Goal: Transaction & Acquisition: Purchase product/service

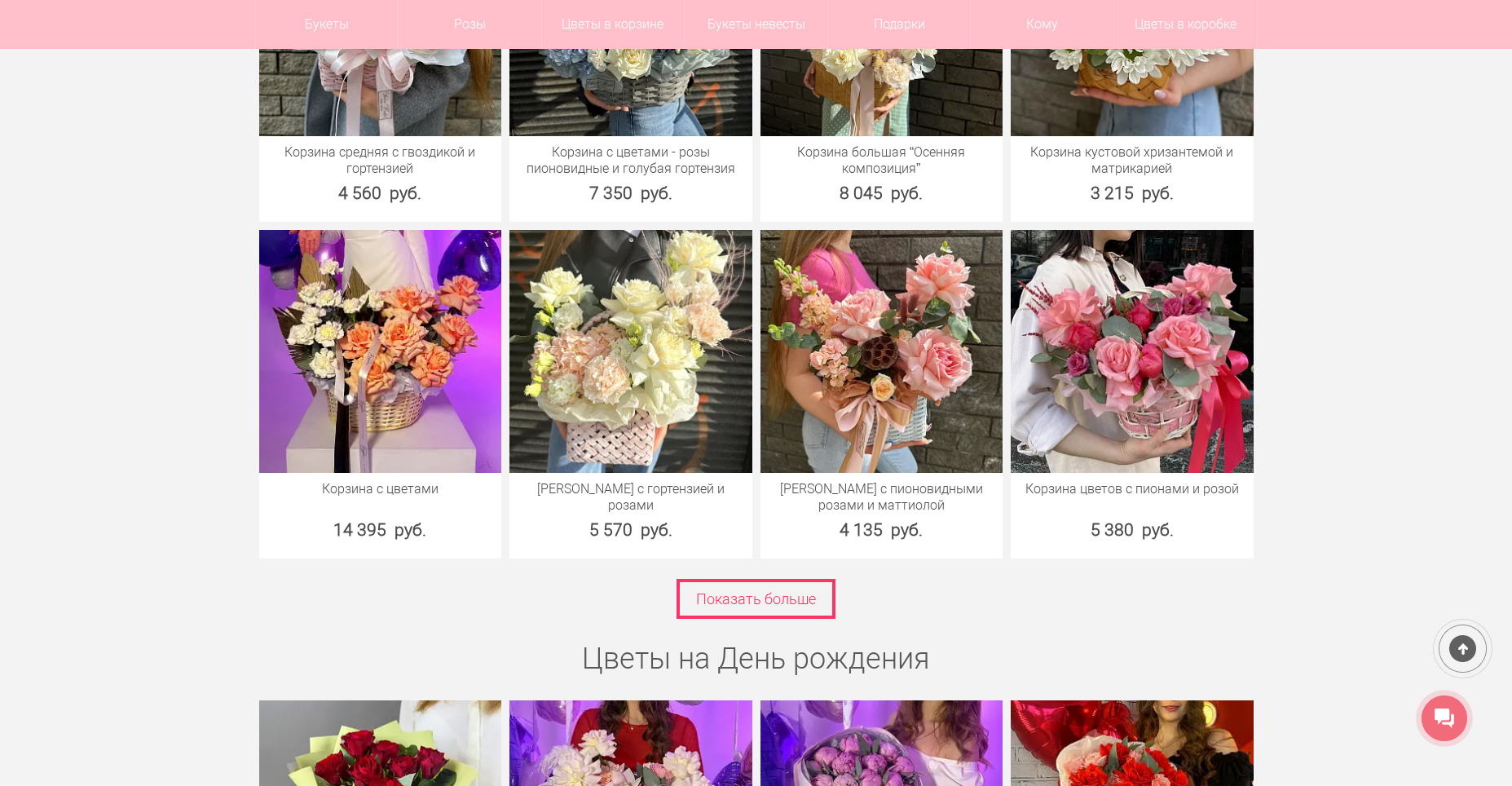
scroll to position [5461, 0]
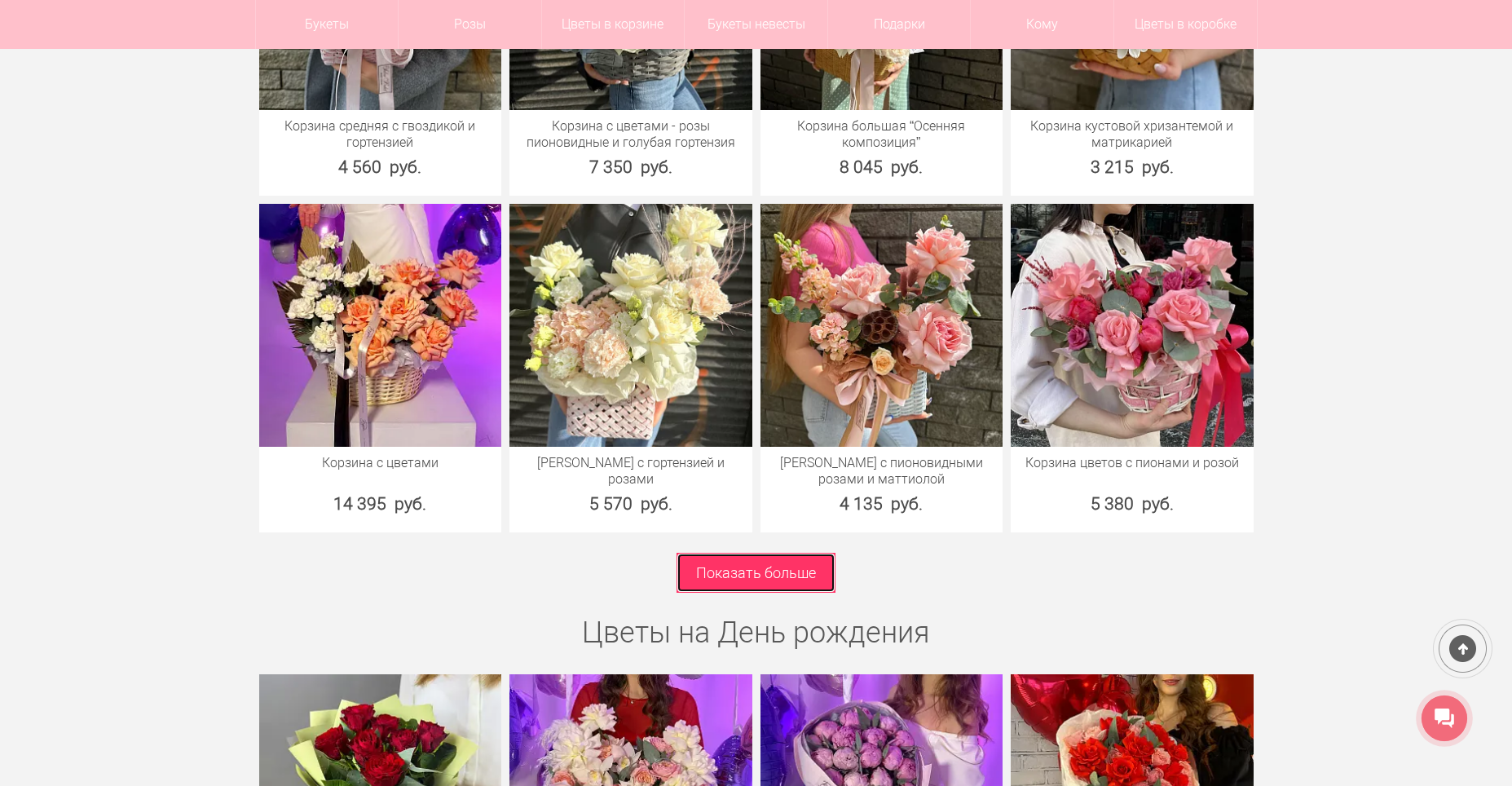
click at [773, 557] on link "Показать больше" at bounding box center [756, 572] width 159 height 40
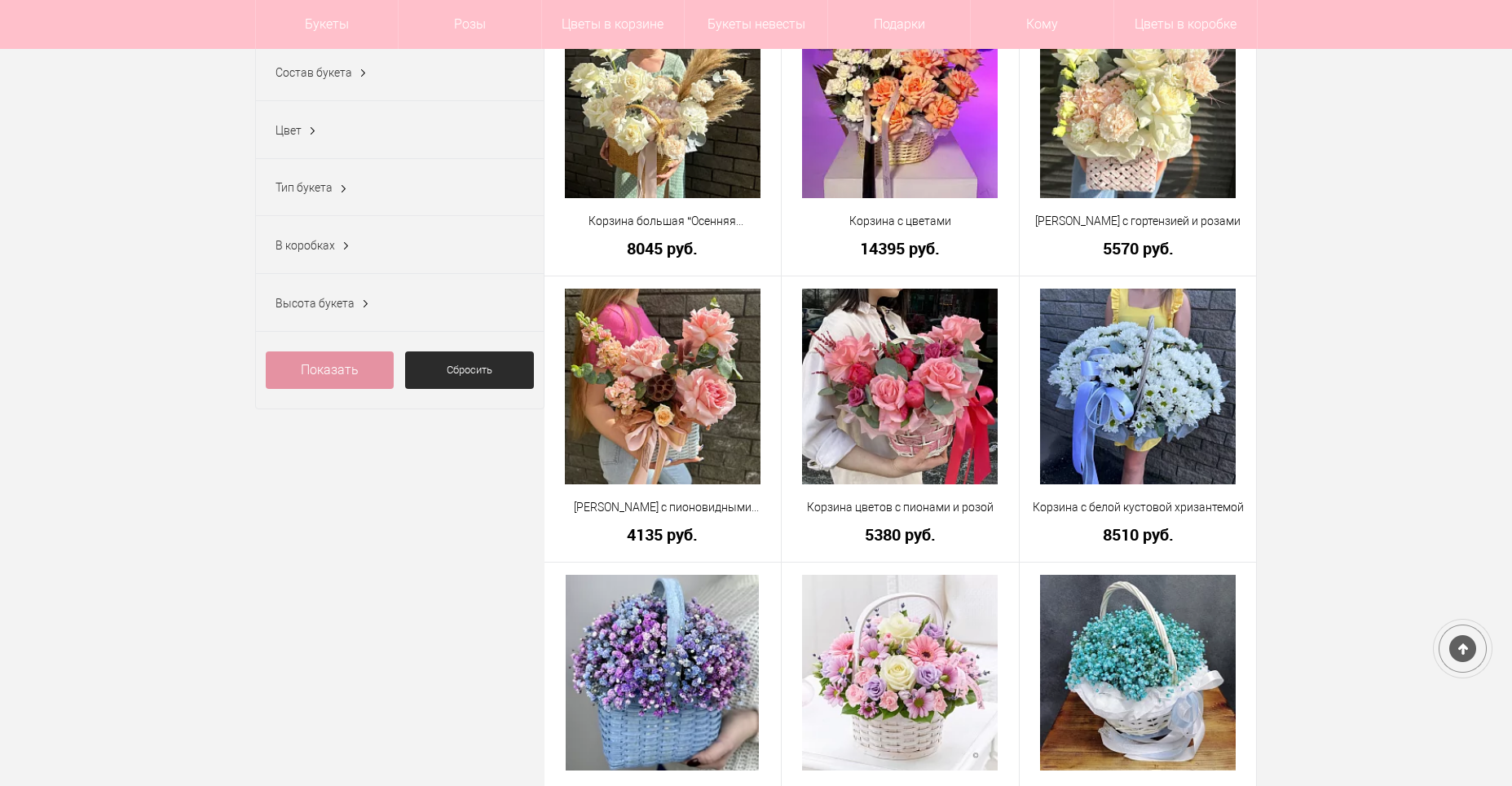
scroll to position [652, 0]
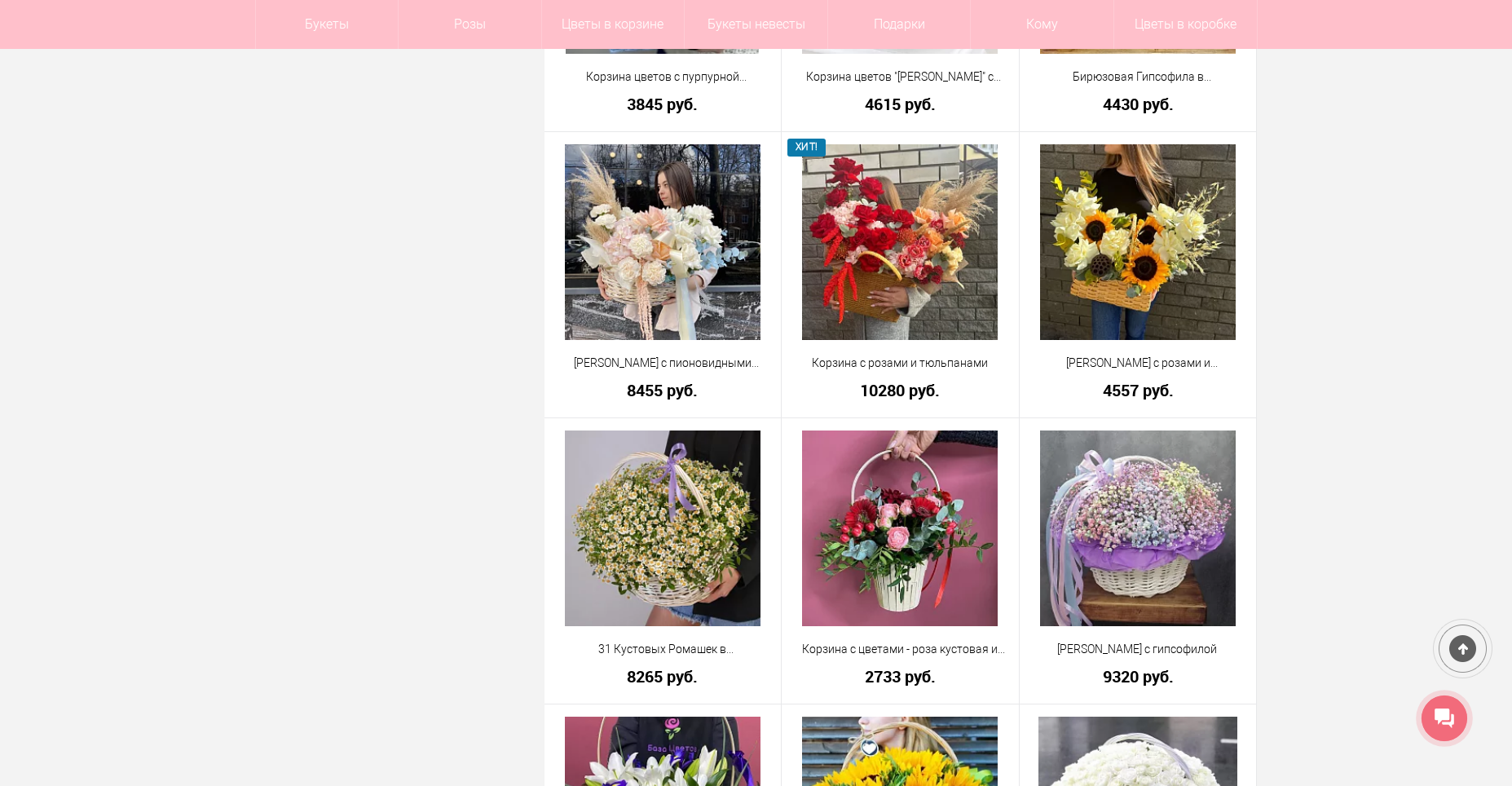
scroll to position [1304, 0]
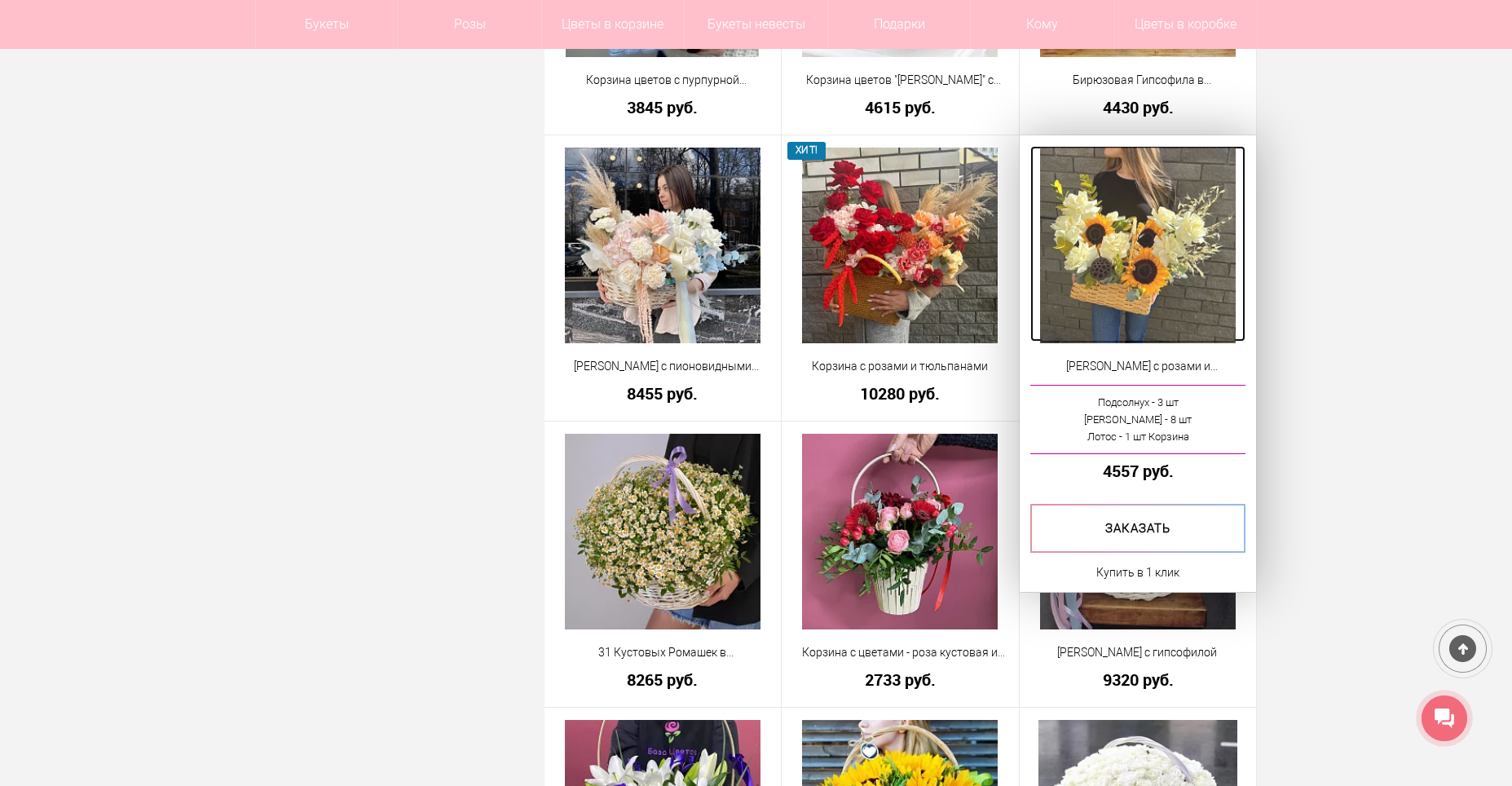
click at [1127, 305] on img at bounding box center [1138, 245] width 195 height 195
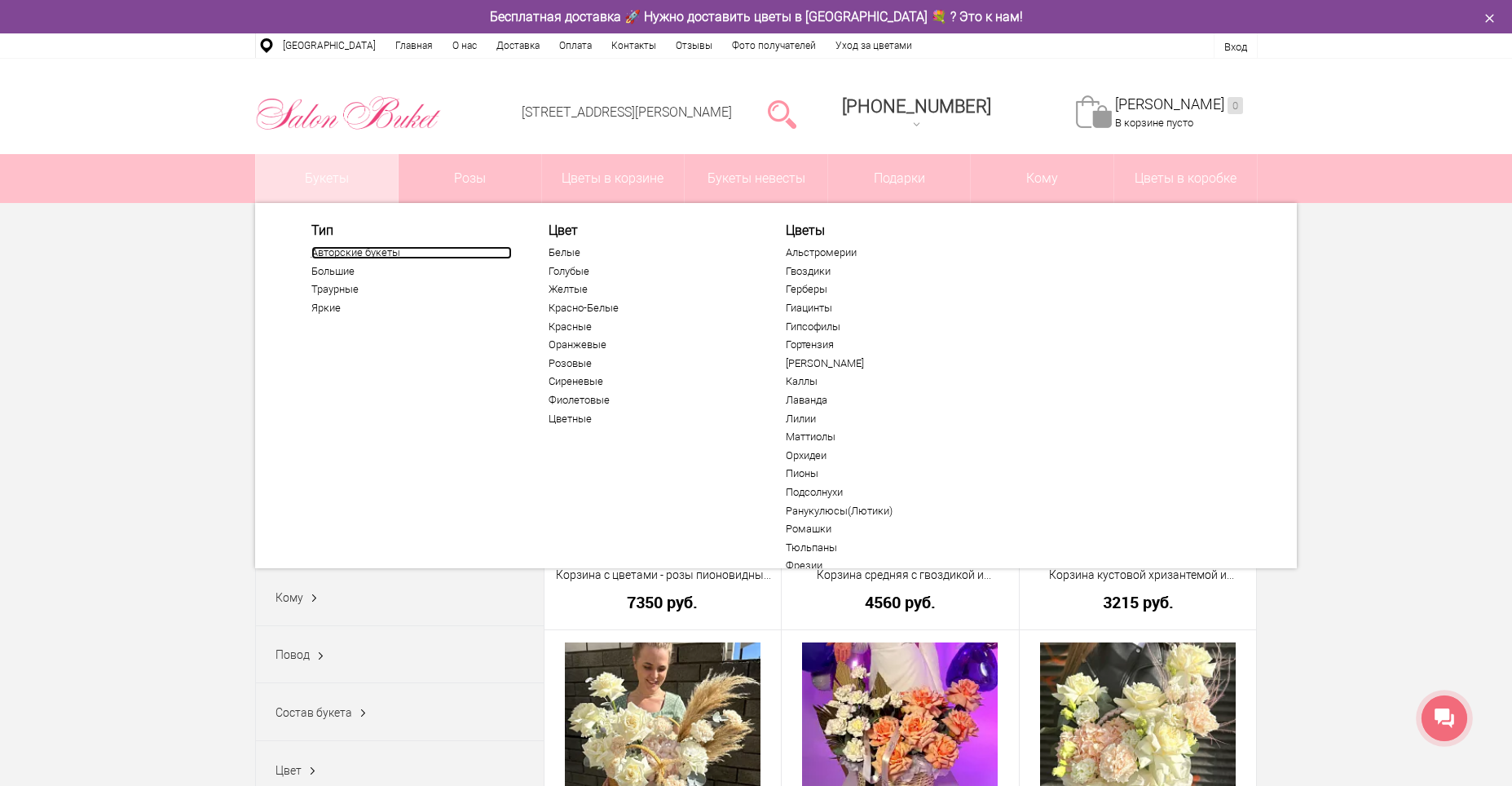
click at [354, 252] on link "Авторские букеты" at bounding box center [412, 252] width 200 height 13
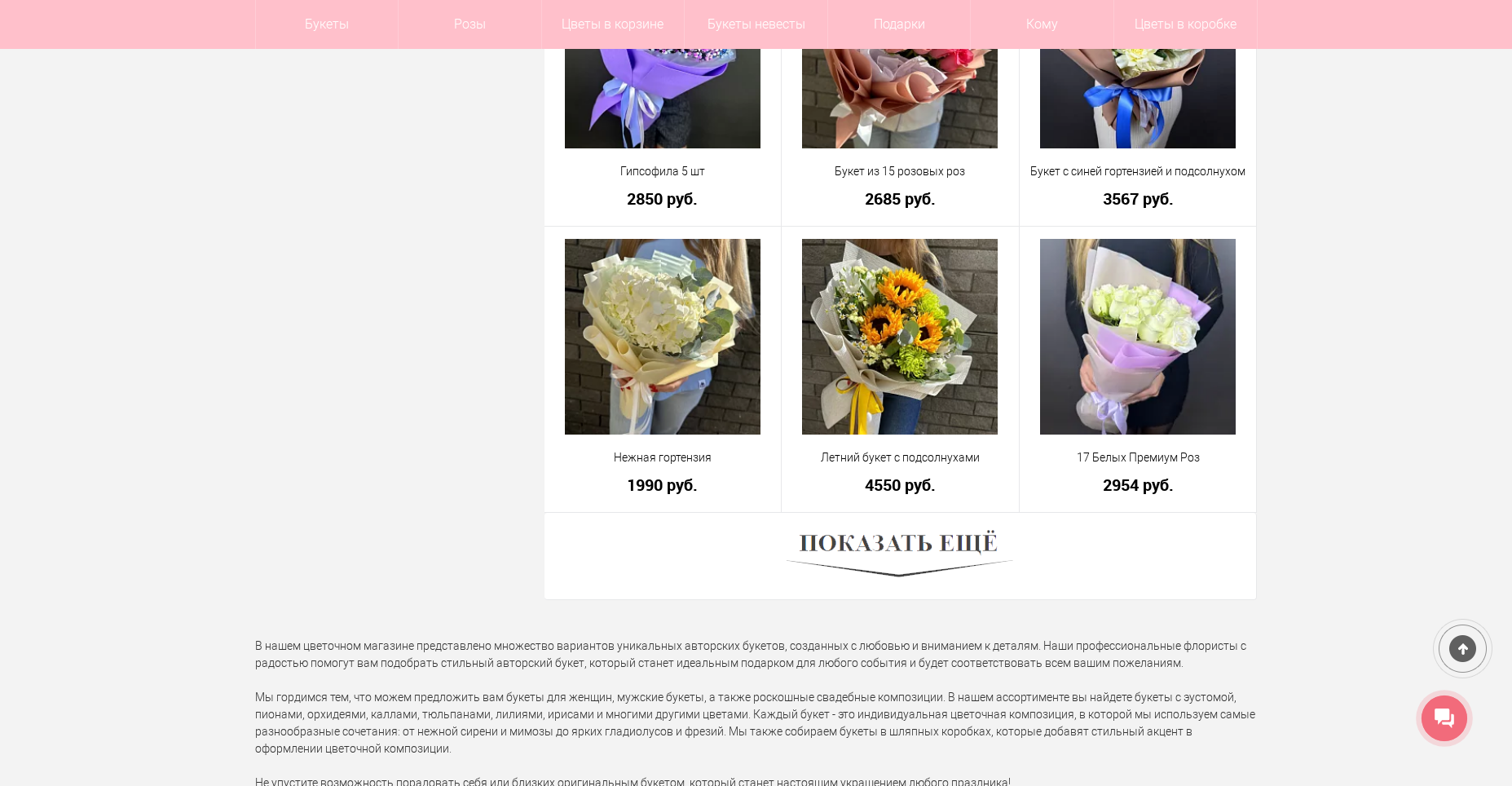
scroll to position [4401, 0]
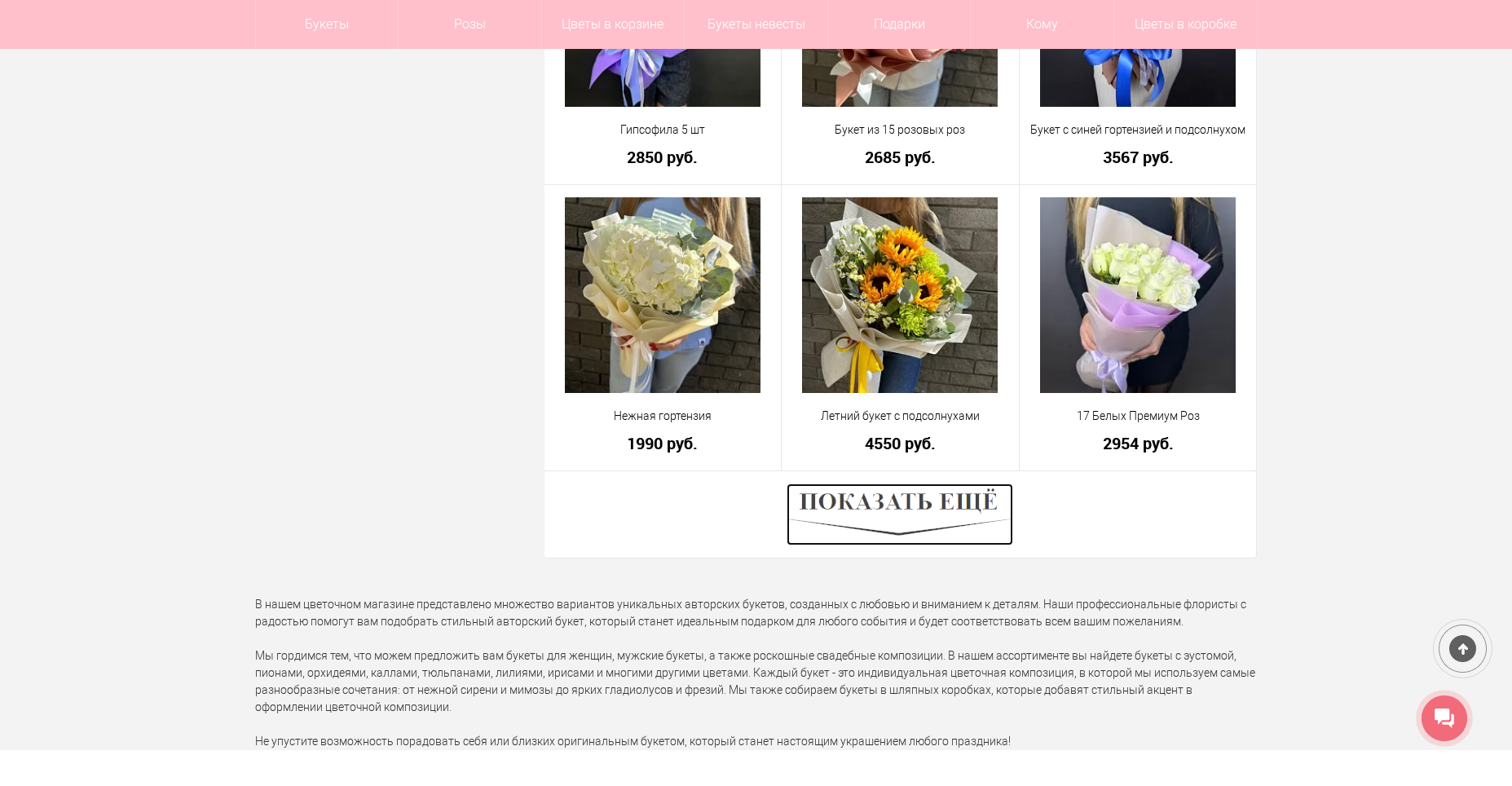
click at [929, 521] on img at bounding box center [900, 514] width 226 height 62
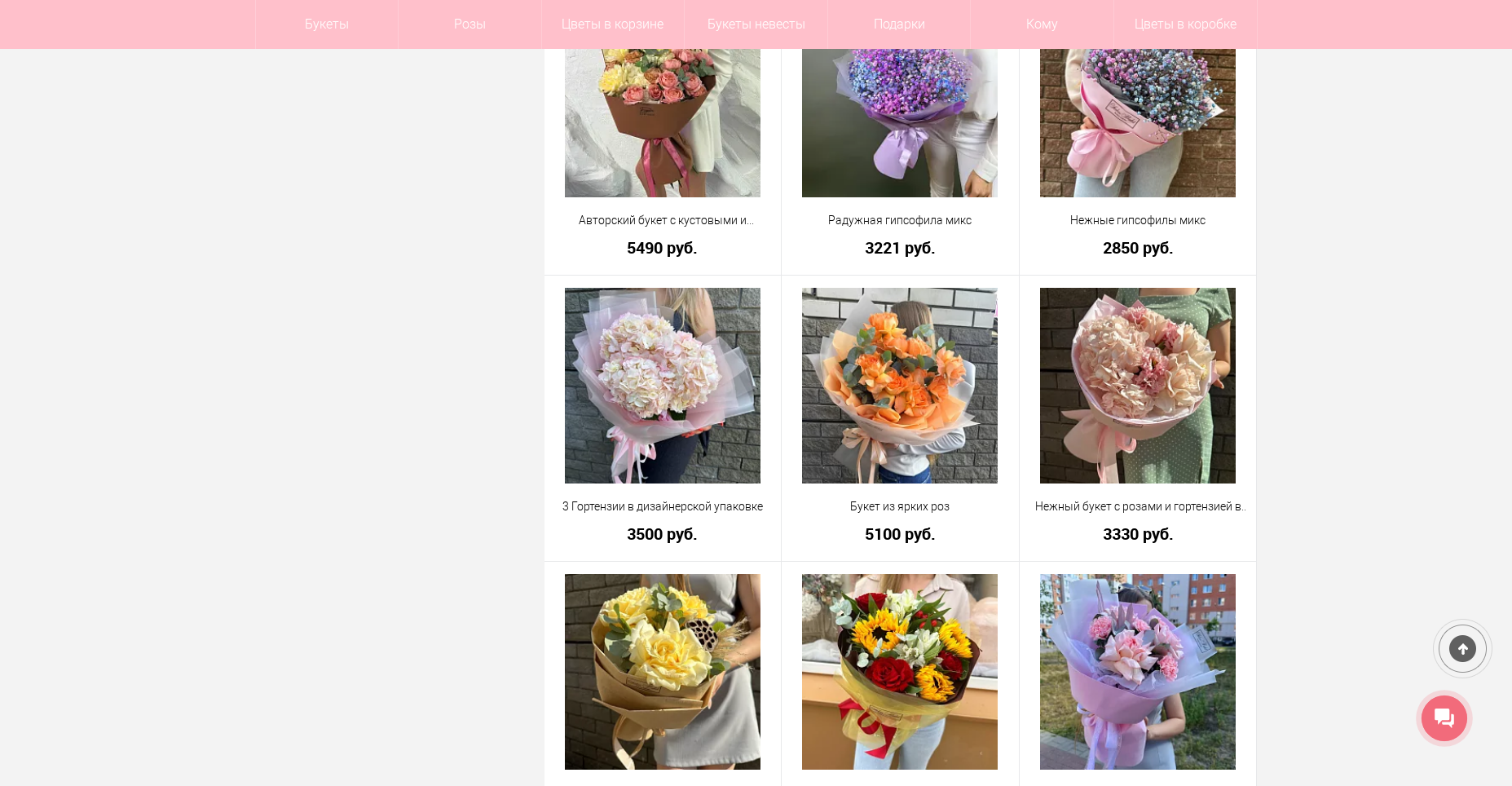
scroll to position [7172, 0]
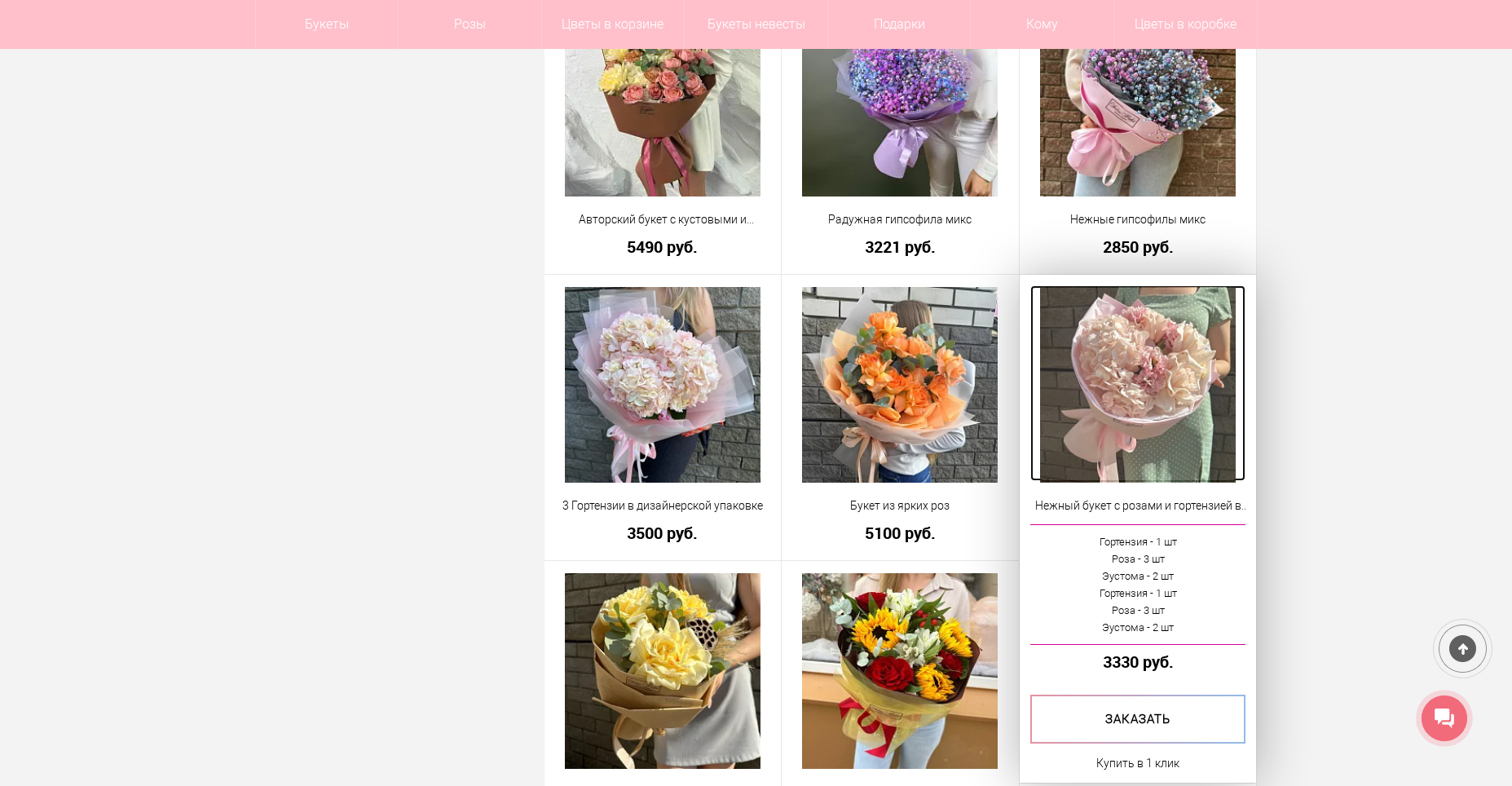
click at [1159, 430] on img at bounding box center [1138, 385] width 195 height 195
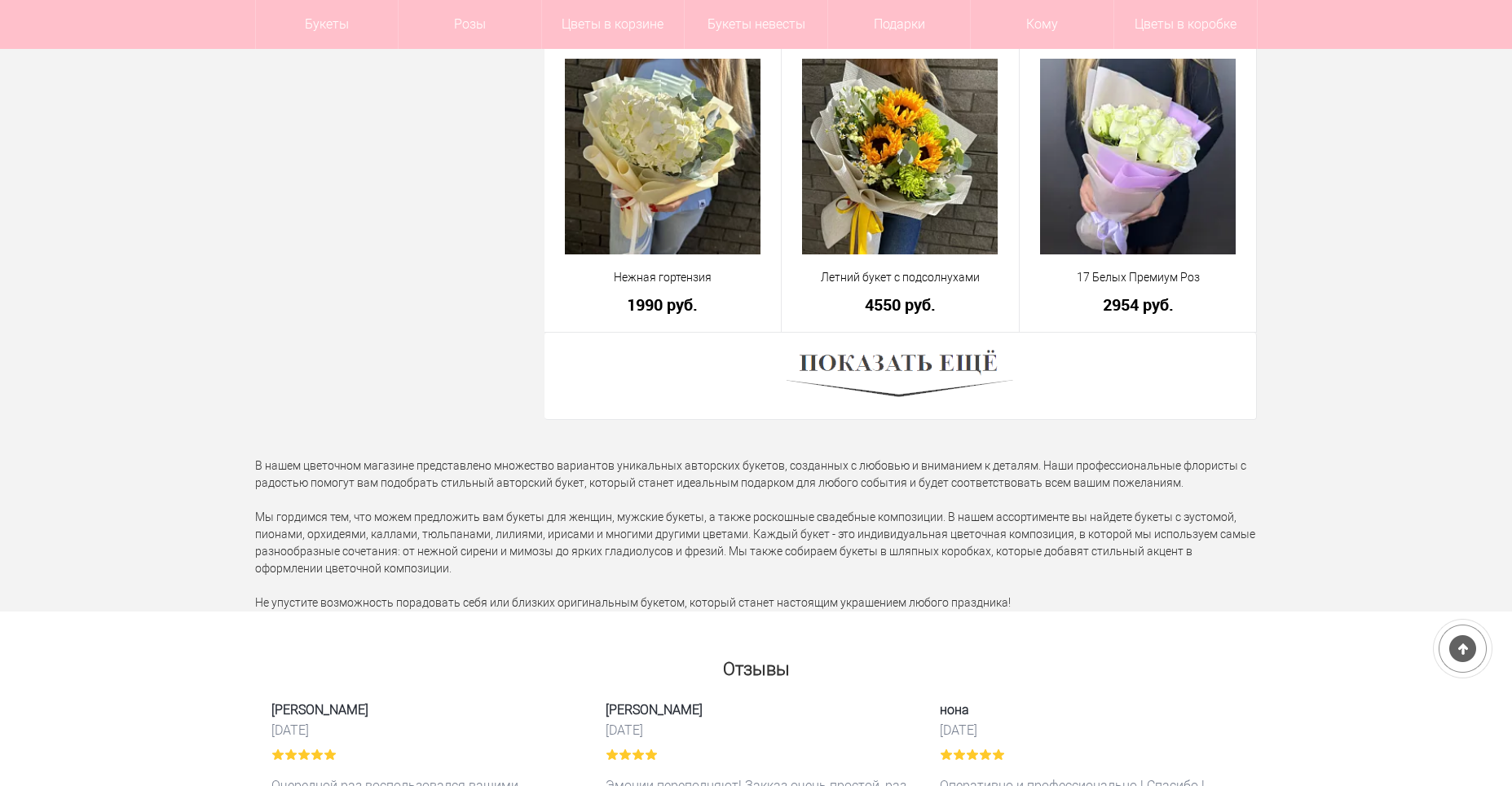
scroll to position [4458, 0]
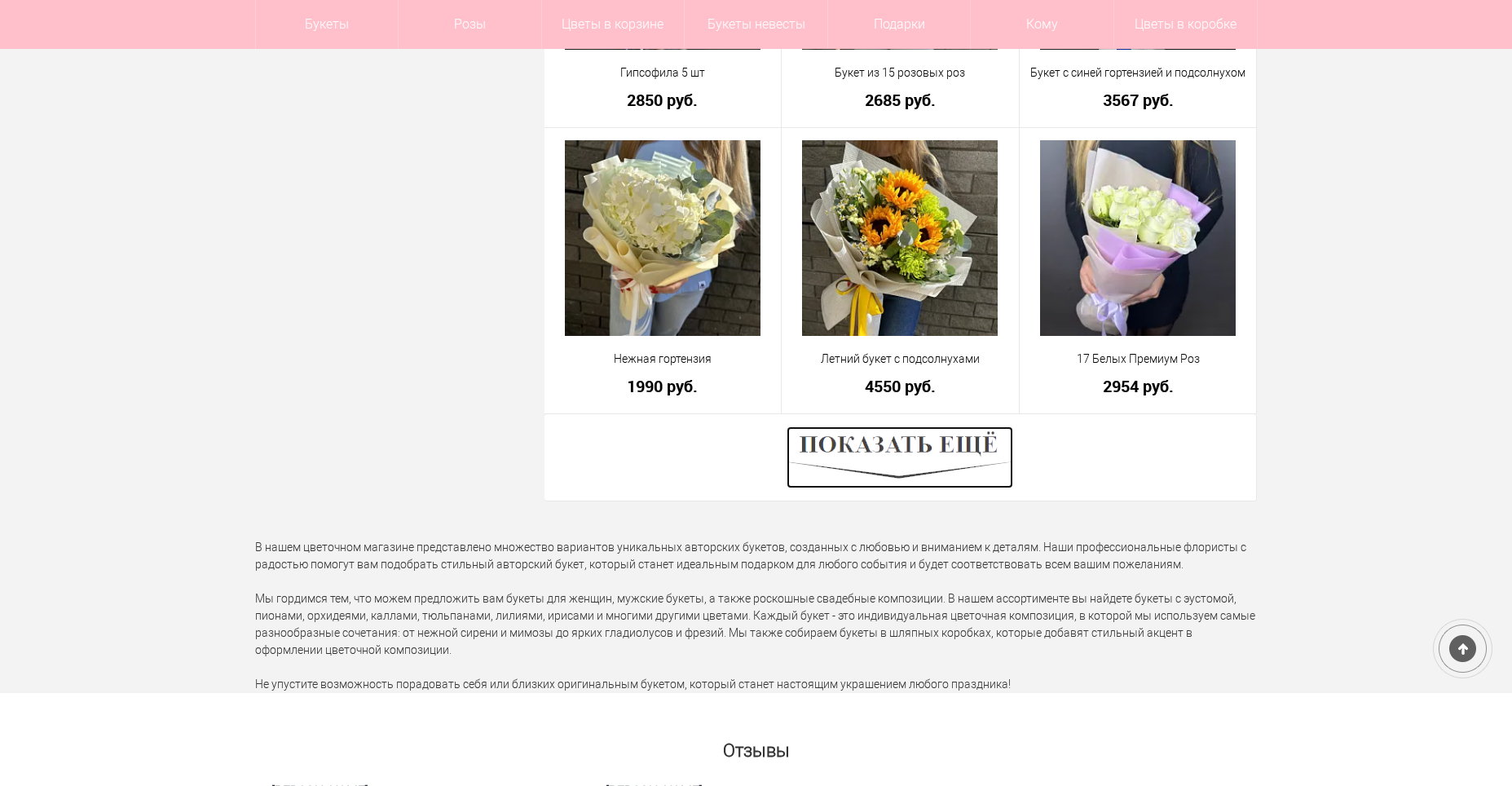
click at [868, 446] on img at bounding box center [900, 457] width 226 height 62
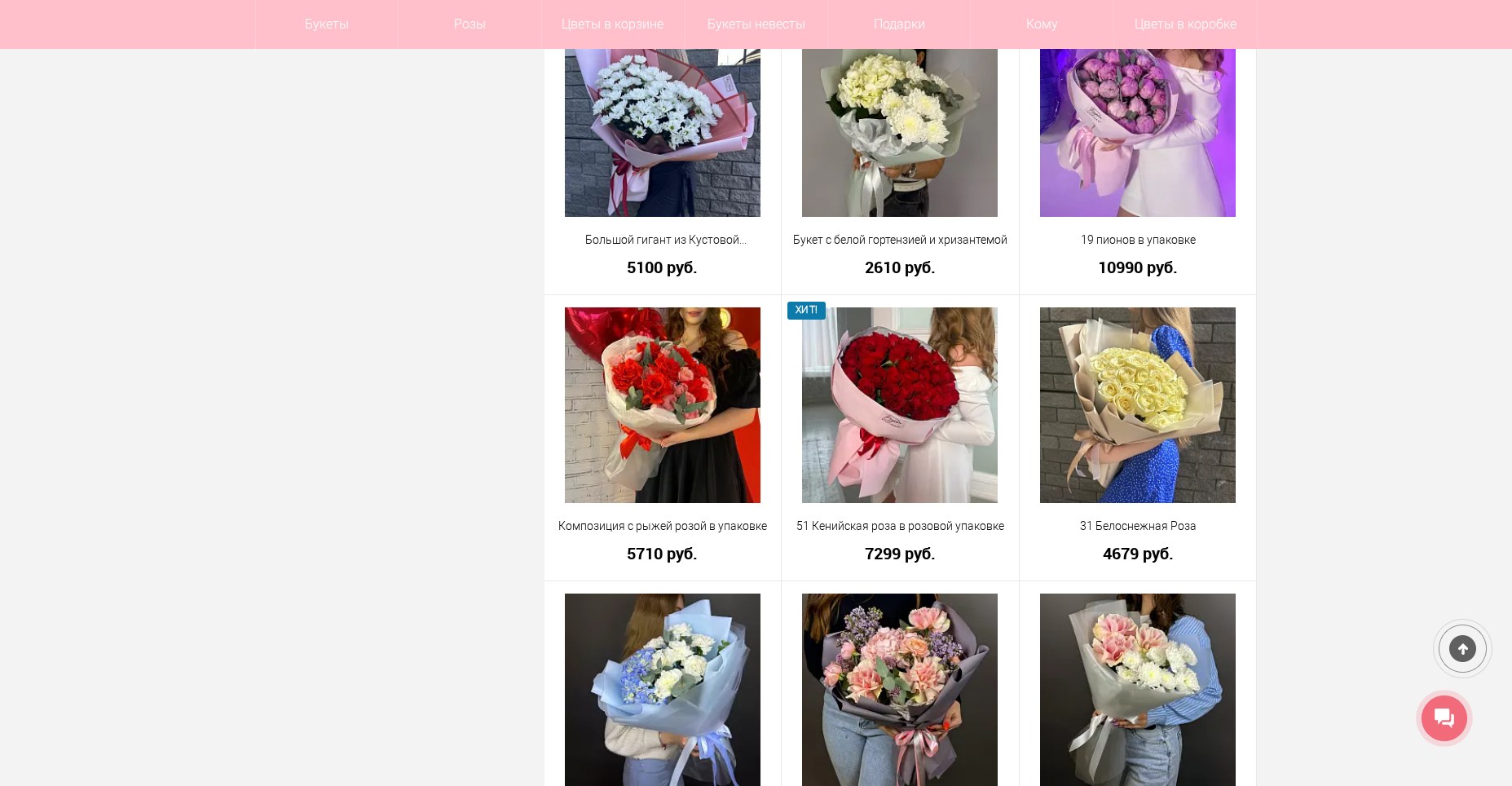
scroll to position [5599, 0]
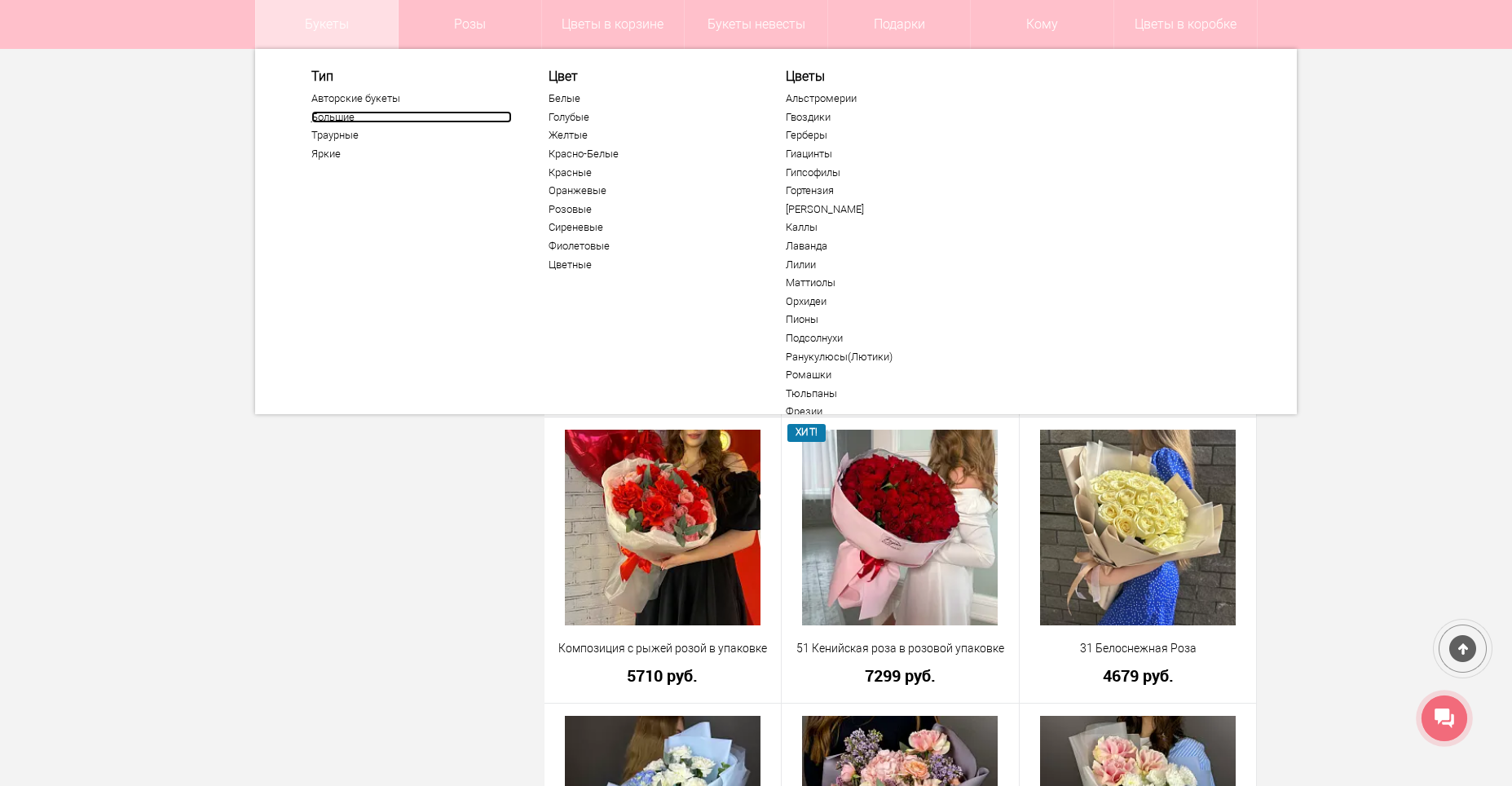
click at [342, 117] on link "Большие" at bounding box center [412, 117] width 200 height 13
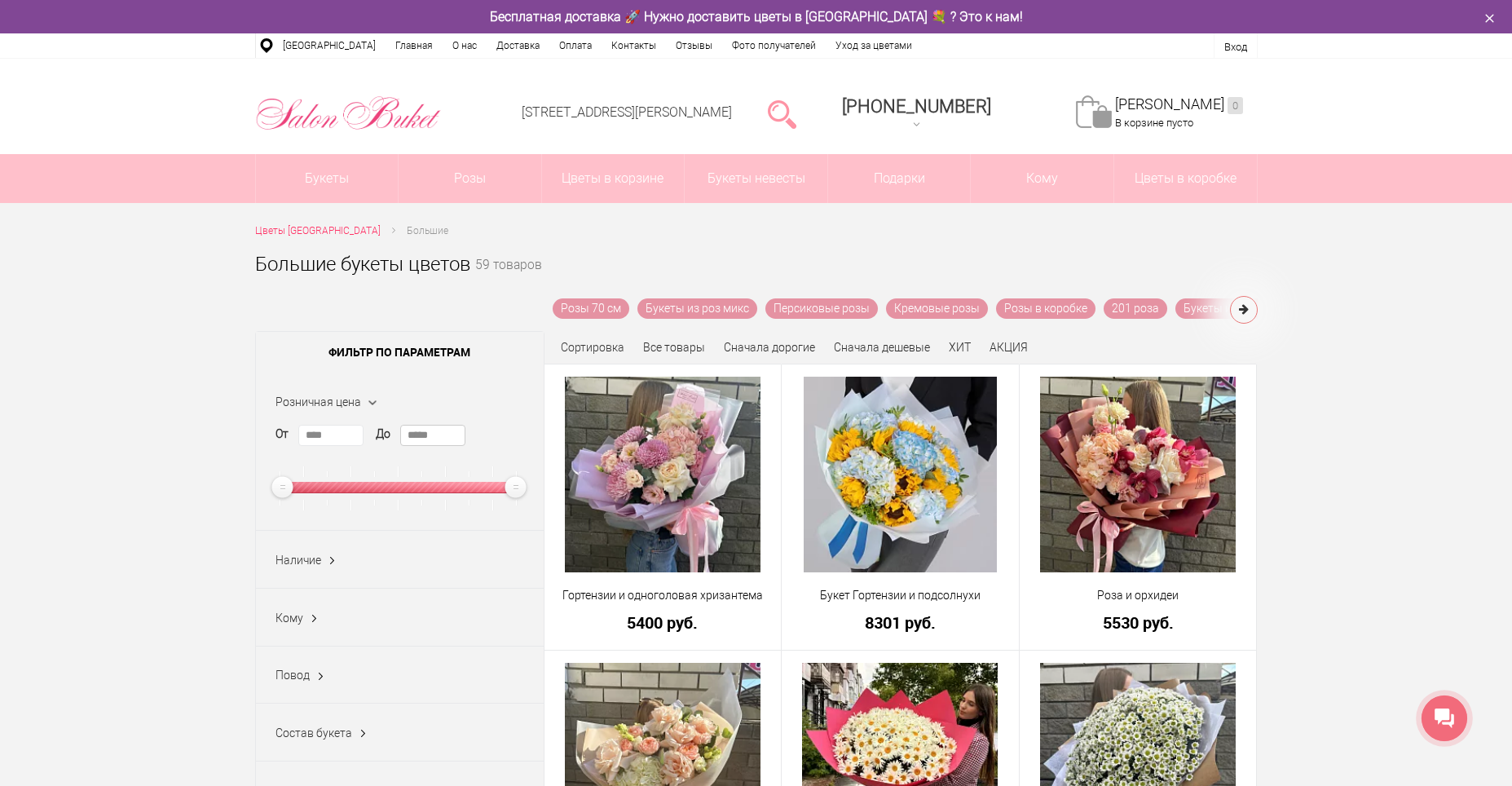
click at [443, 436] on input "*****" at bounding box center [433, 435] width 65 height 21
drag, startPoint x: 443, startPoint y: 436, endPoint x: 399, endPoint y: 437, distance: 44.0
click at [399, 437] on div "От **** До *****" at bounding box center [399, 468] width 248 height 86
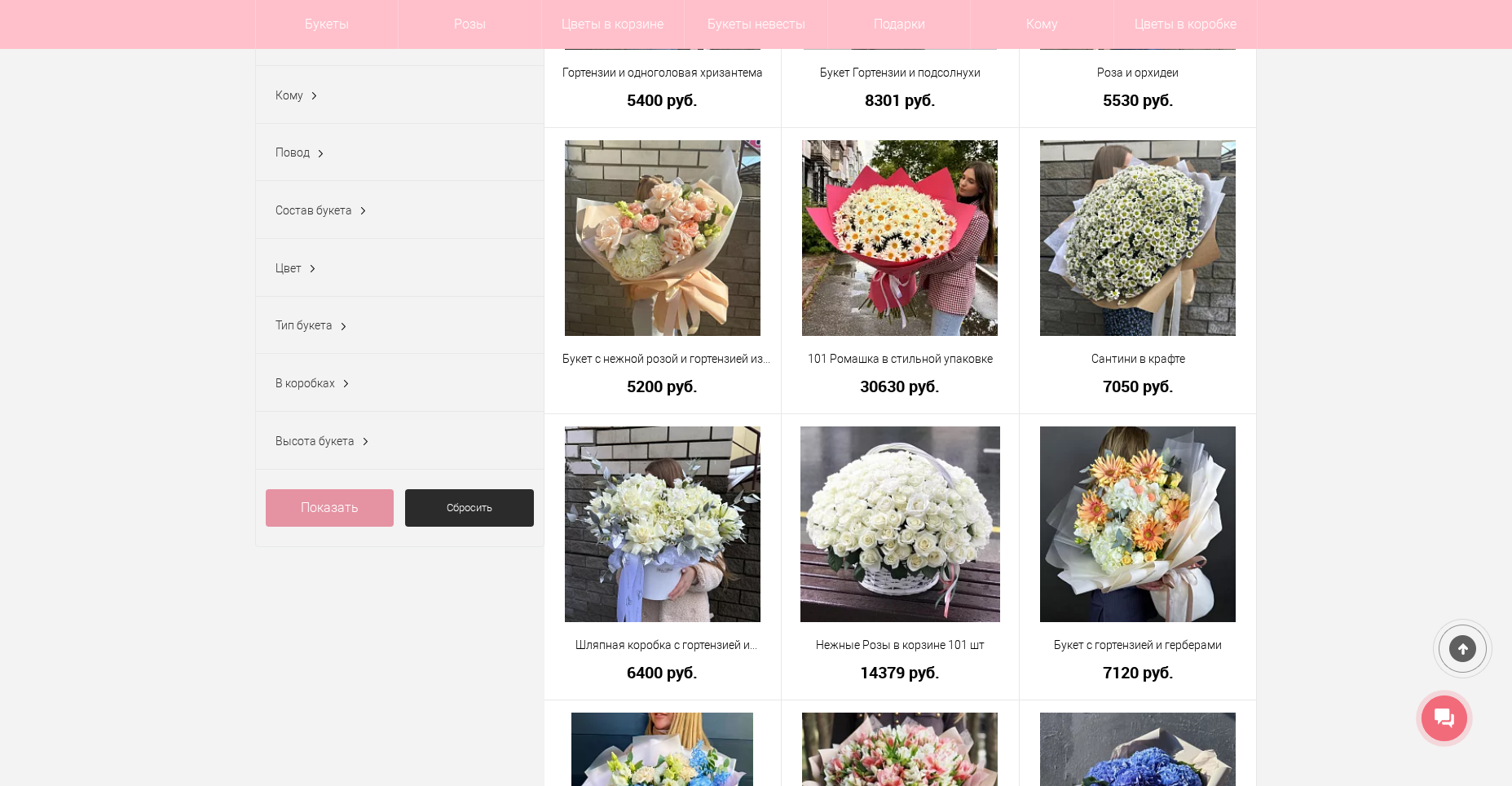
scroll to position [489, 0]
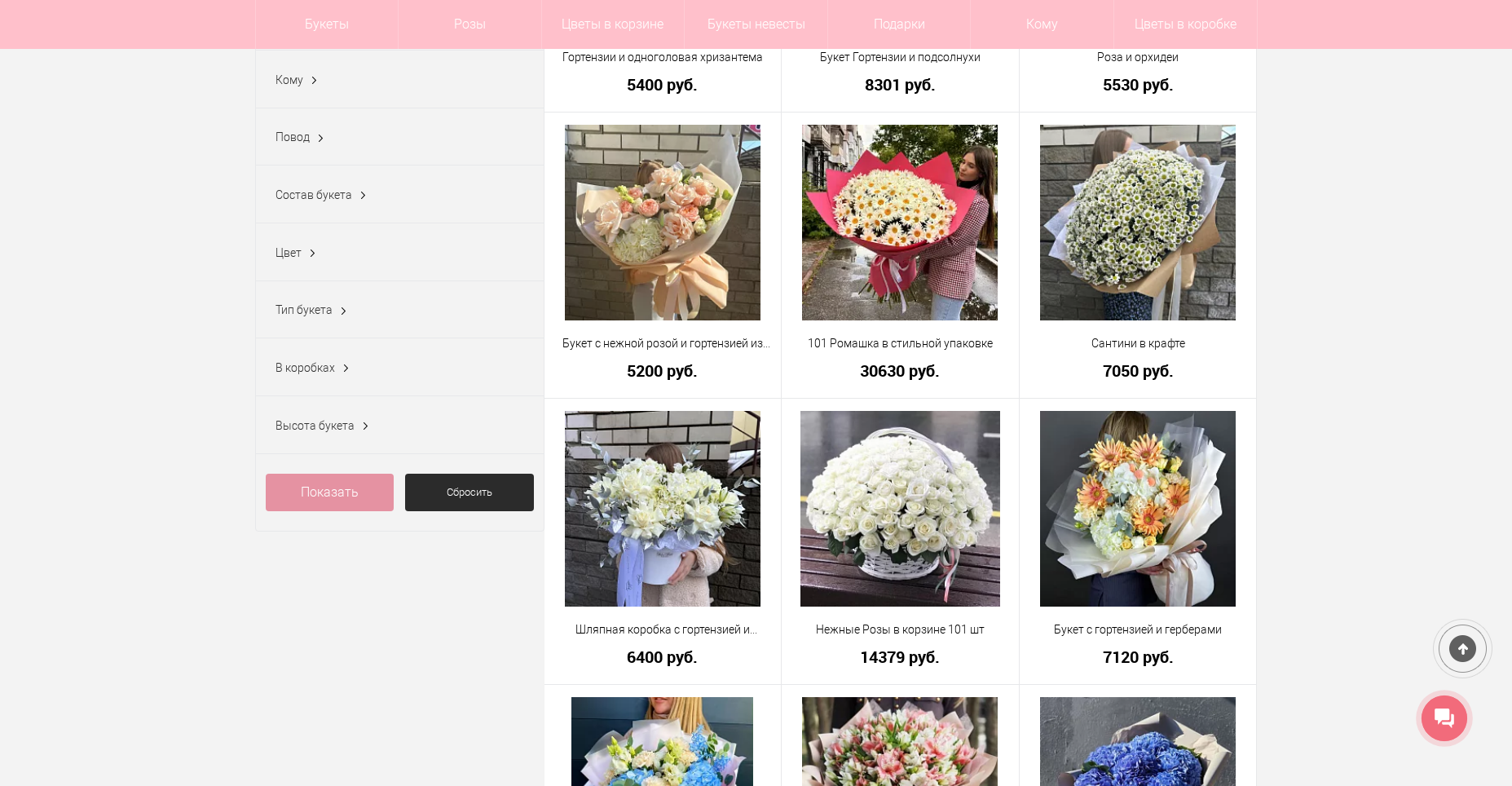
type input "****"
click at [356, 505] on link "Показать" at bounding box center [330, 492] width 129 height 38
click at [312, 502] on link "Показать (4)" at bounding box center [330, 492] width 129 height 38
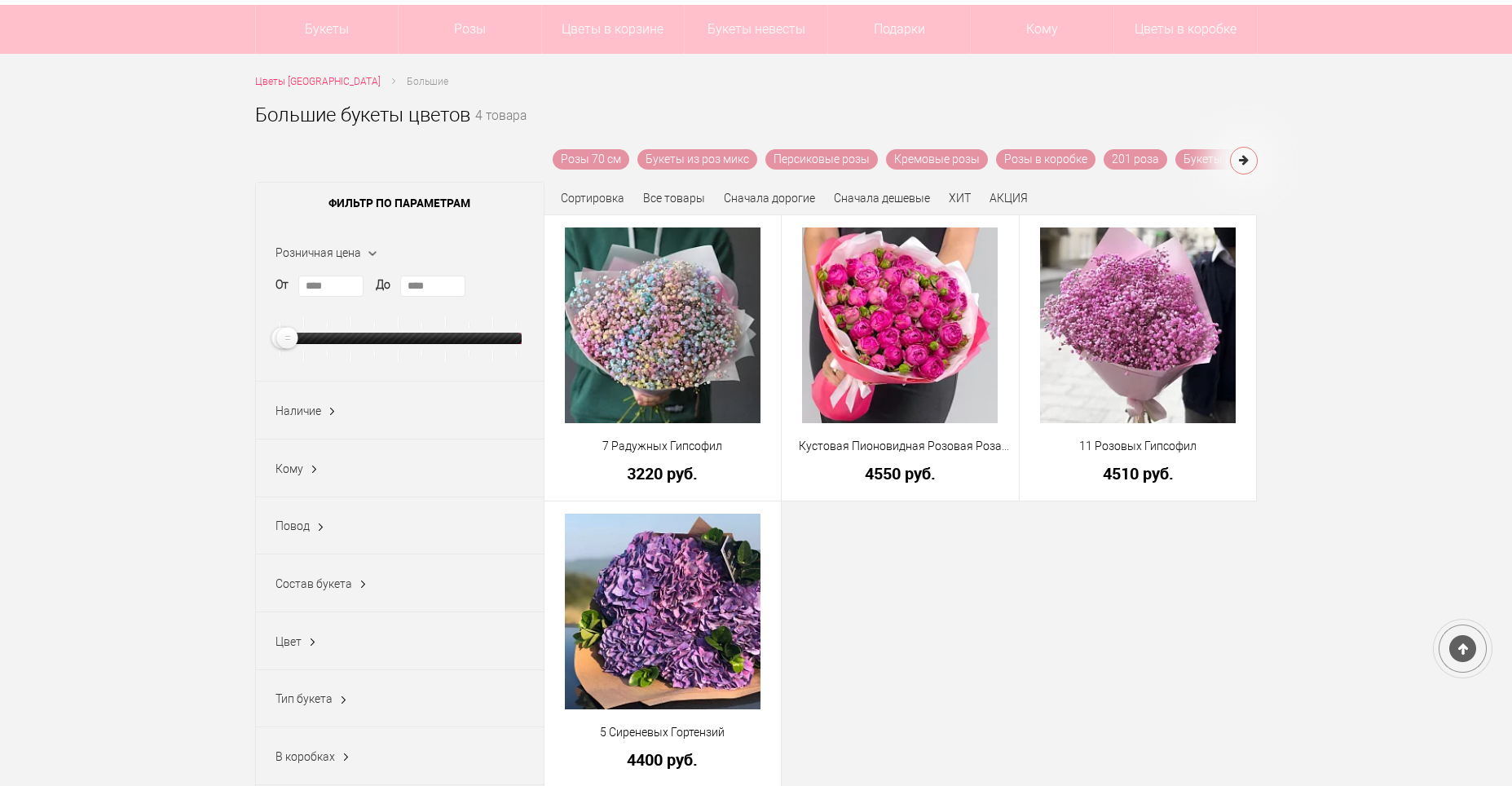
scroll to position [82, 0]
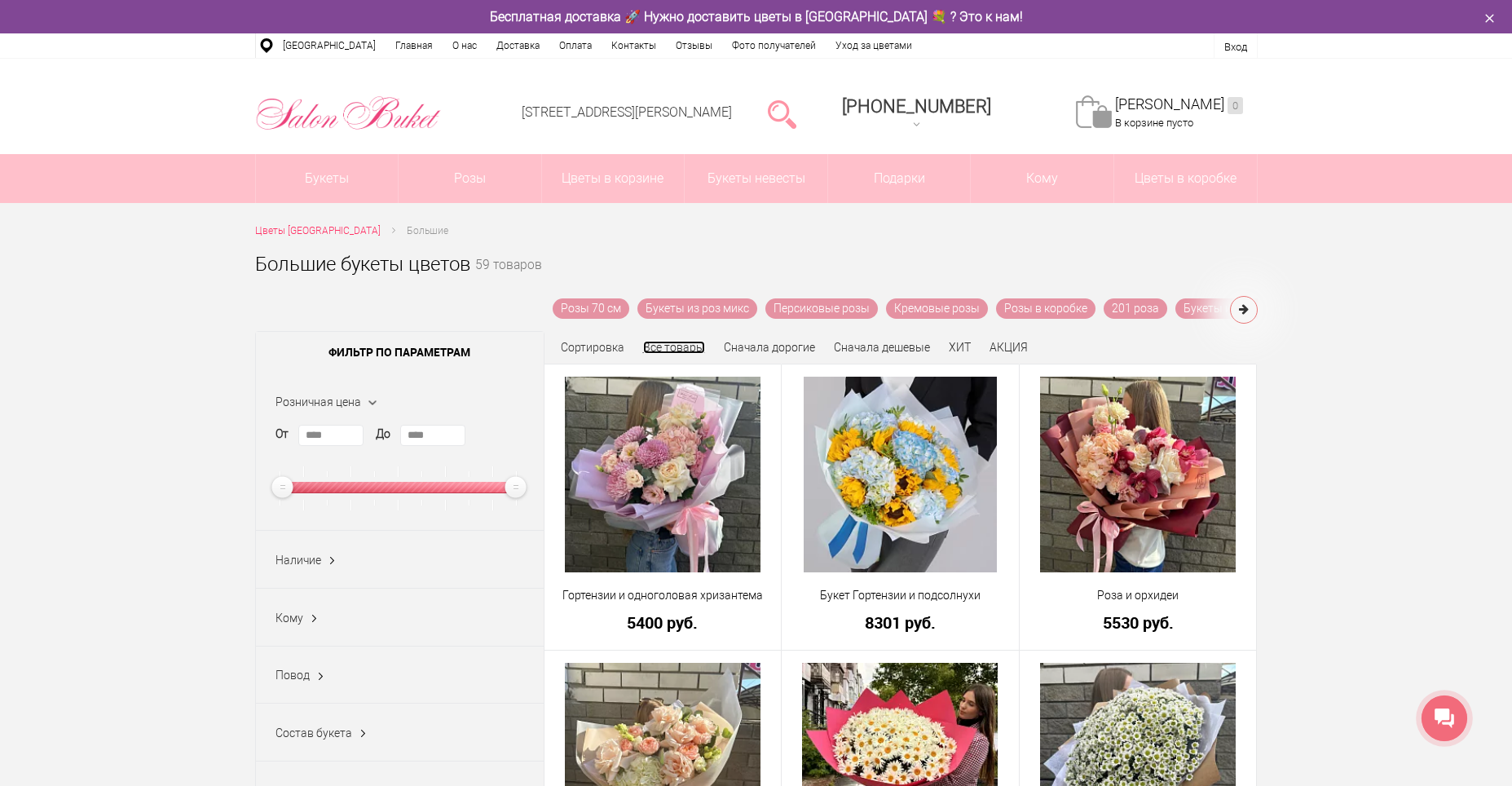
click at [679, 346] on link "Все товары" at bounding box center [674, 347] width 62 height 13
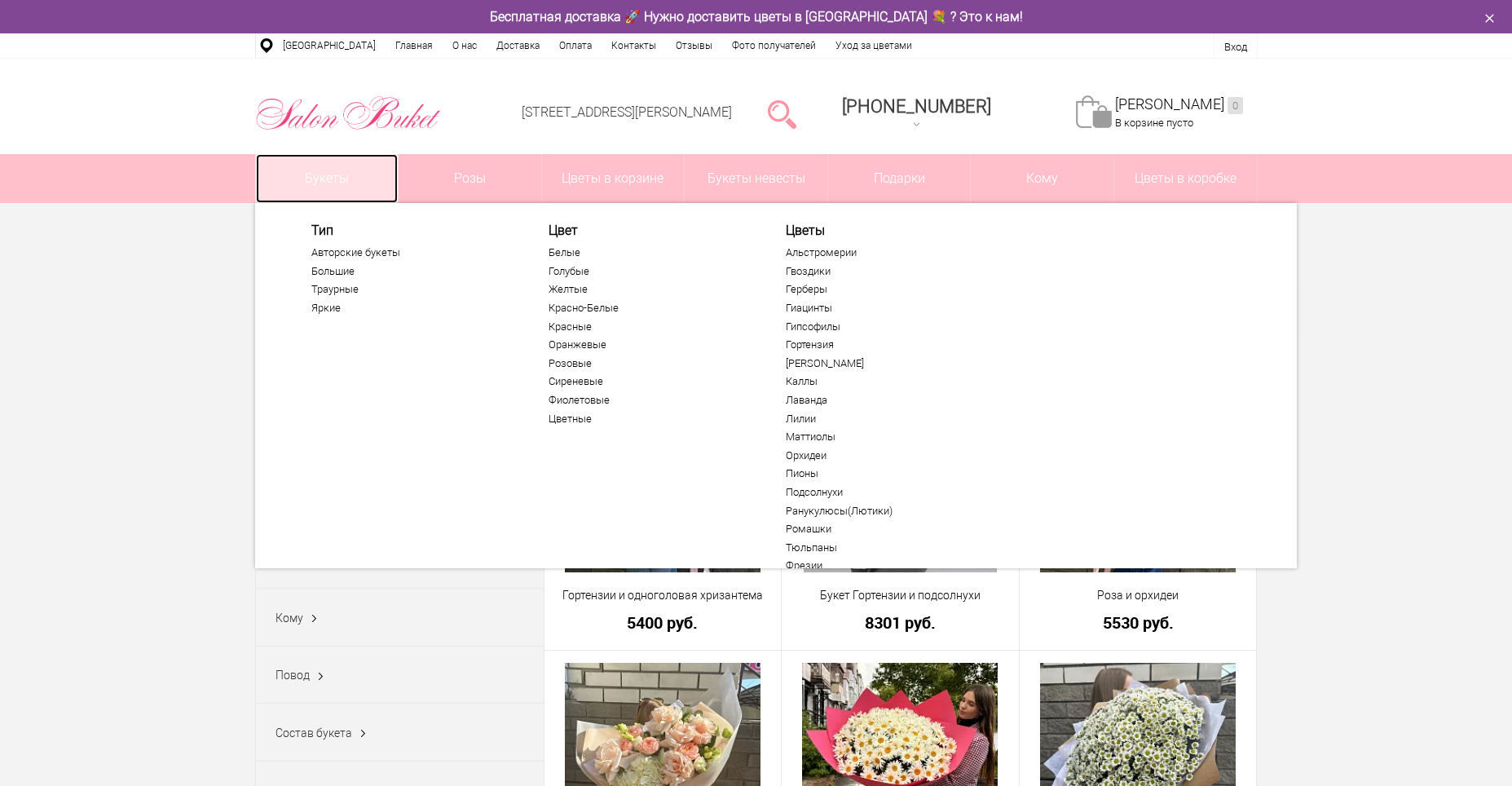
click at [333, 173] on link "Букеты" at bounding box center [327, 178] width 142 height 49
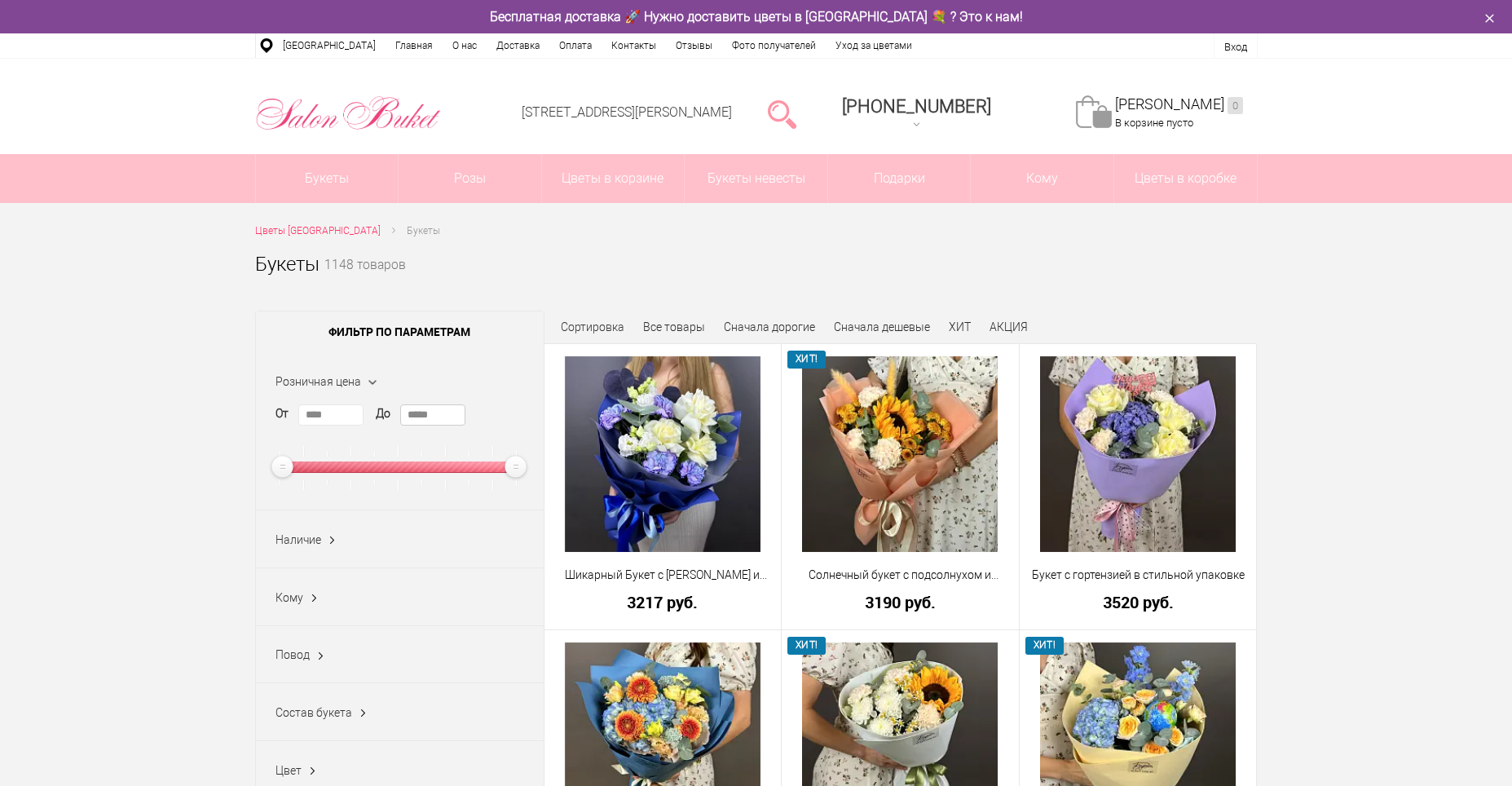
drag, startPoint x: 450, startPoint y: 419, endPoint x: 378, endPoint y: 417, distance: 72.0
click at [378, 417] on div "От **** До *****" at bounding box center [399, 447] width 248 height 86
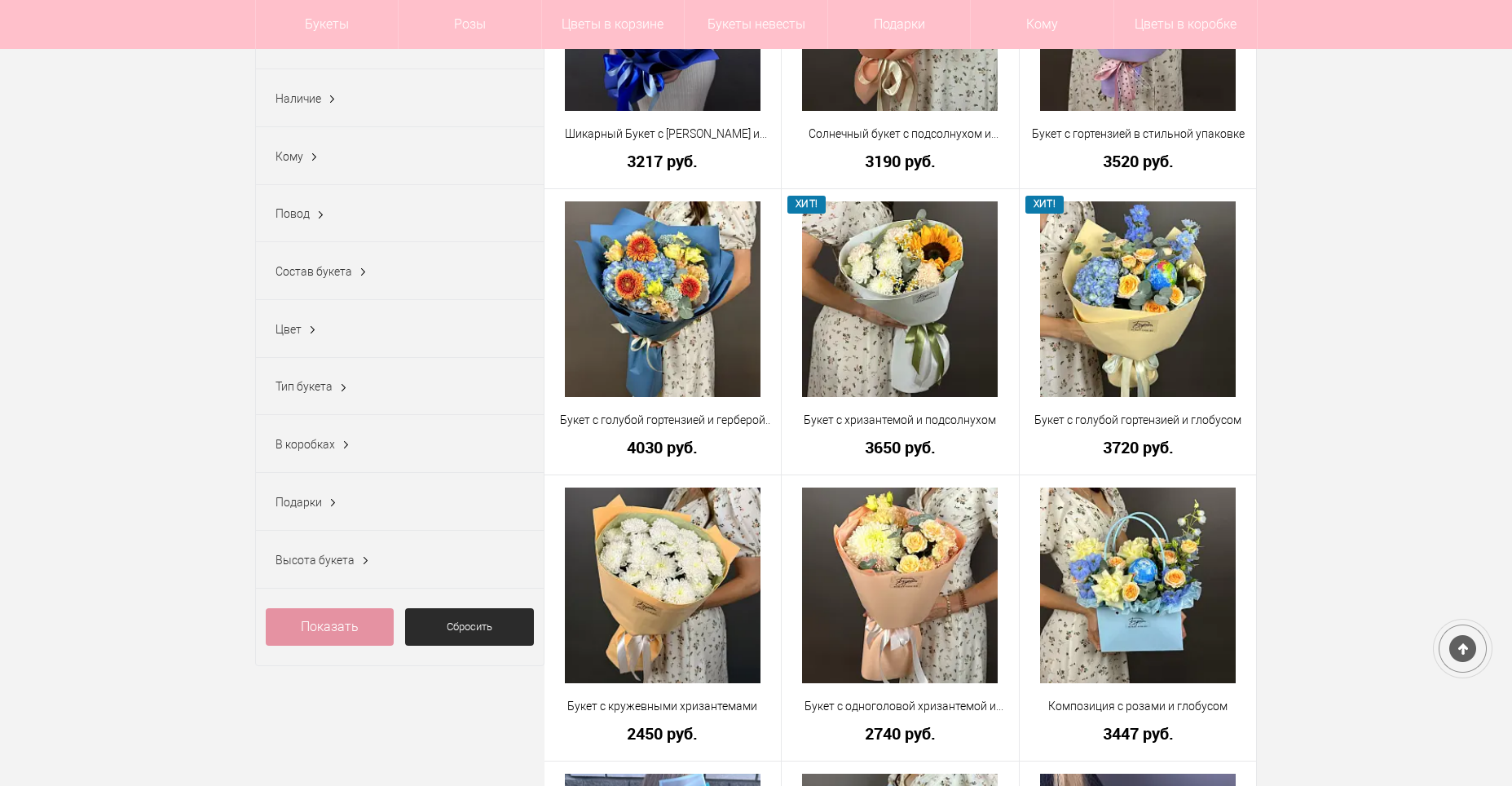
scroll to position [489, 0]
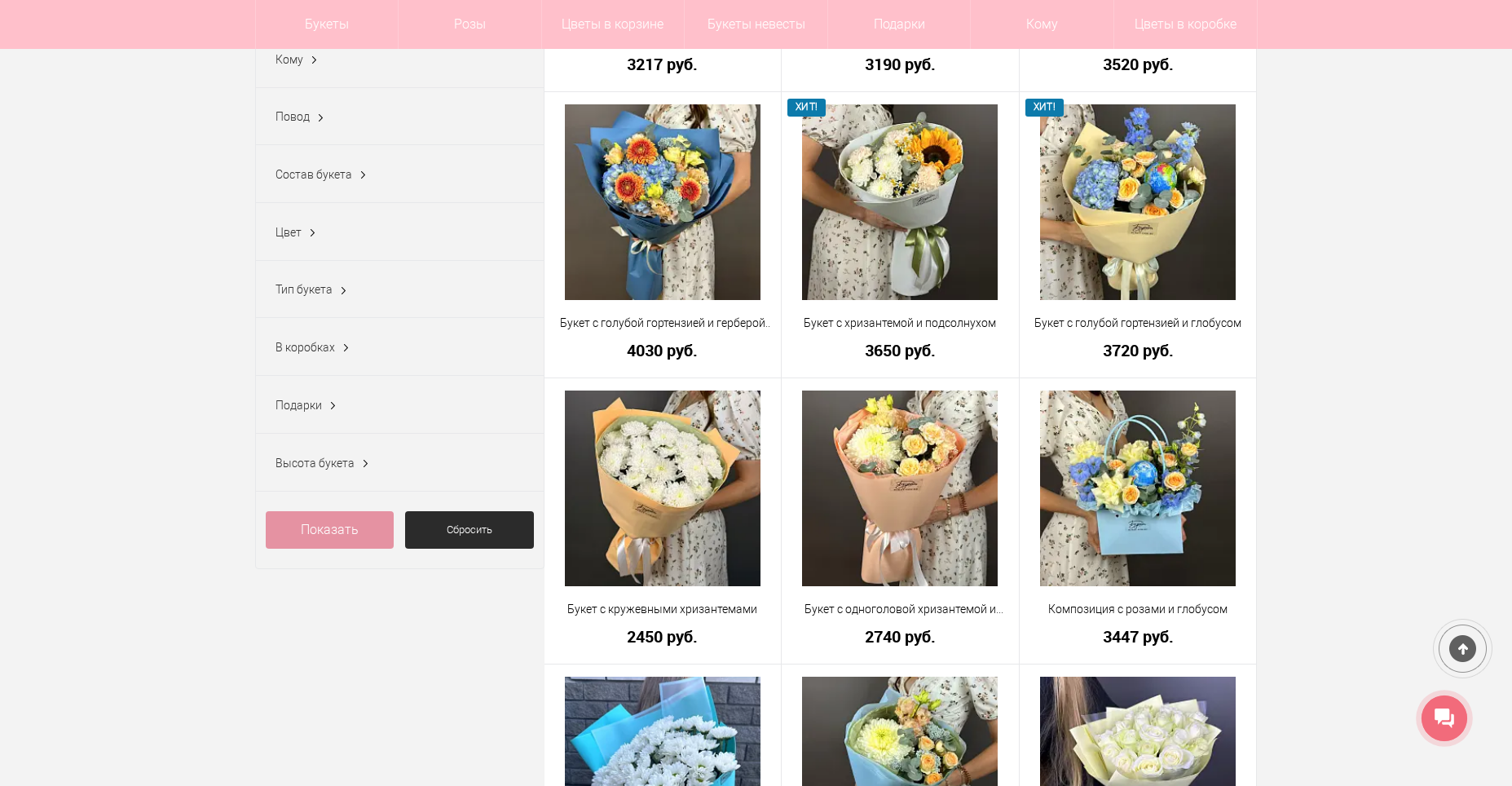
type input "****"
click at [347, 549] on link "Показать" at bounding box center [330, 529] width 129 height 38
click at [347, 549] on link "Показать (831)" at bounding box center [330, 529] width 129 height 38
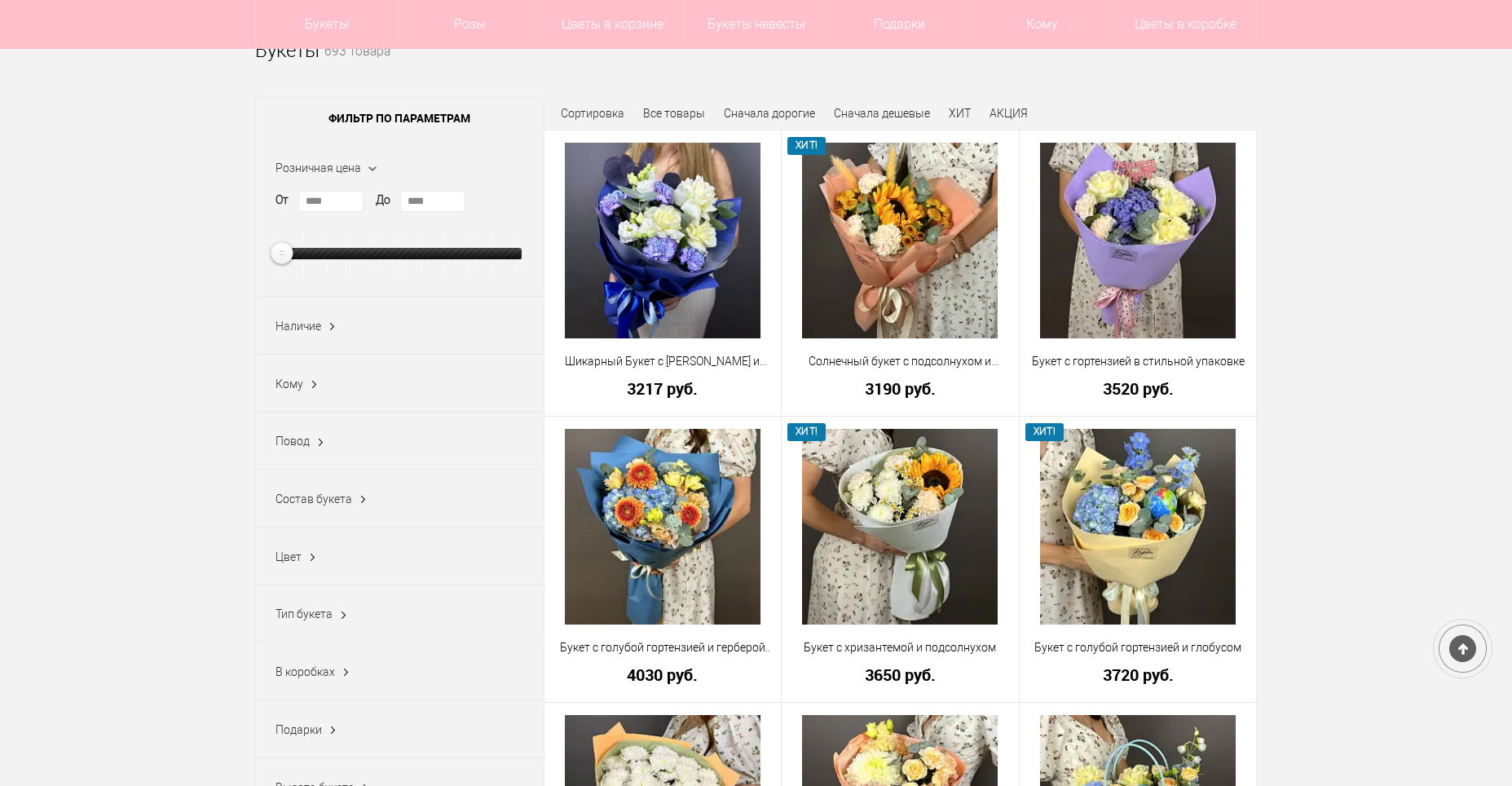
scroll to position [163, 0]
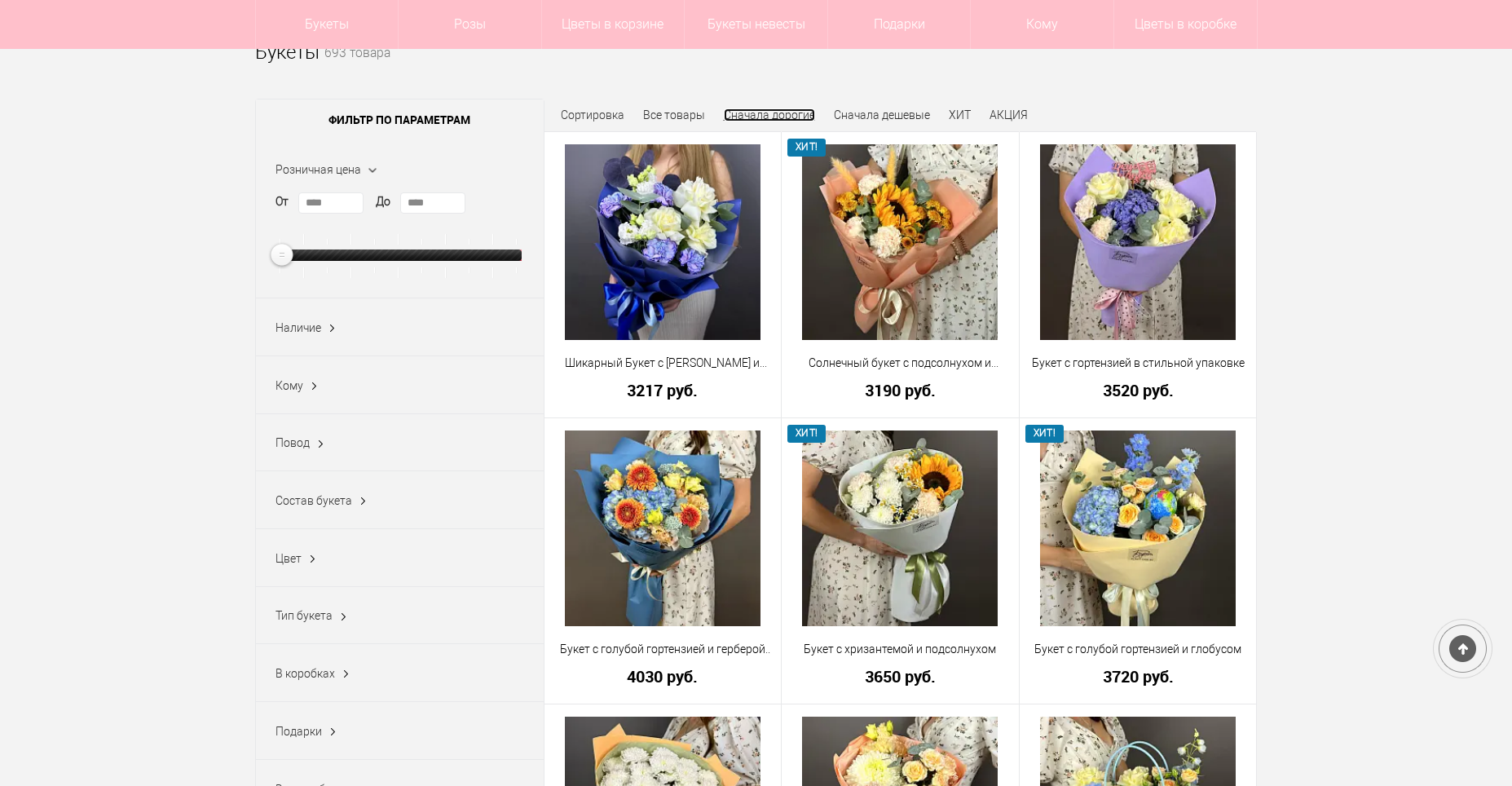
click at [769, 112] on link "Сначала дорогие" at bounding box center [769, 114] width 91 height 13
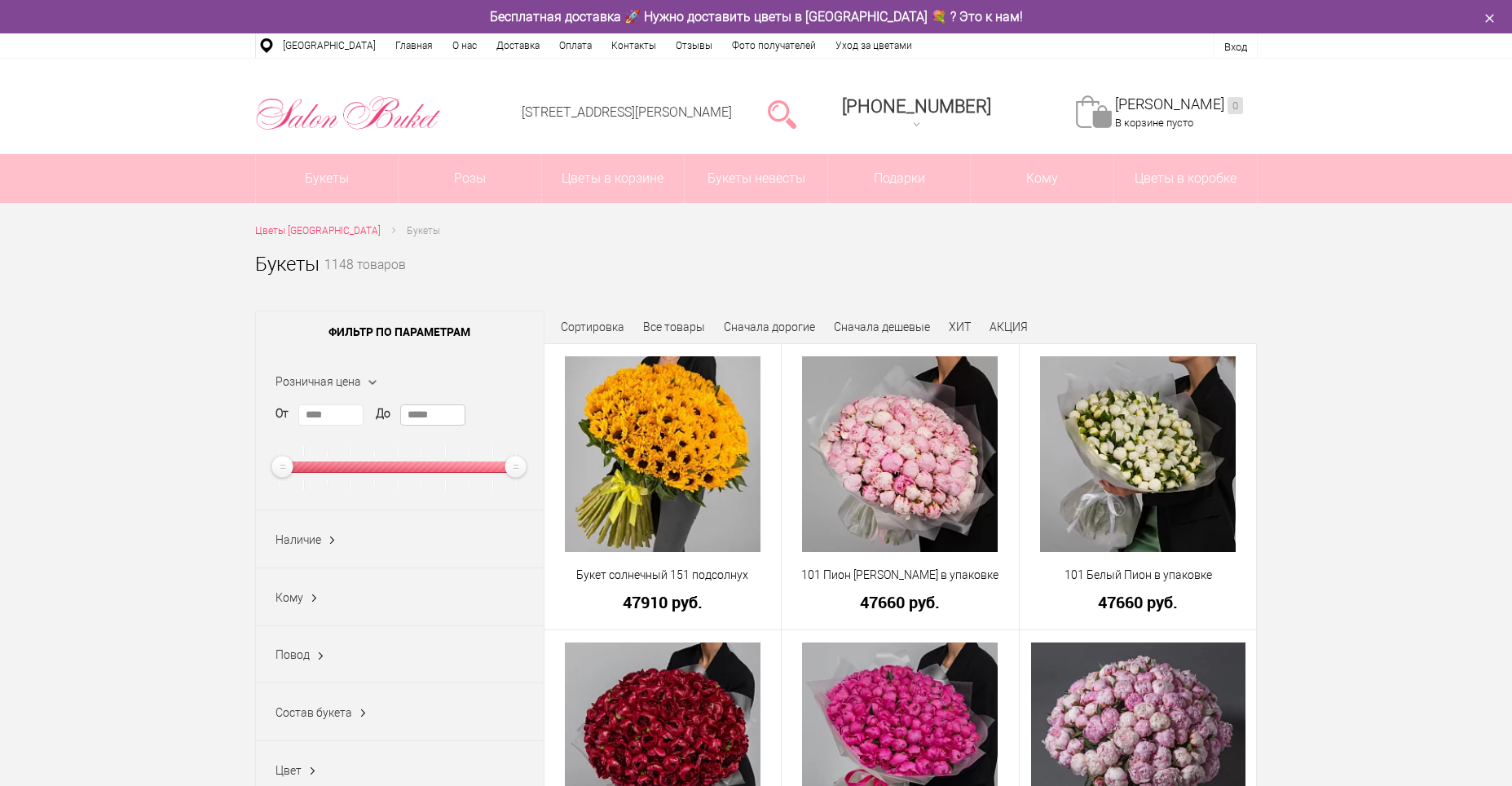
click at [440, 417] on input "*****" at bounding box center [433, 414] width 65 height 21
type input "****"
click at [328, 538] on ins at bounding box center [332, 539] width 17 height 21
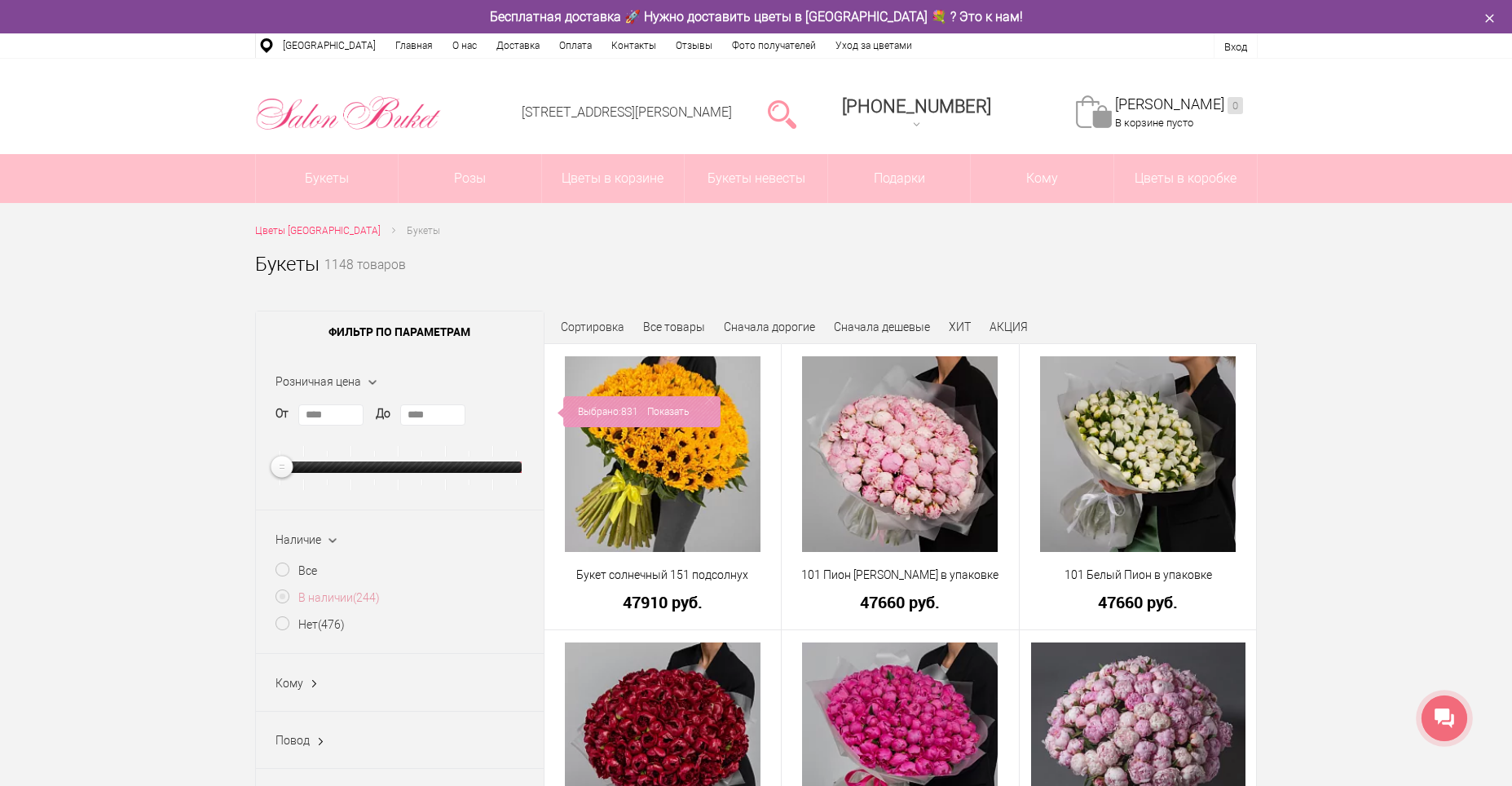
click at [369, 603] on ins "(244)" at bounding box center [366, 597] width 27 height 13
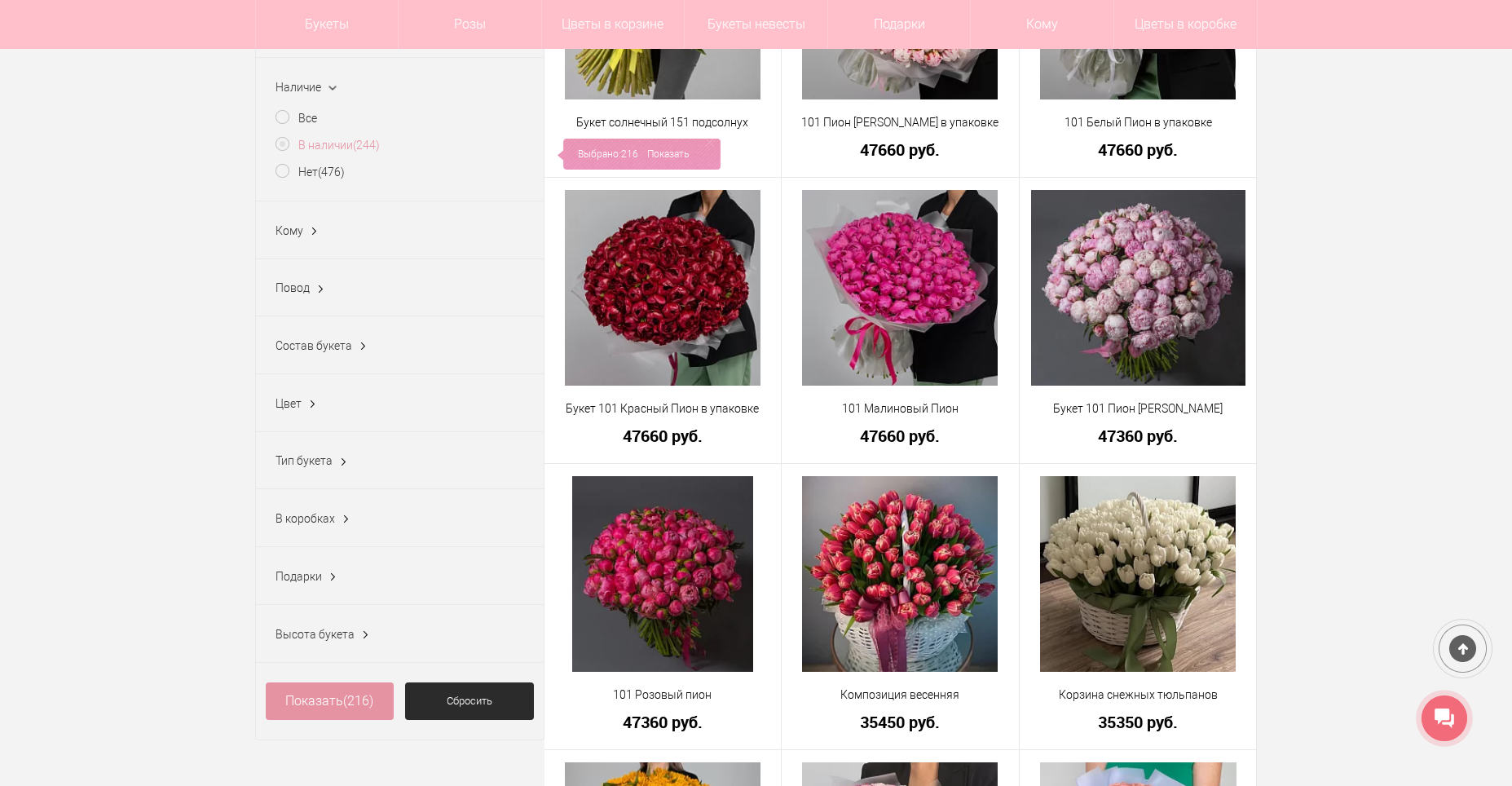
scroll to position [489, 0]
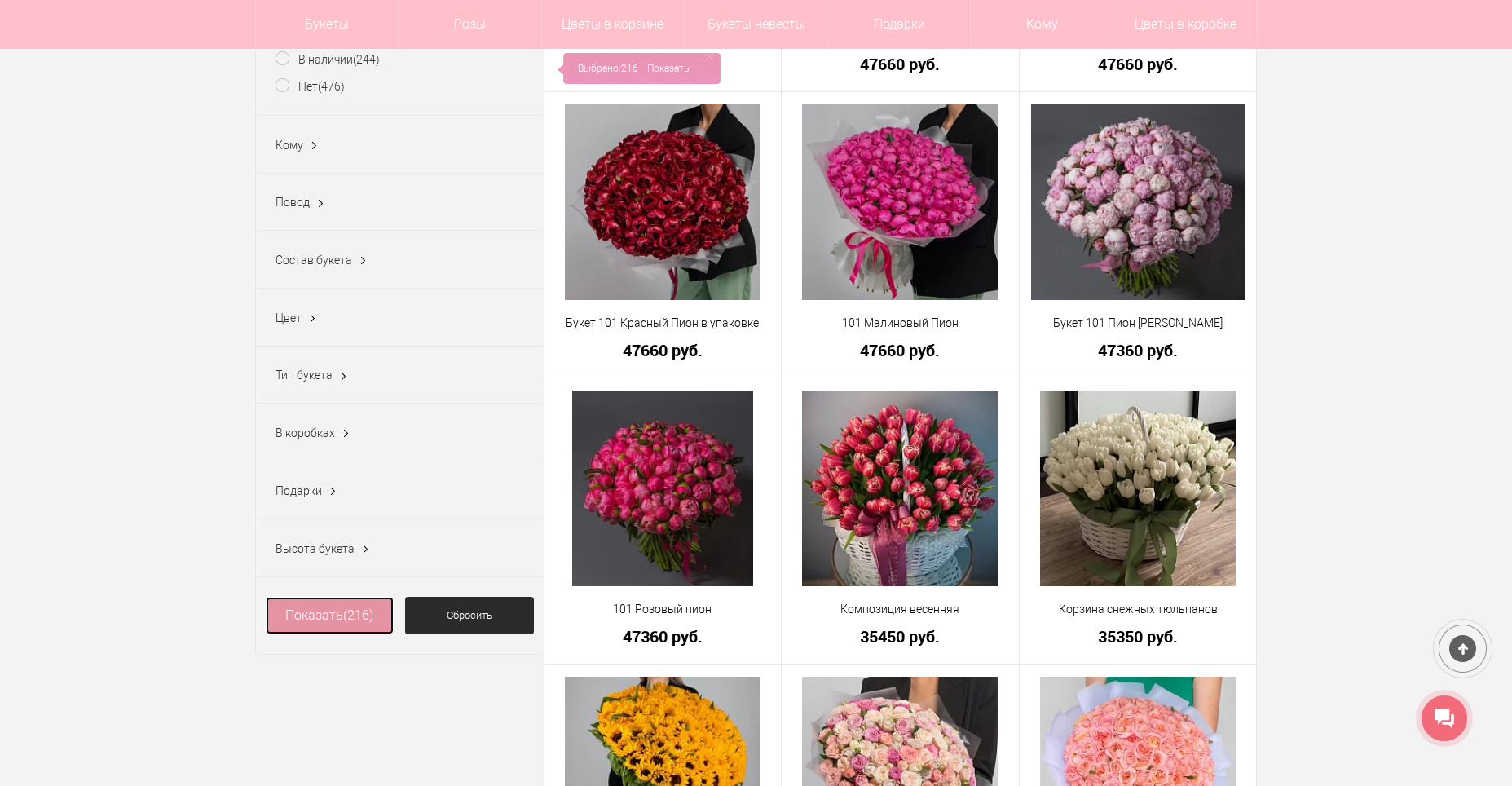
click at [359, 623] on span "(216)" at bounding box center [359, 614] width 30 height 15
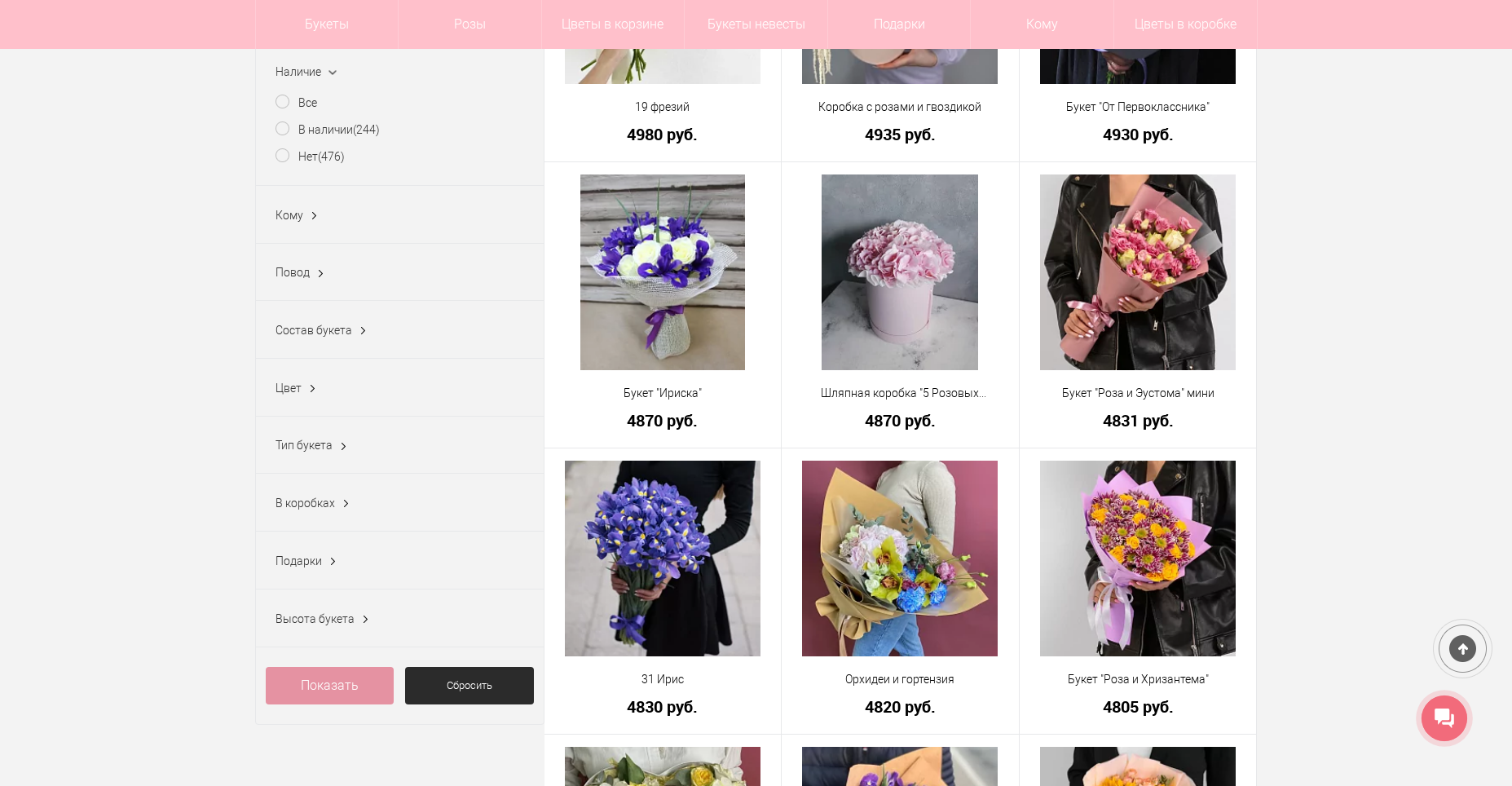
scroll to position [245, 0]
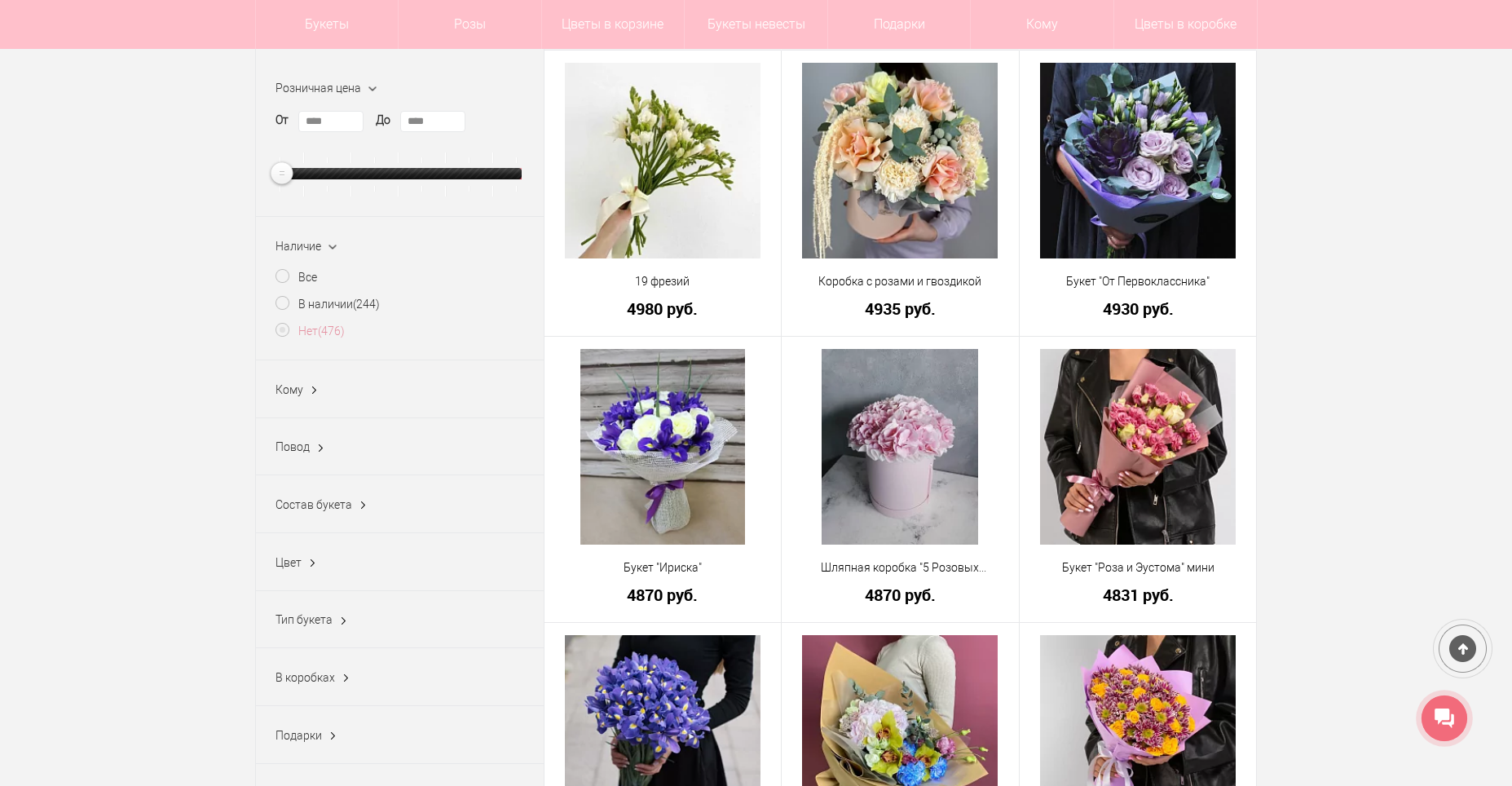
click at [294, 336] on label "Нет (476)" at bounding box center [310, 332] width 69 height 17
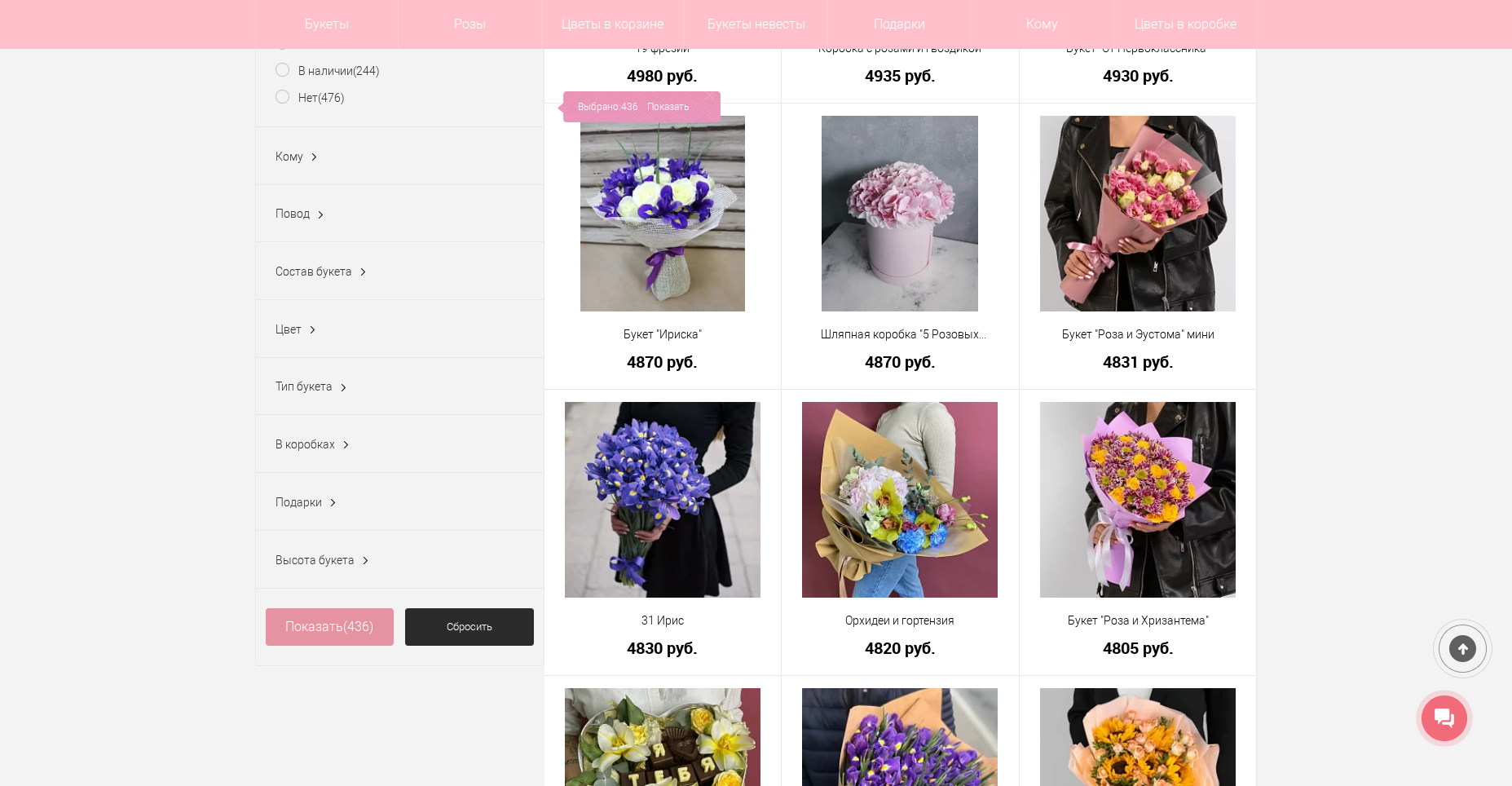
scroll to position [652, 0]
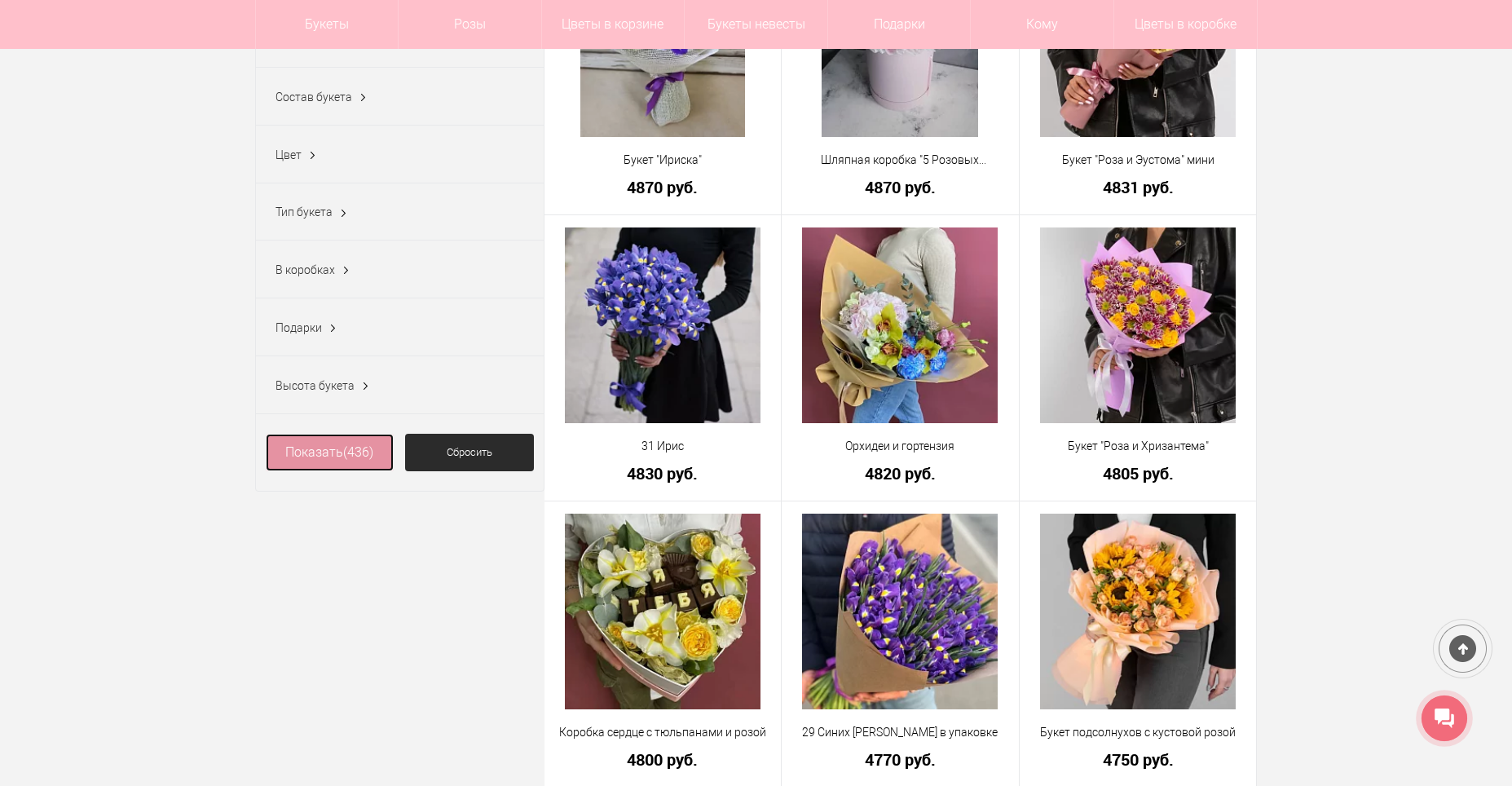
click at [368, 451] on link "Показать (436)" at bounding box center [330, 452] width 129 height 38
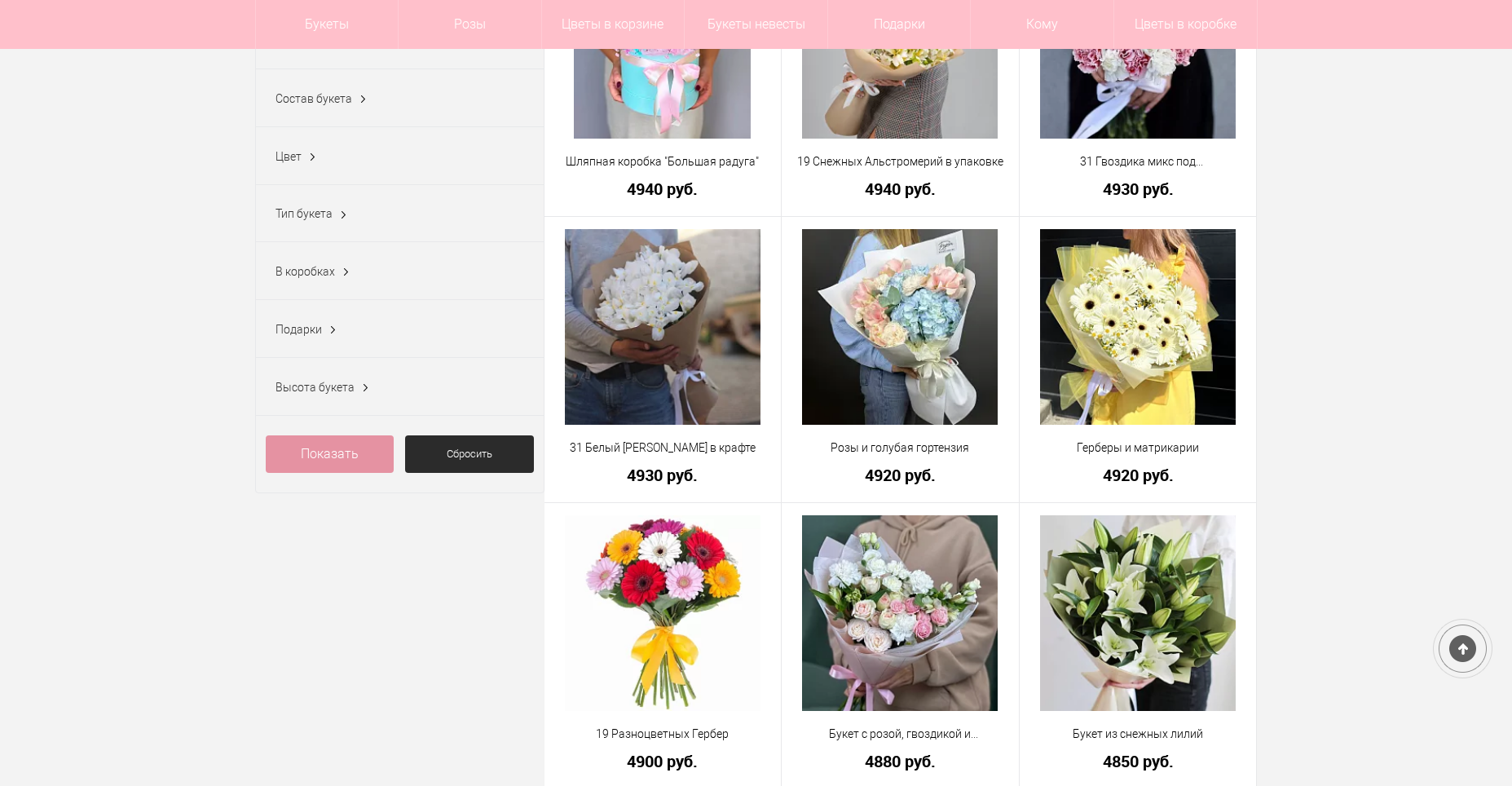
scroll to position [652, 0]
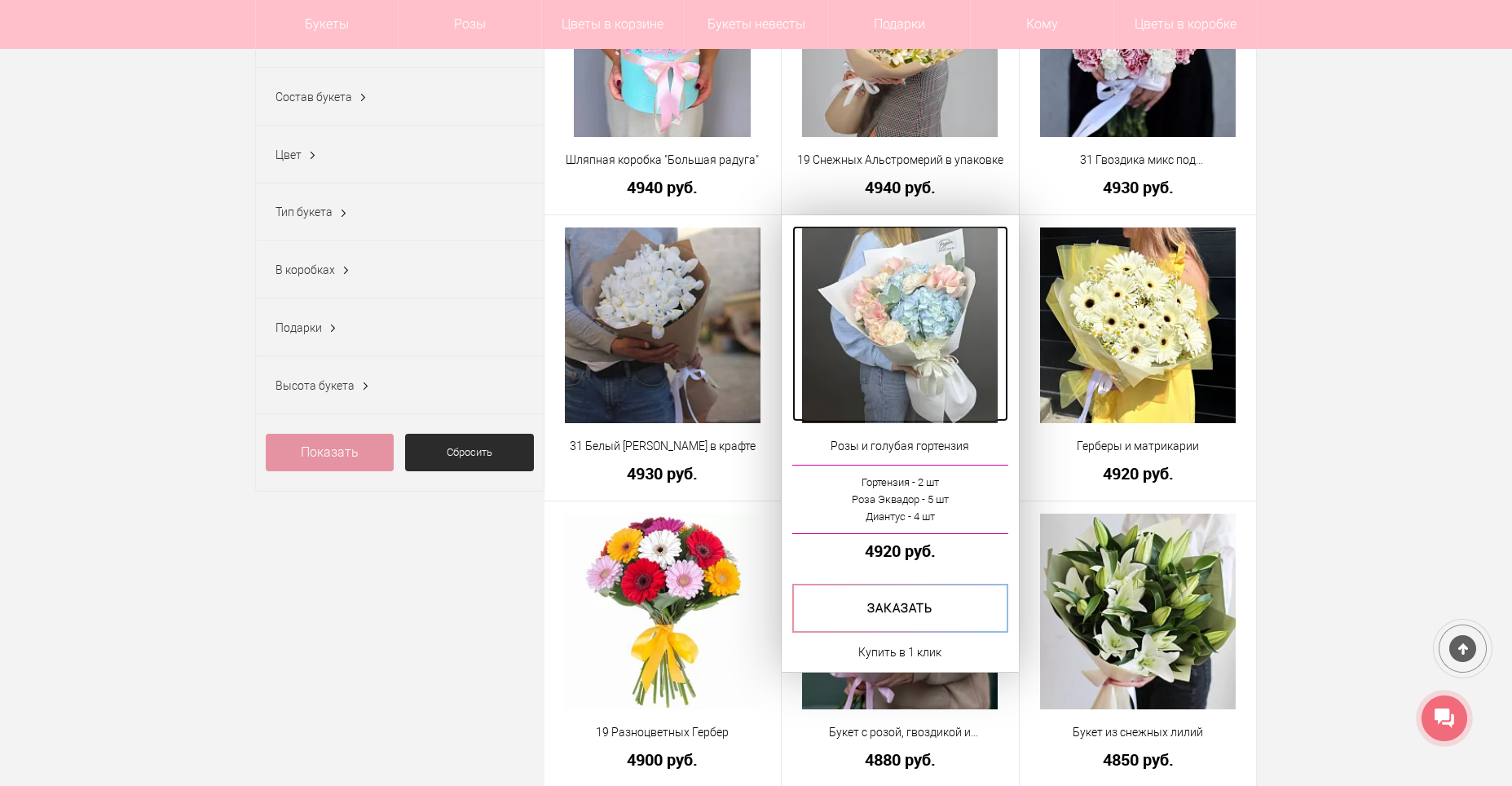
click at [903, 347] on img at bounding box center [900, 325] width 195 height 195
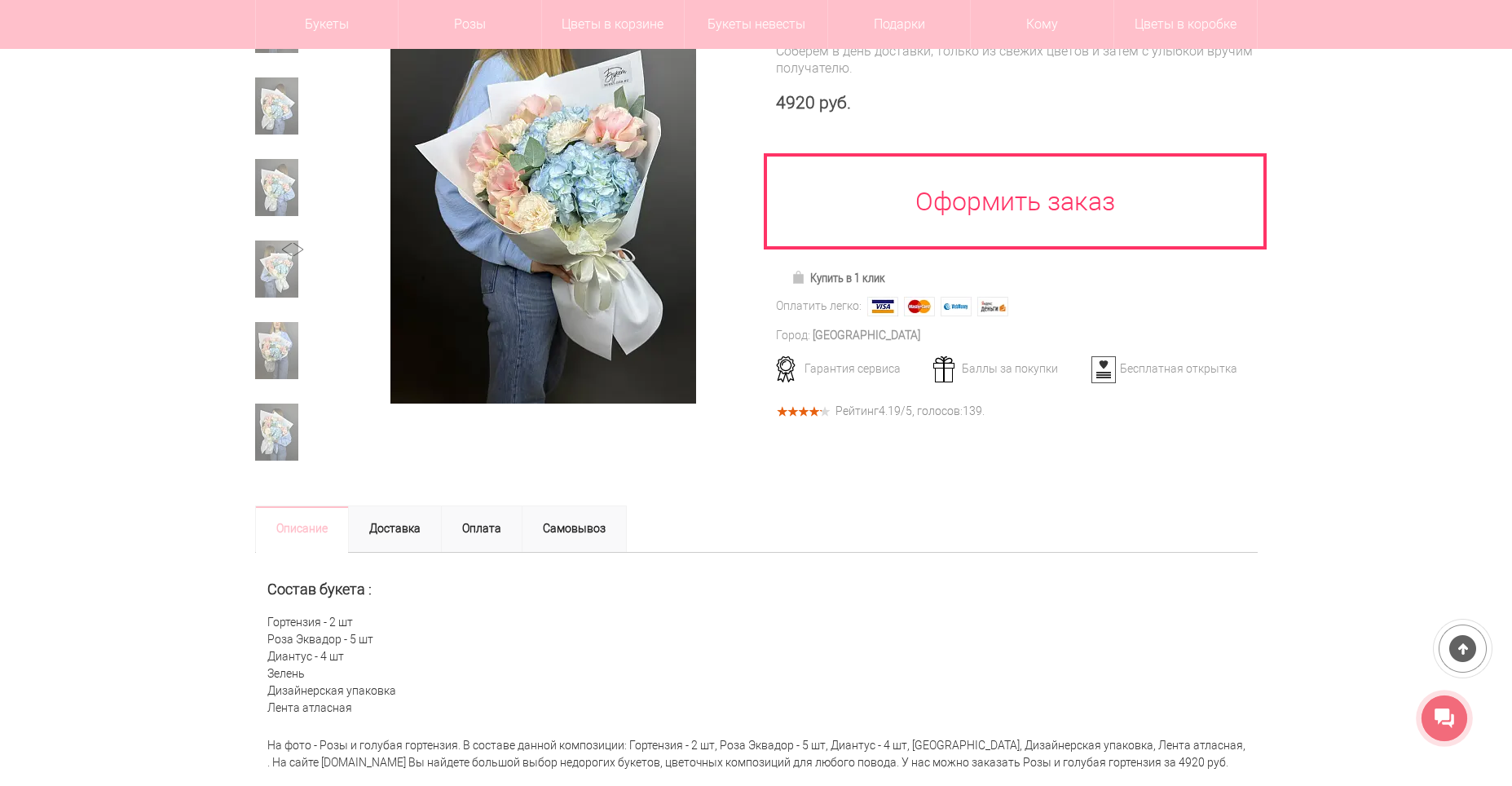
scroll to position [163, 0]
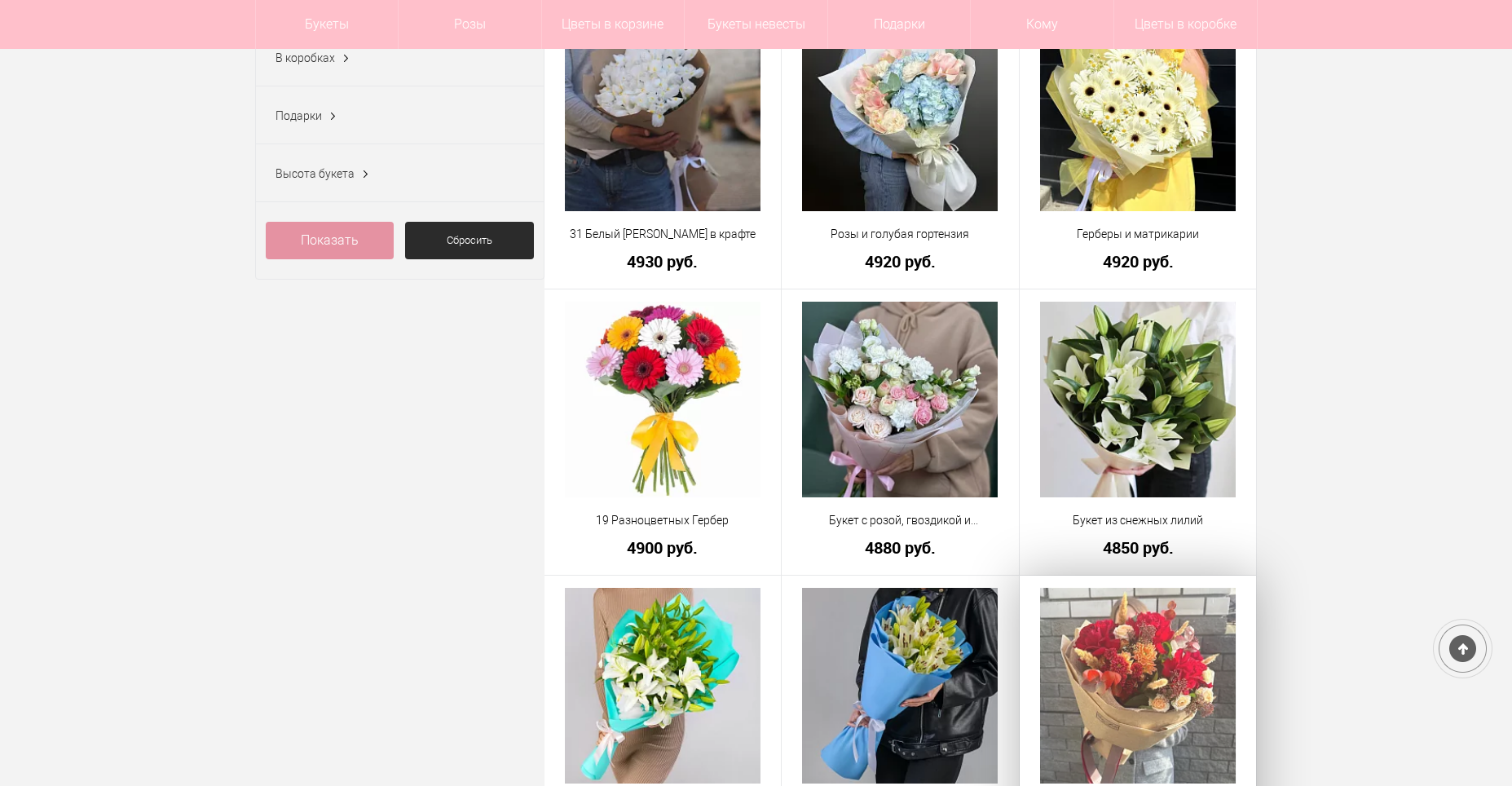
scroll to position [783, 0]
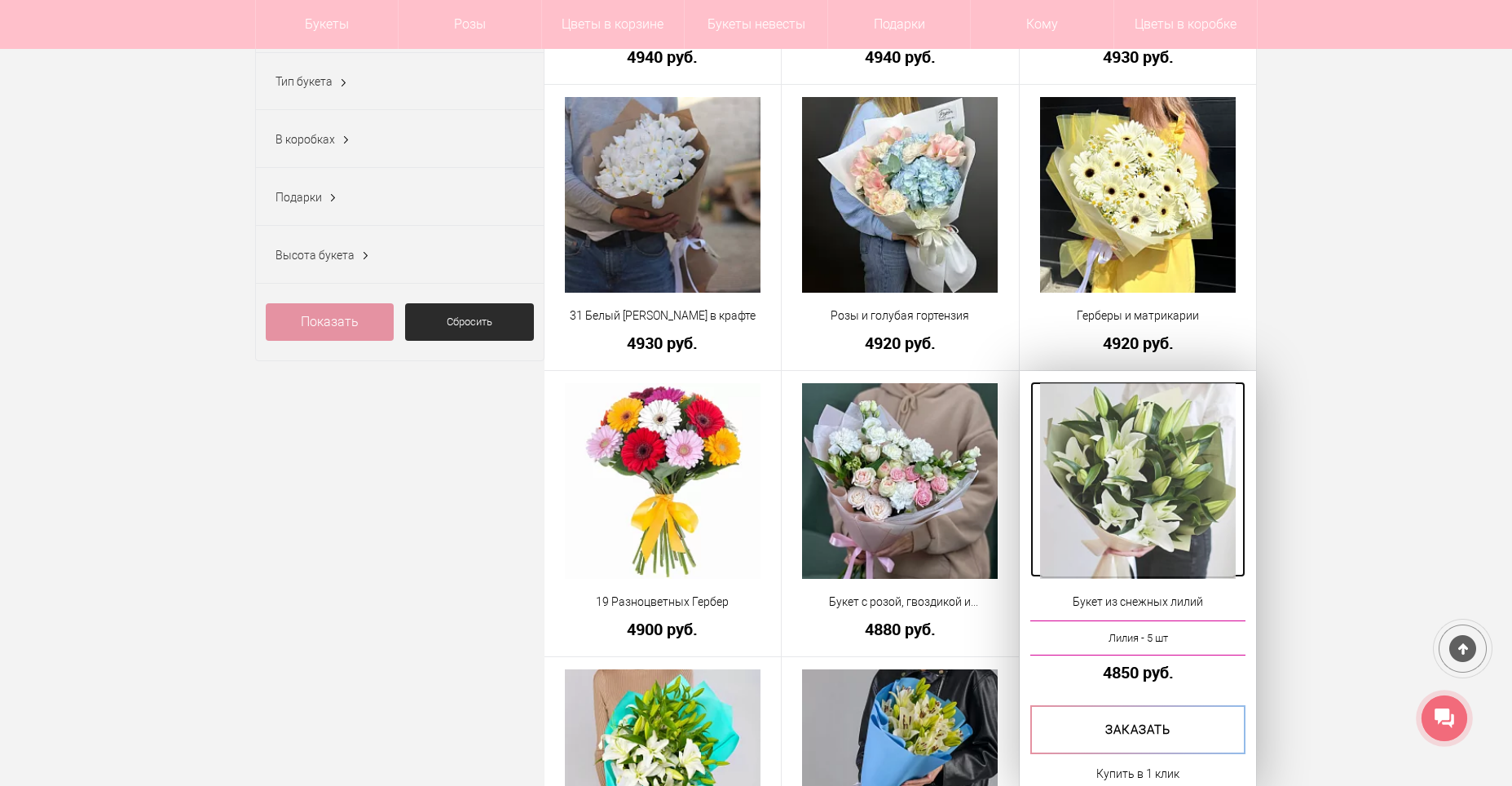
click at [1143, 494] on img at bounding box center [1138, 481] width 195 height 195
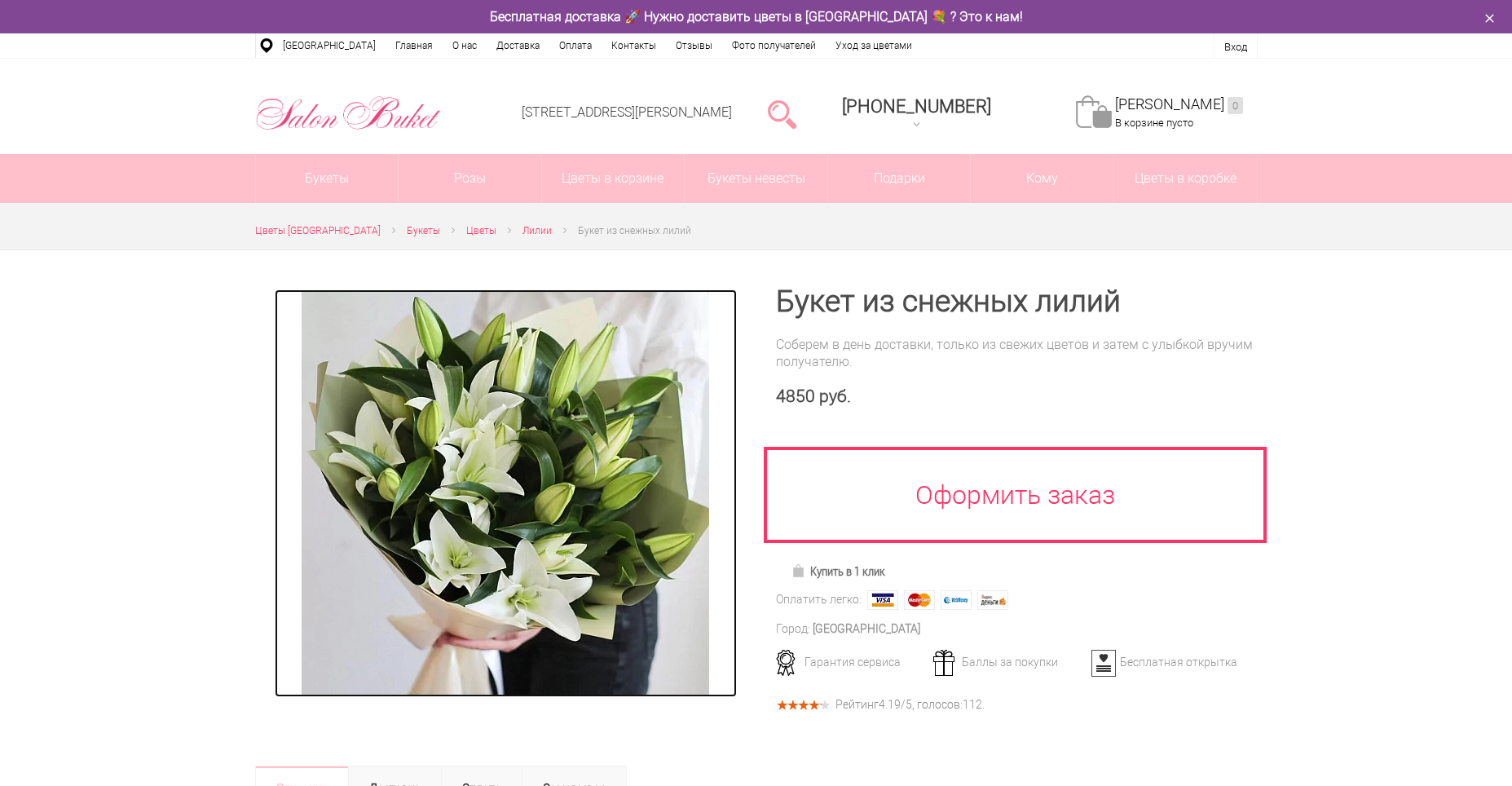
drag, startPoint x: 0, startPoint y: 0, endPoint x: 416, endPoint y: 474, distance: 630.7
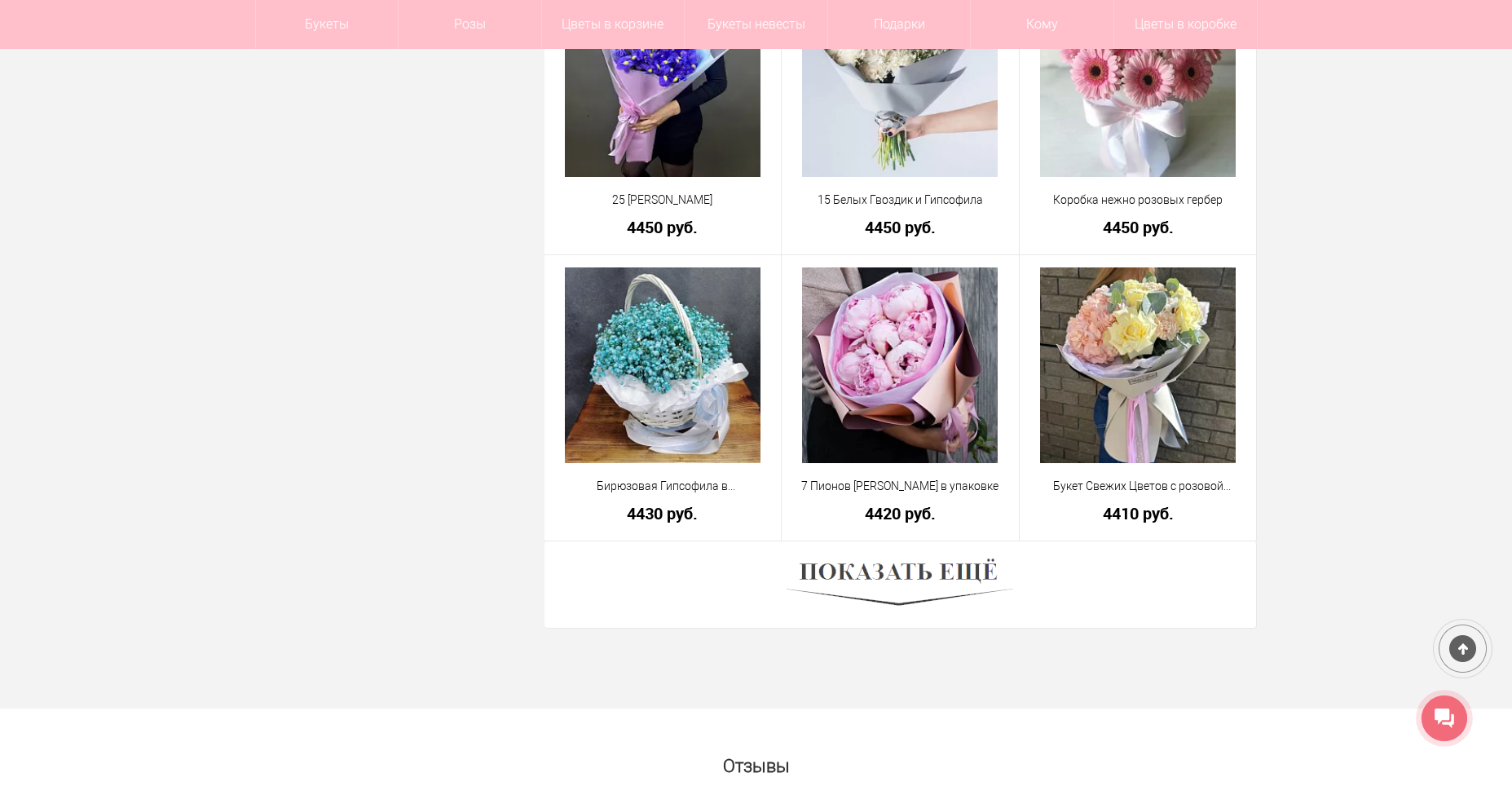
scroll to position [4336, 0]
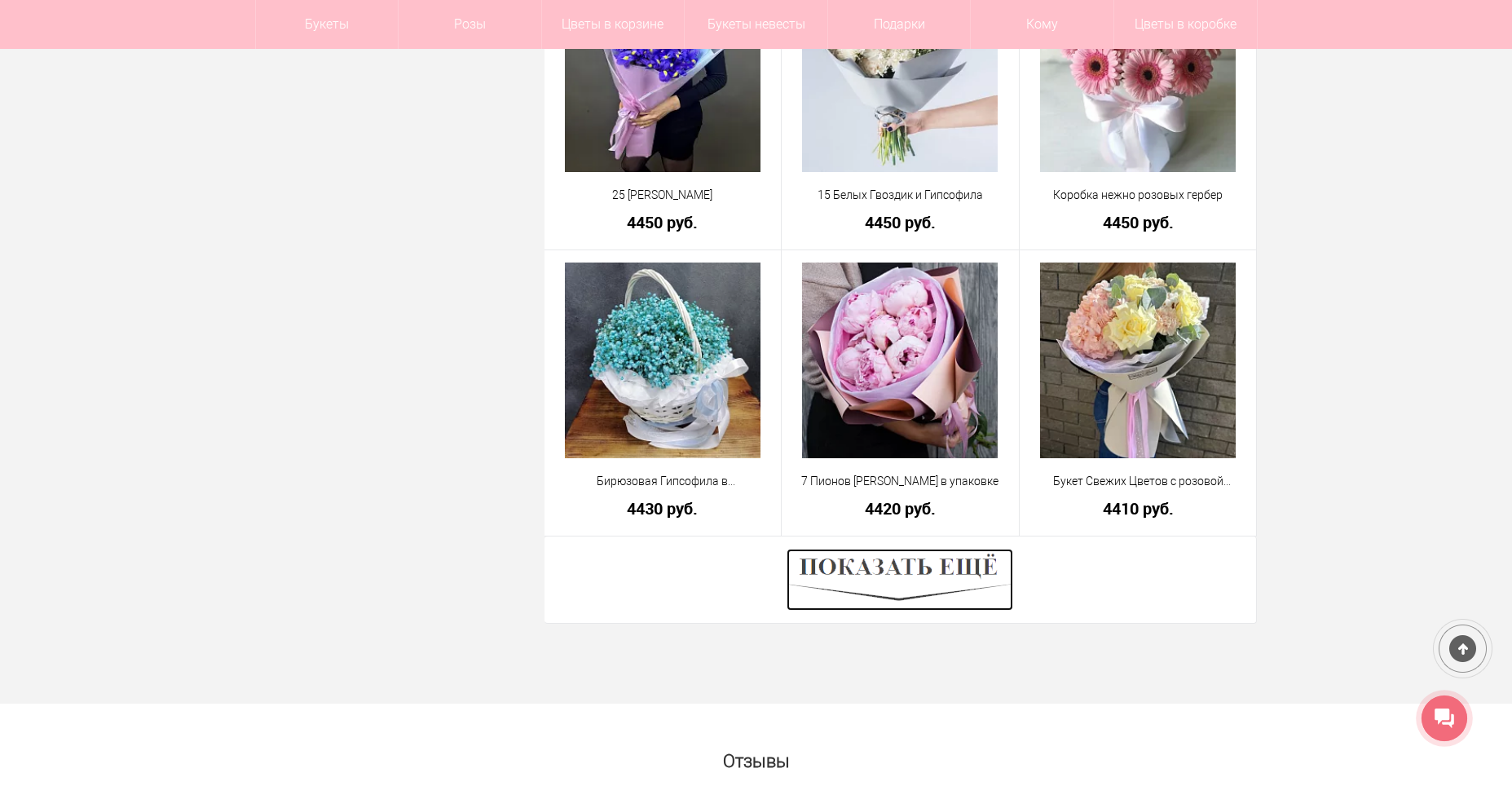
click at [920, 575] on img at bounding box center [900, 580] width 226 height 62
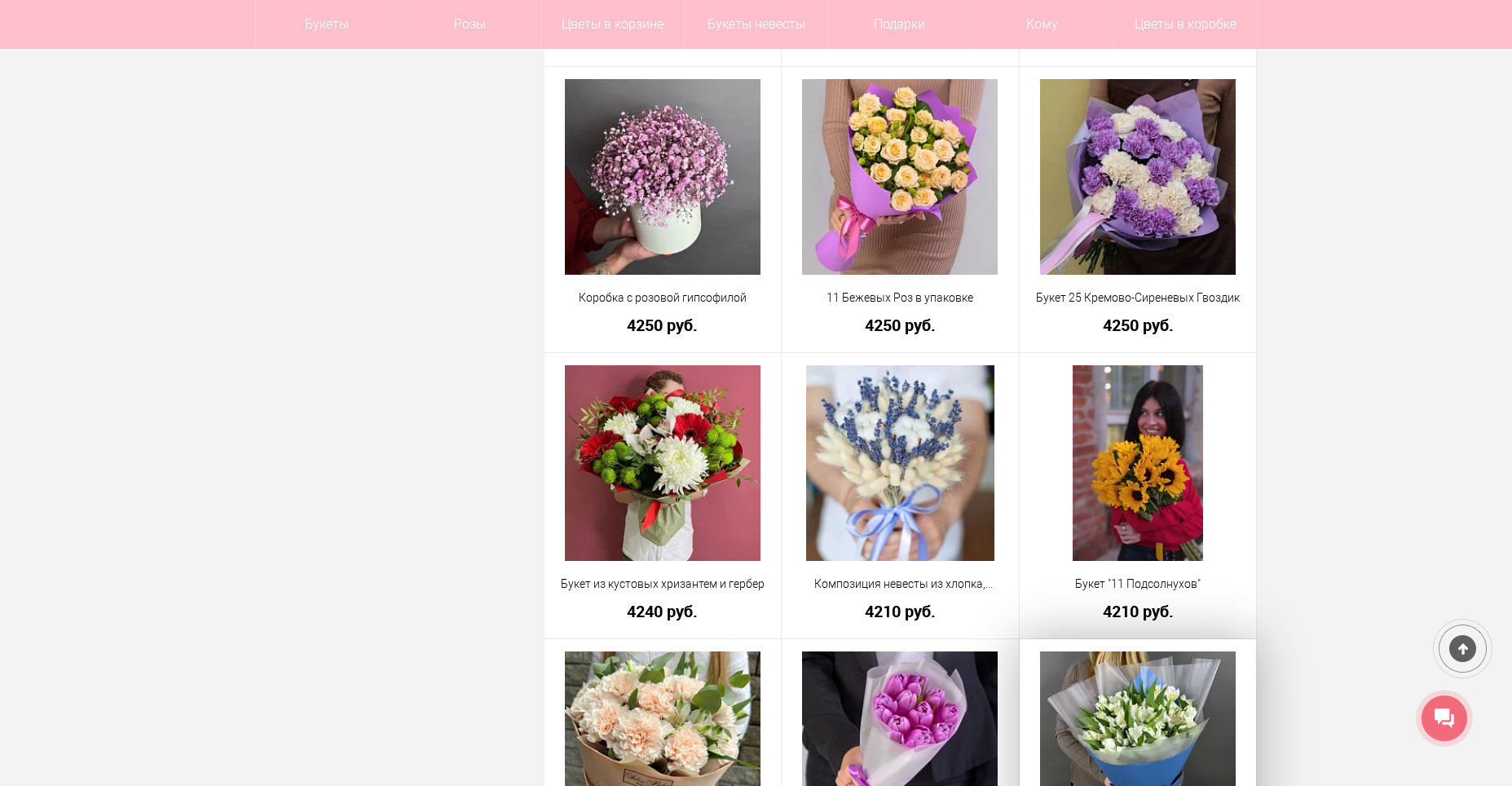
scroll to position [7921, 0]
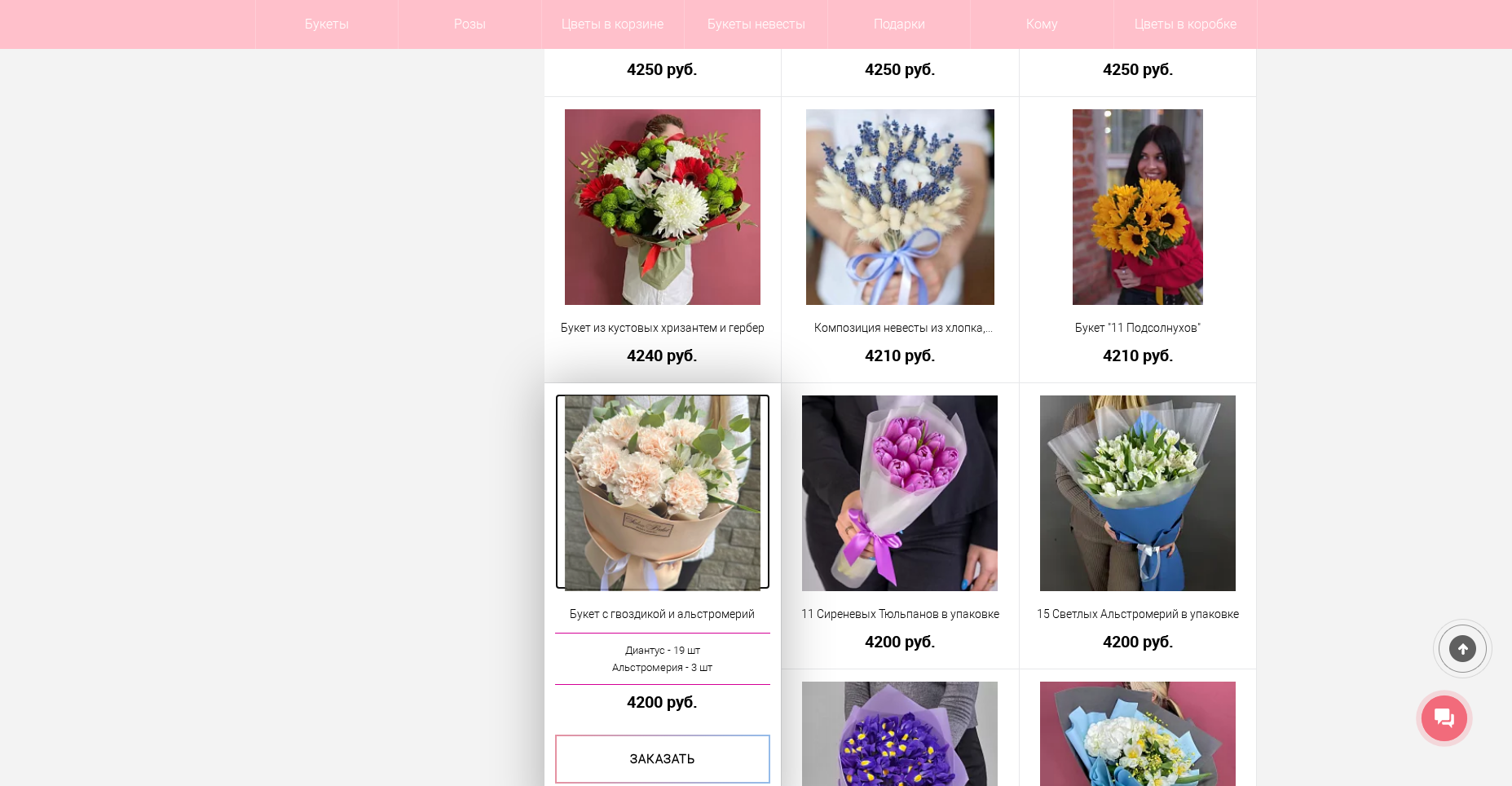
click at [629, 484] on img at bounding box center [663, 493] width 195 height 195
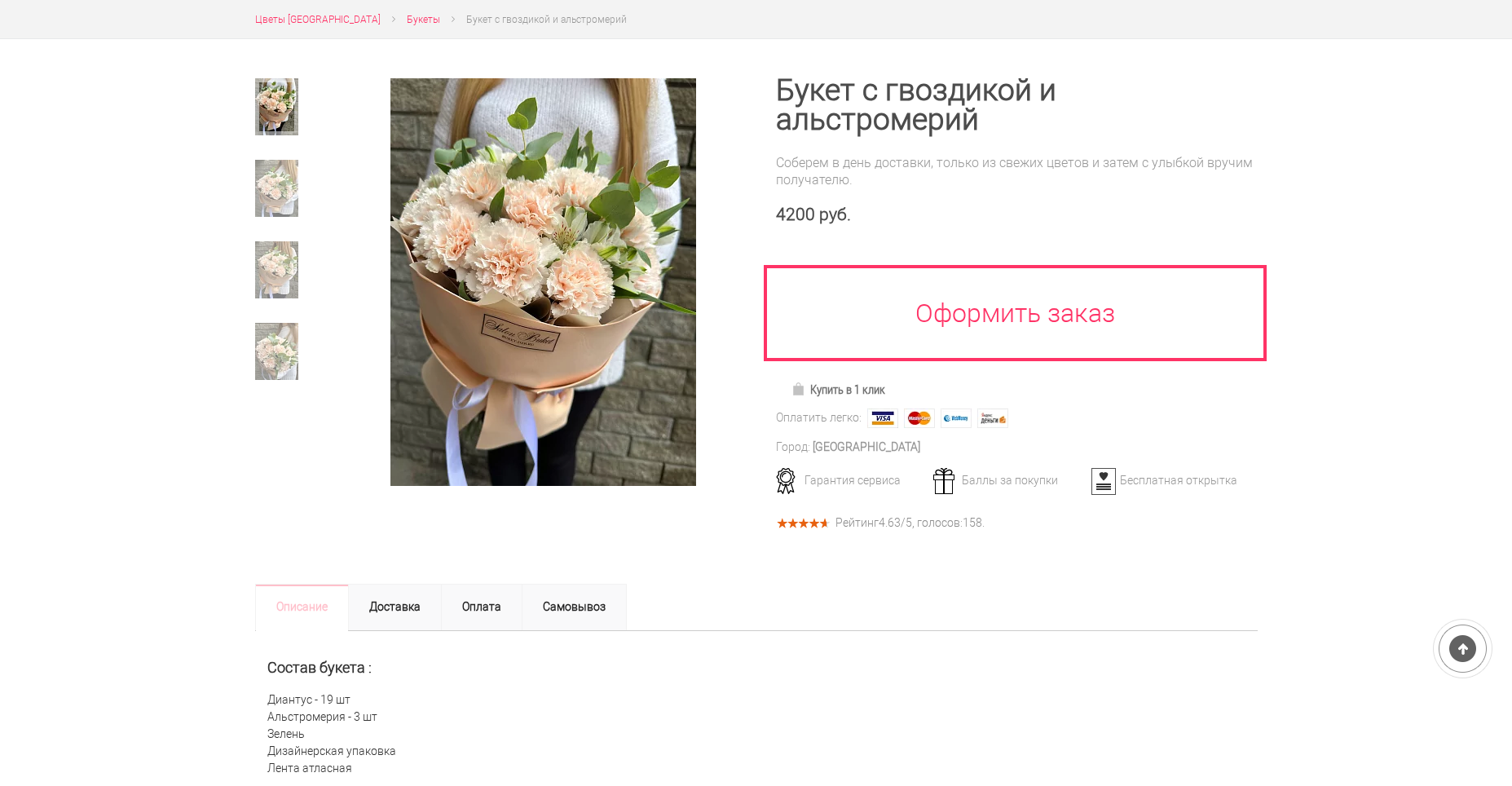
scroll to position [82, 0]
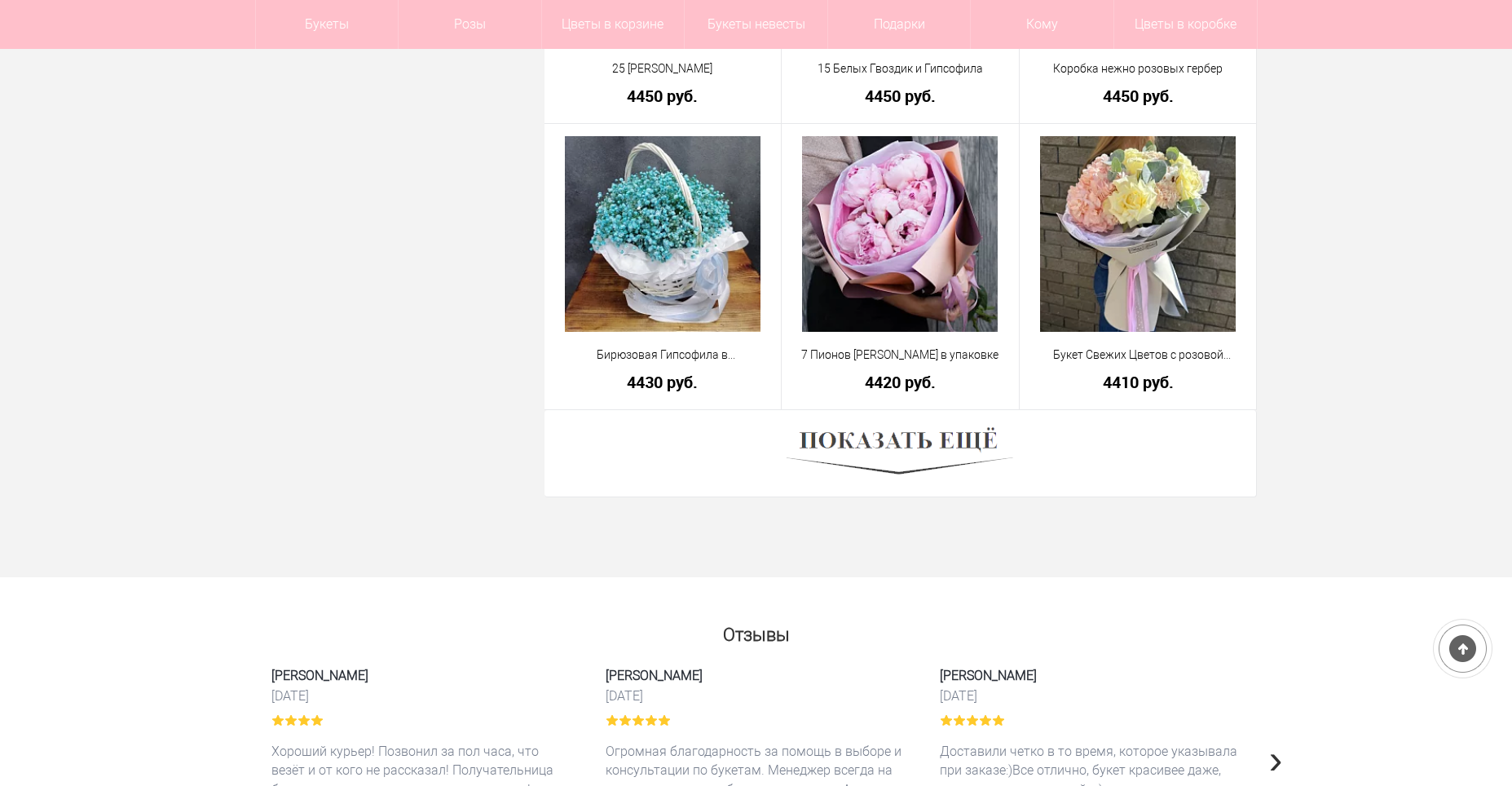
scroll to position [4448, 0]
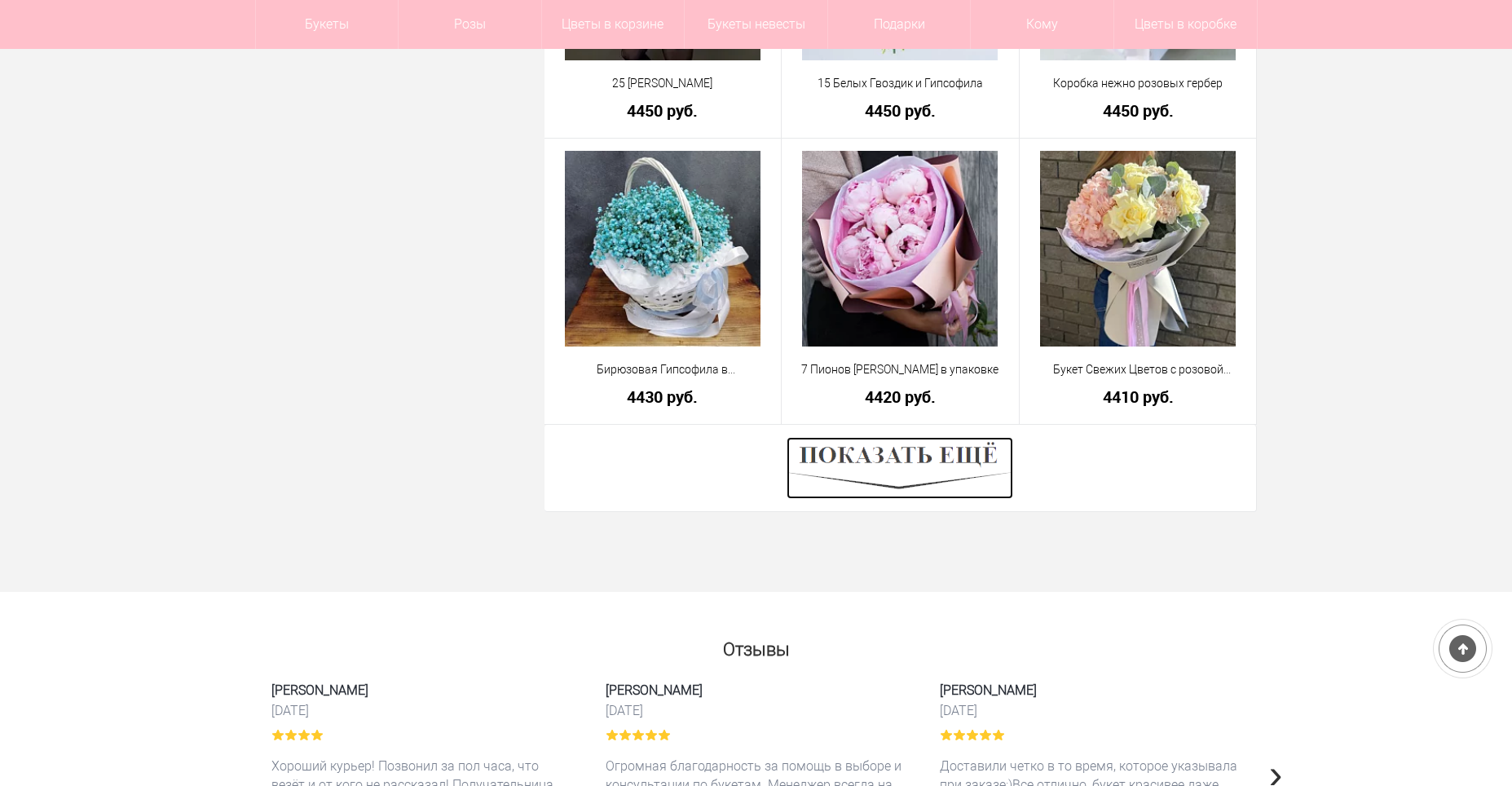
click at [882, 475] on img at bounding box center [900, 468] width 226 height 62
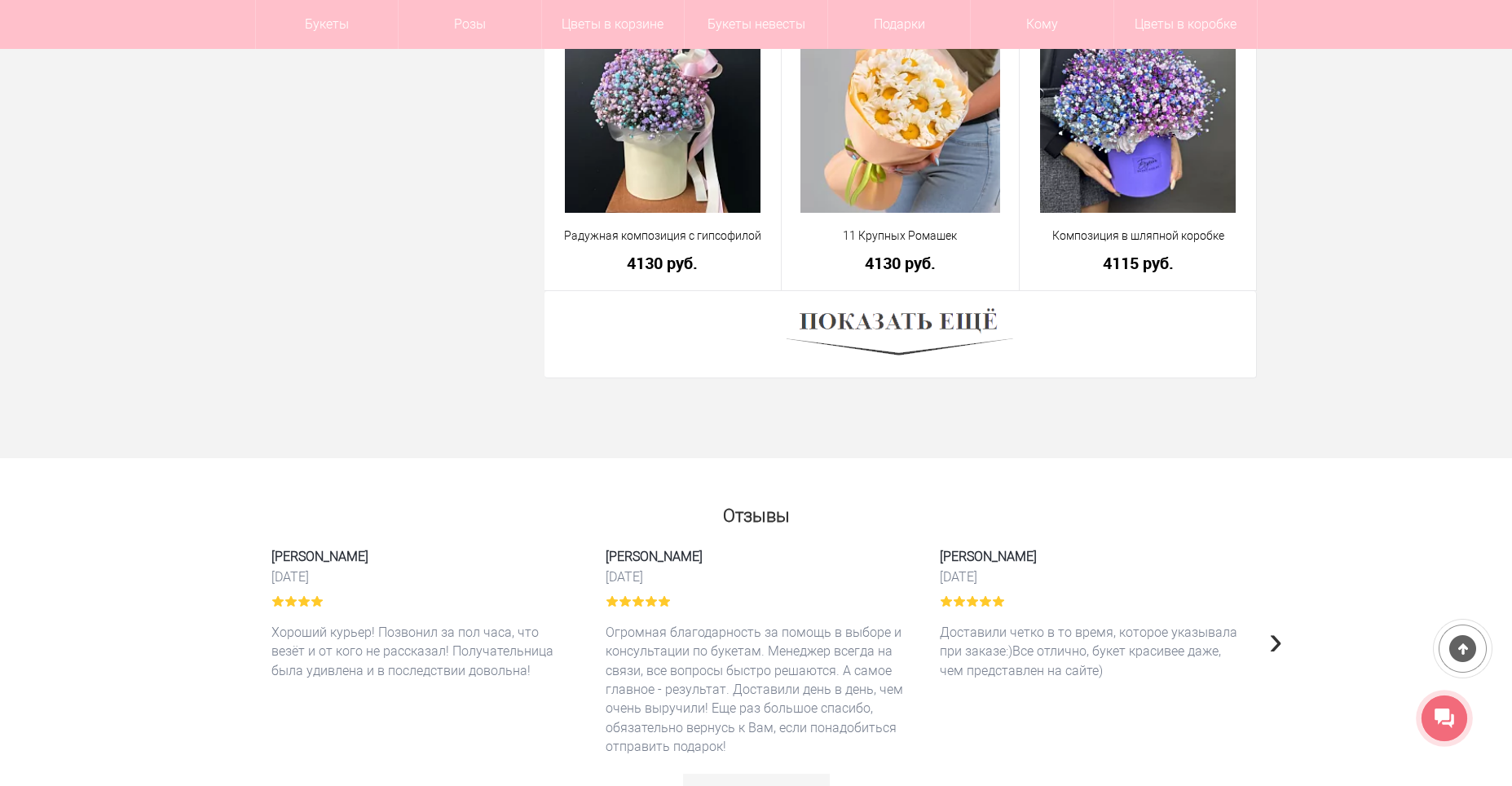
scroll to position [9174, 0]
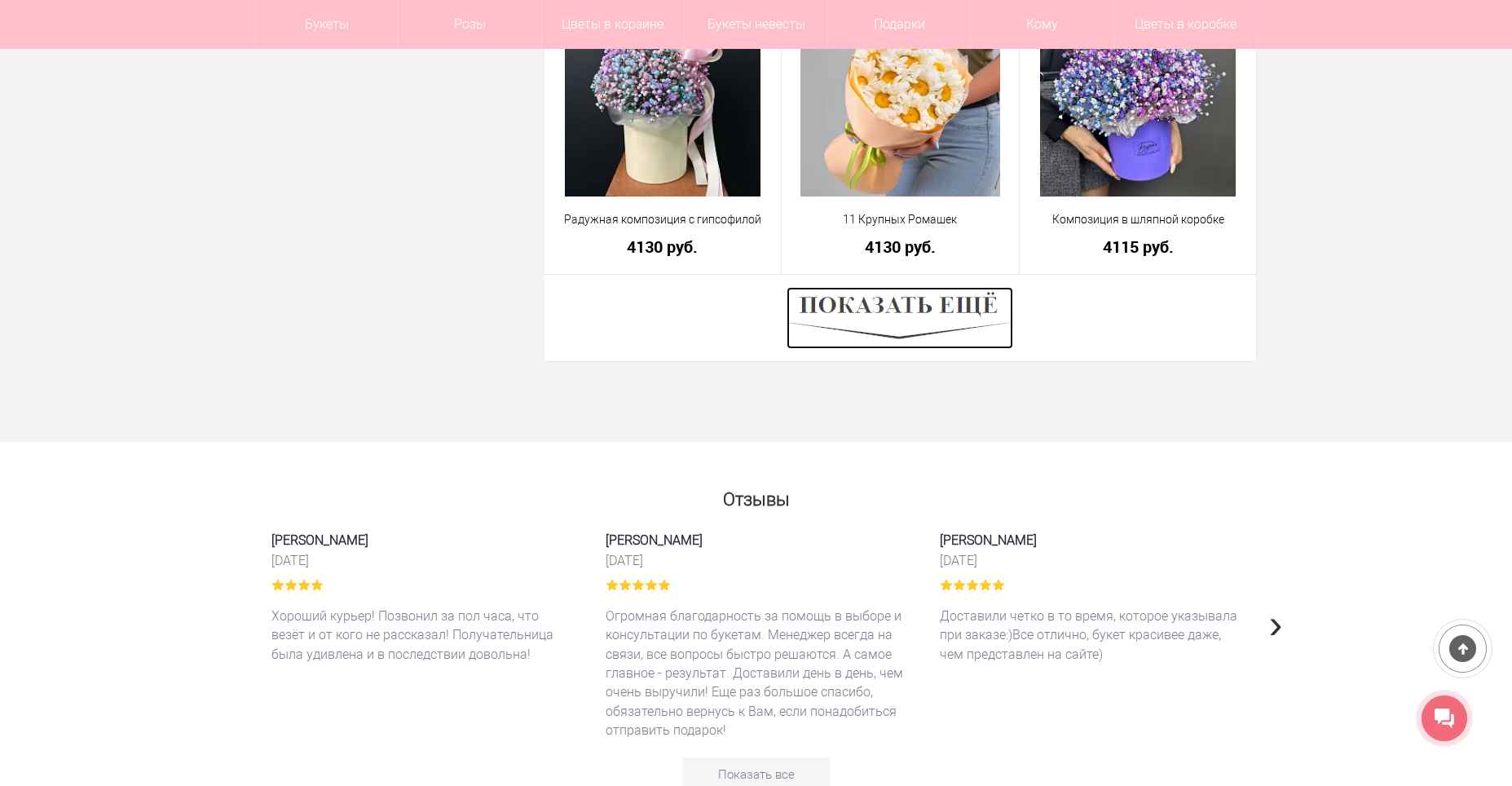
click at [942, 327] on img at bounding box center [900, 318] width 226 height 62
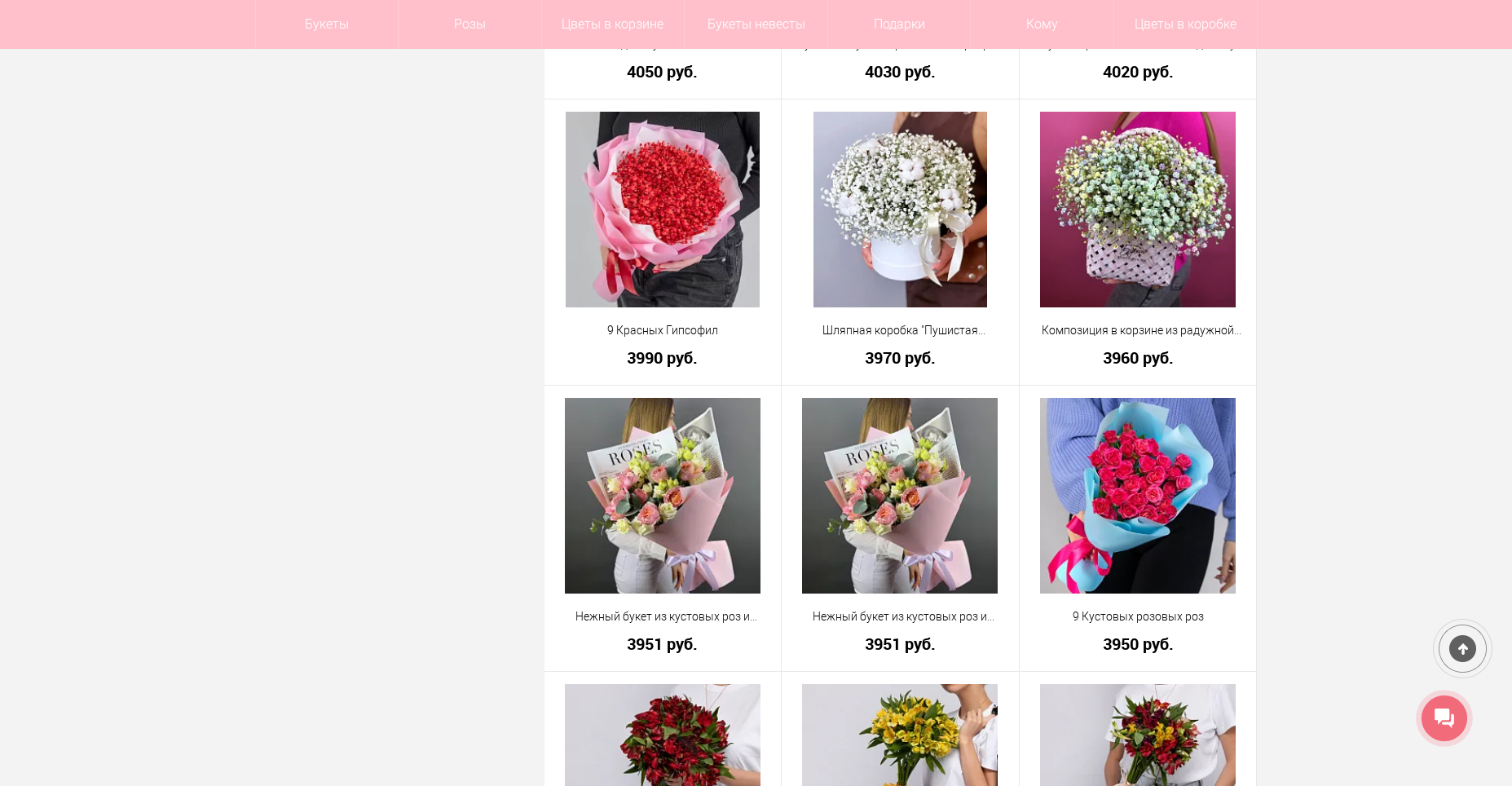
scroll to position [10234, 0]
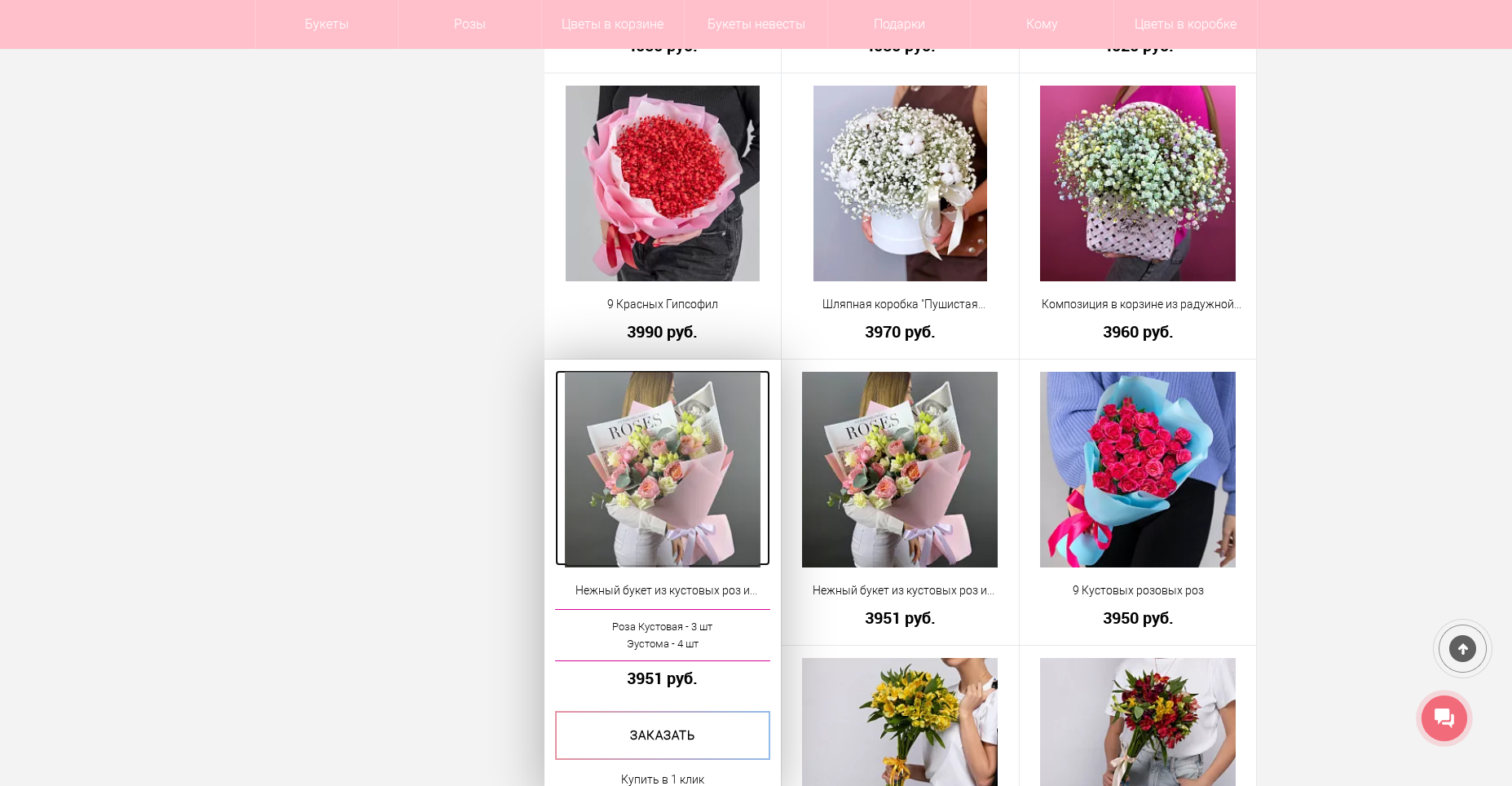
click at [704, 457] on img at bounding box center [663, 470] width 195 height 195
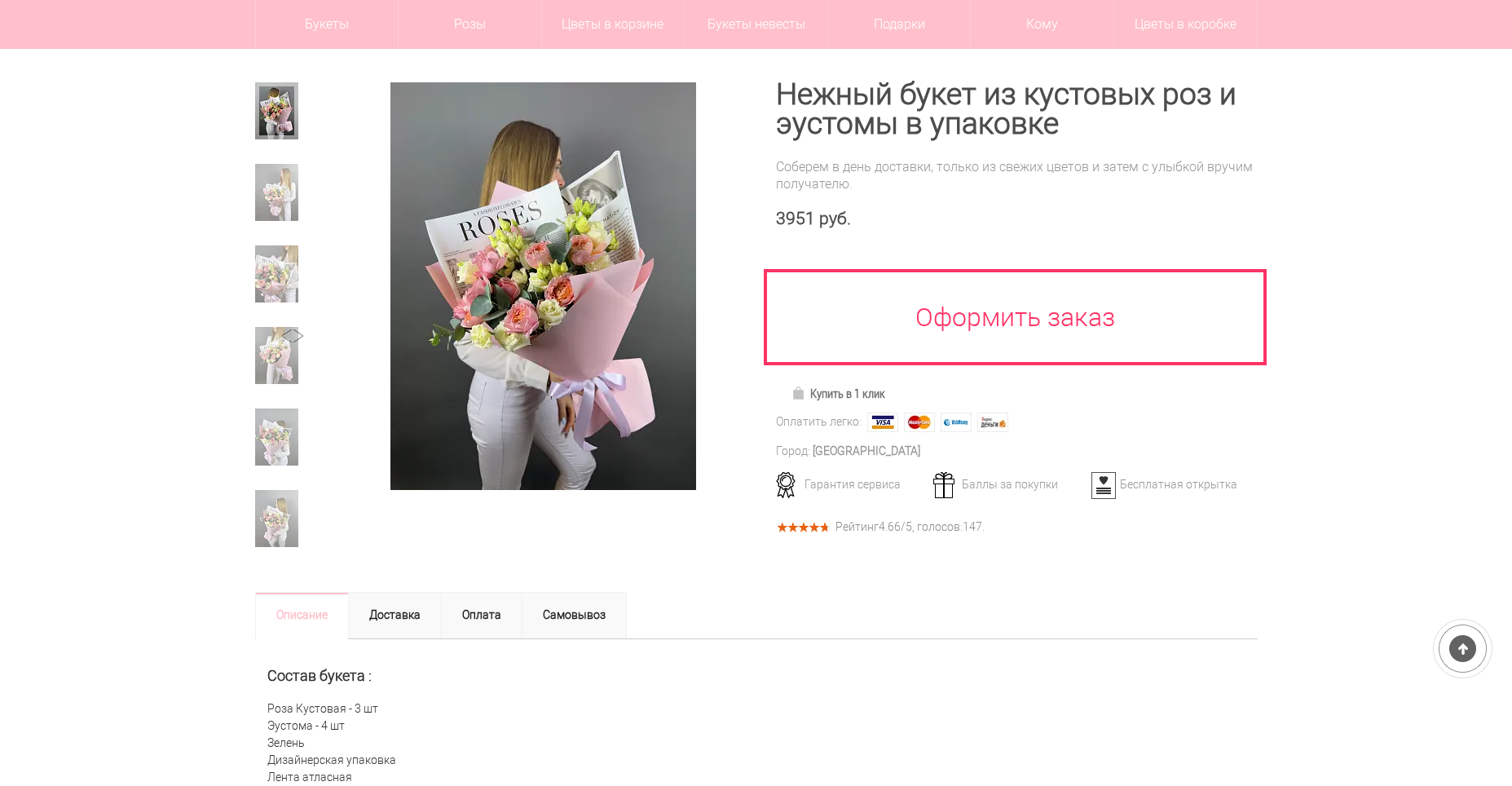
scroll to position [82, 0]
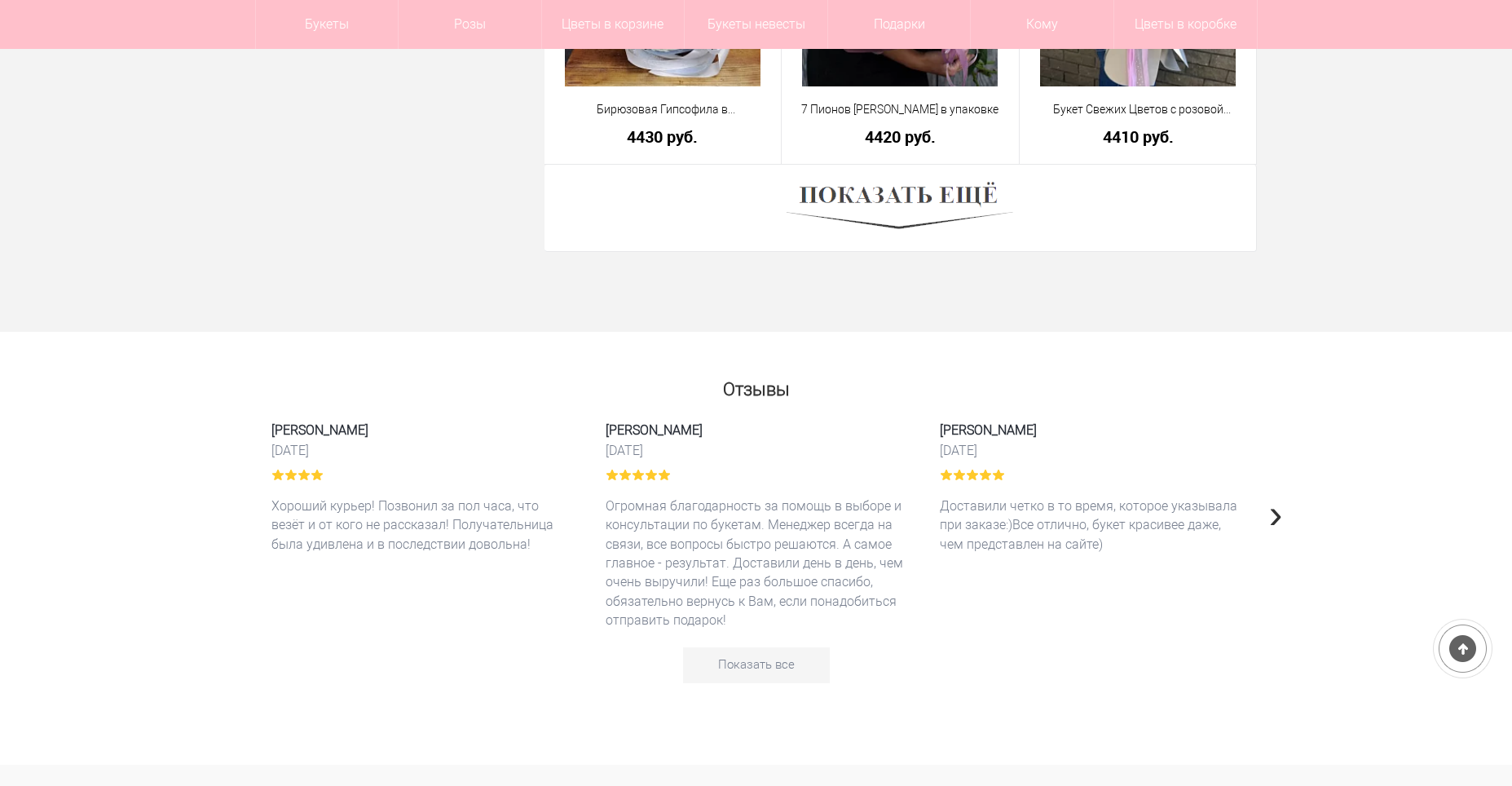
scroll to position [4610, 0]
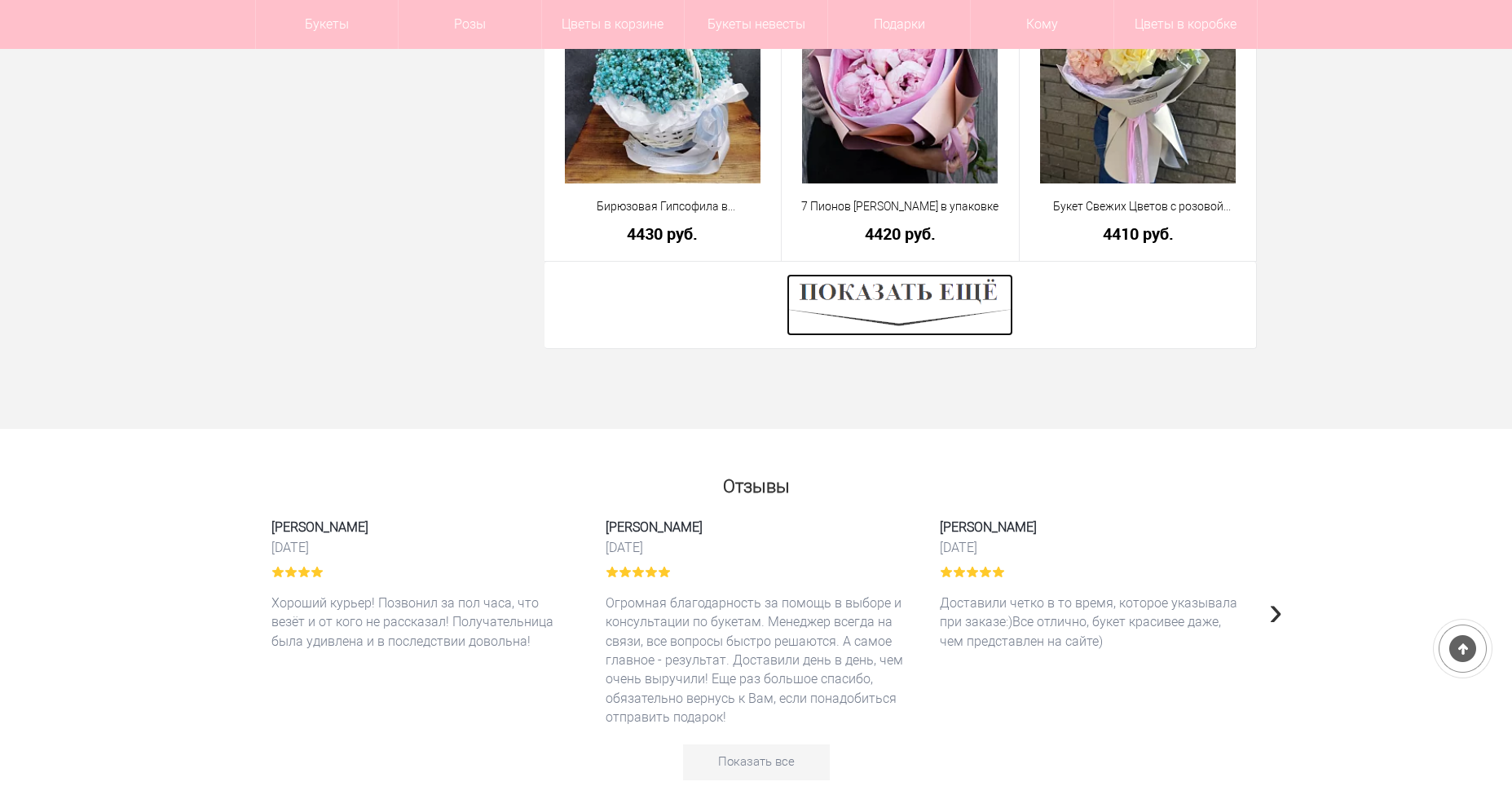
click at [891, 318] on img at bounding box center [900, 305] width 226 height 62
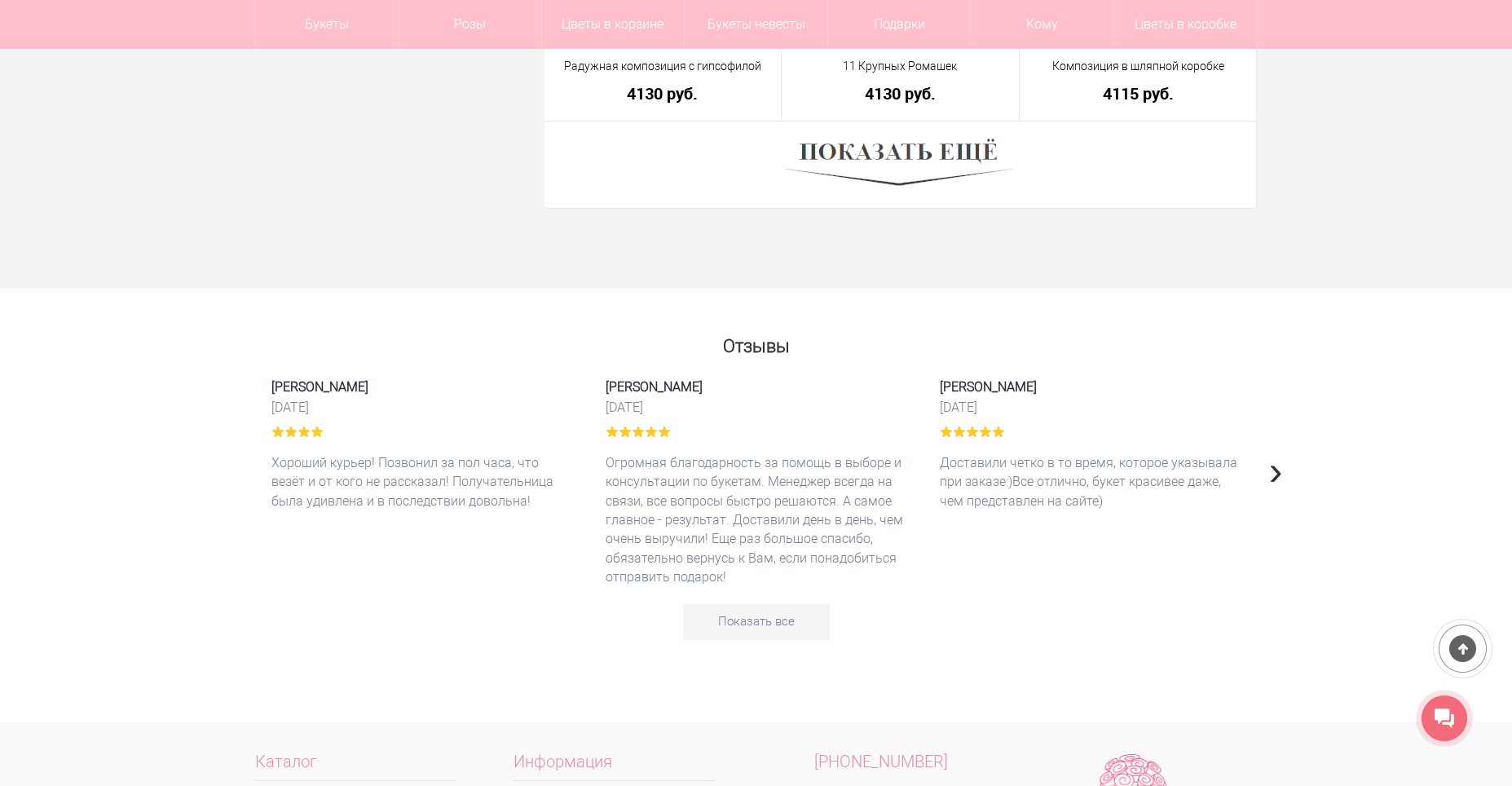
scroll to position [9174, 0]
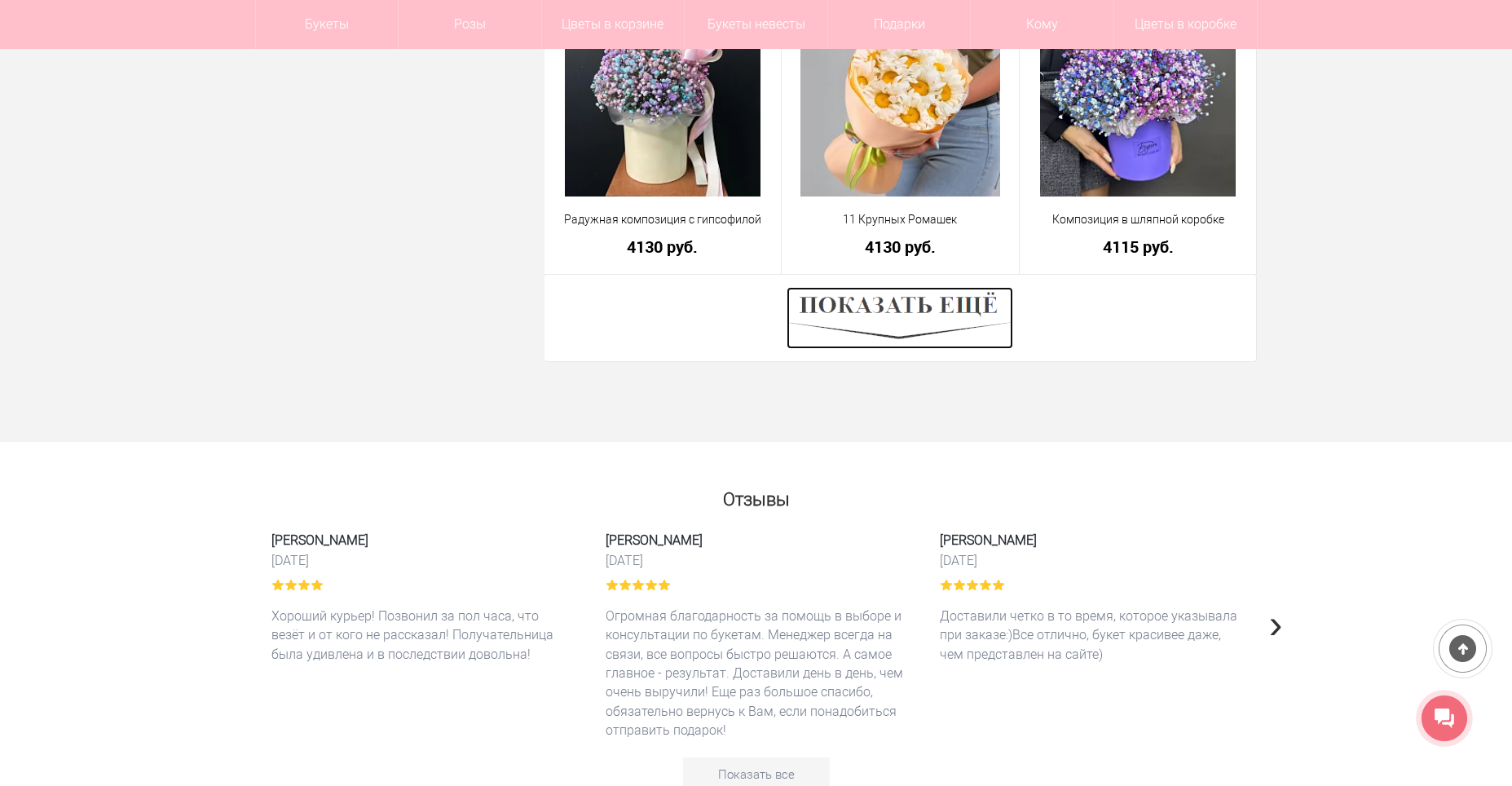
click at [869, 332] on img at bounding box center [900, 318] width 226 height 62
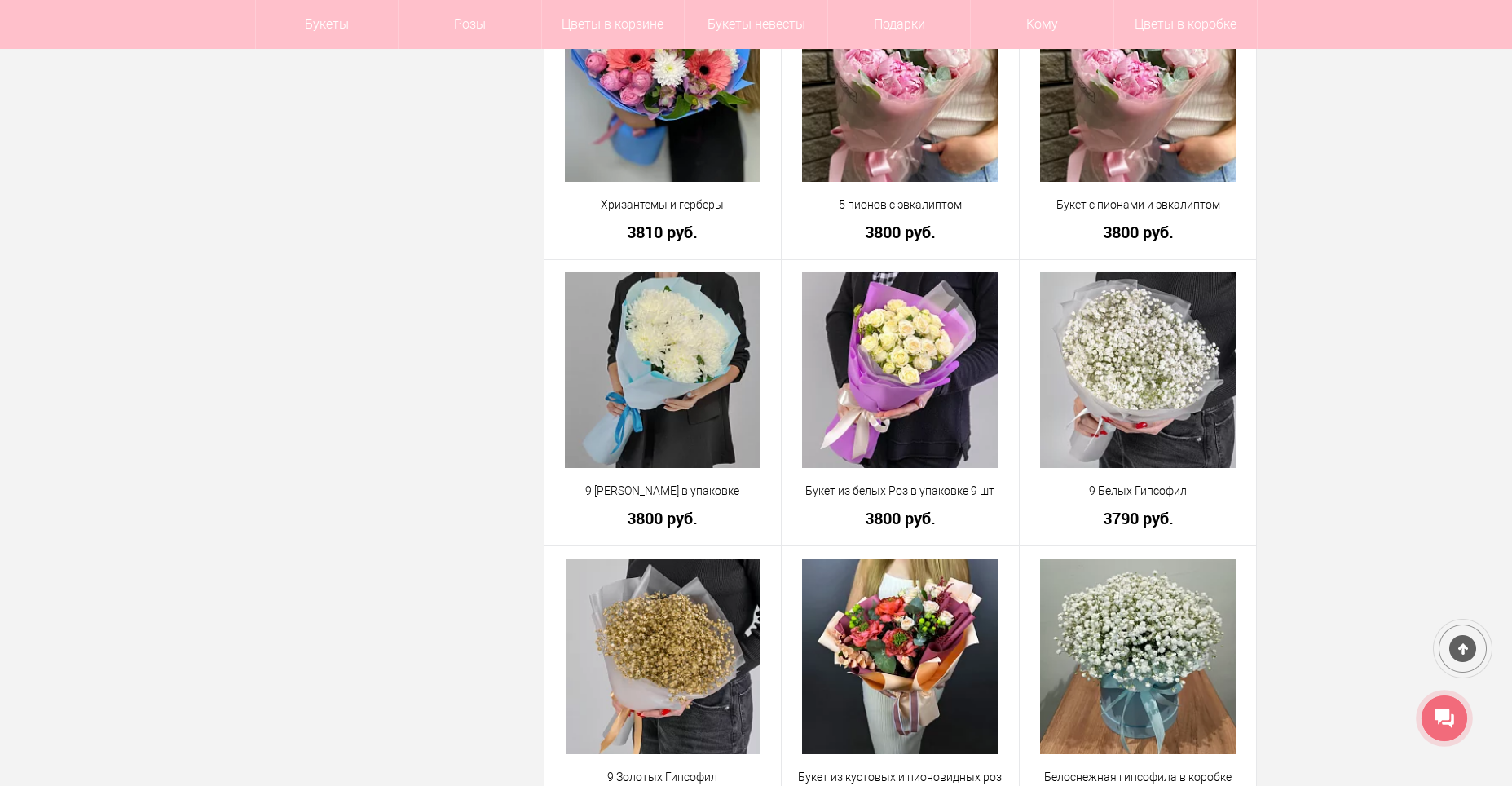
scroll to position [13494, 0]
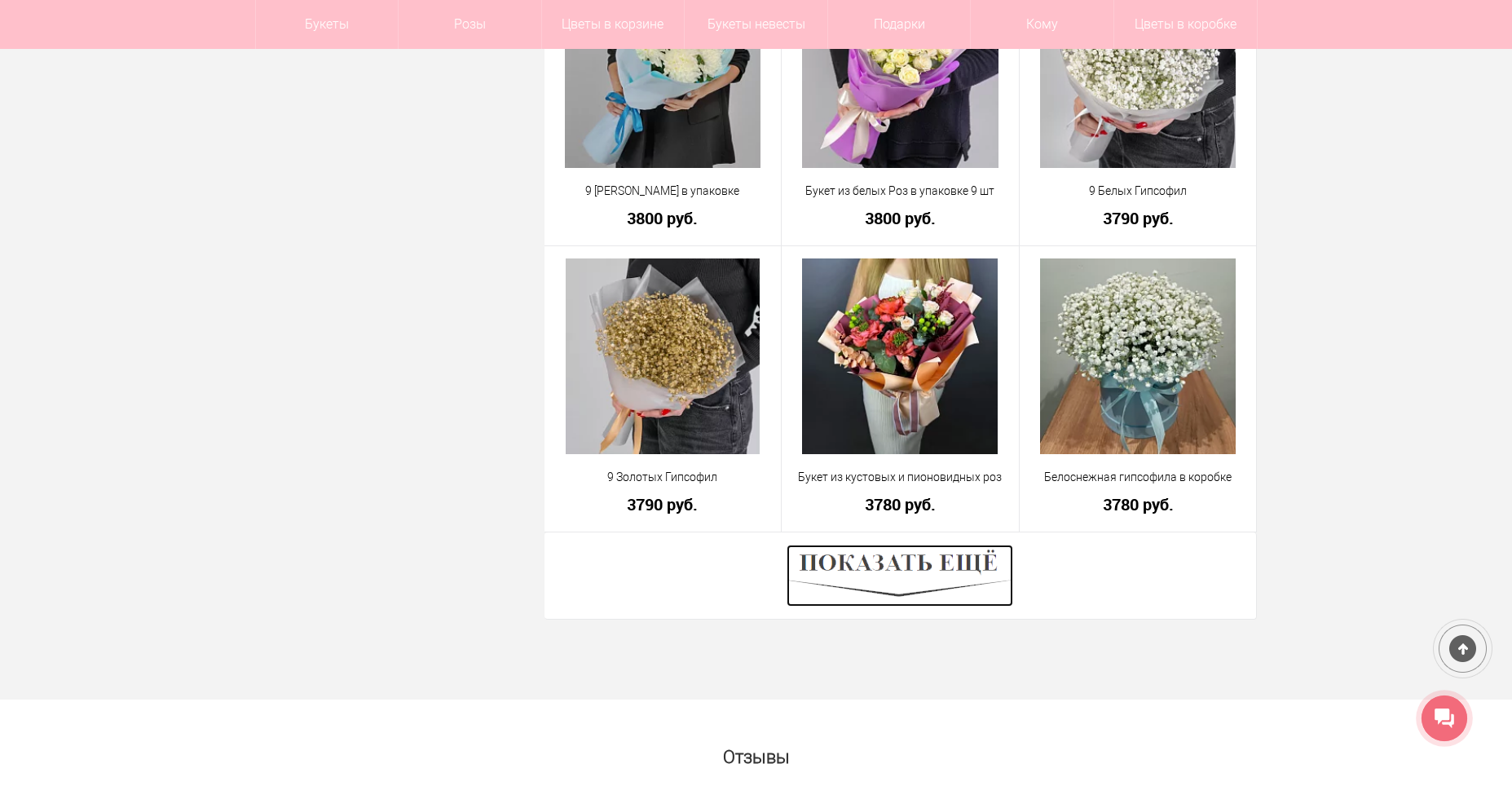
click at [904, 565] on img at bounding box center [900, 576] width 226 height 62
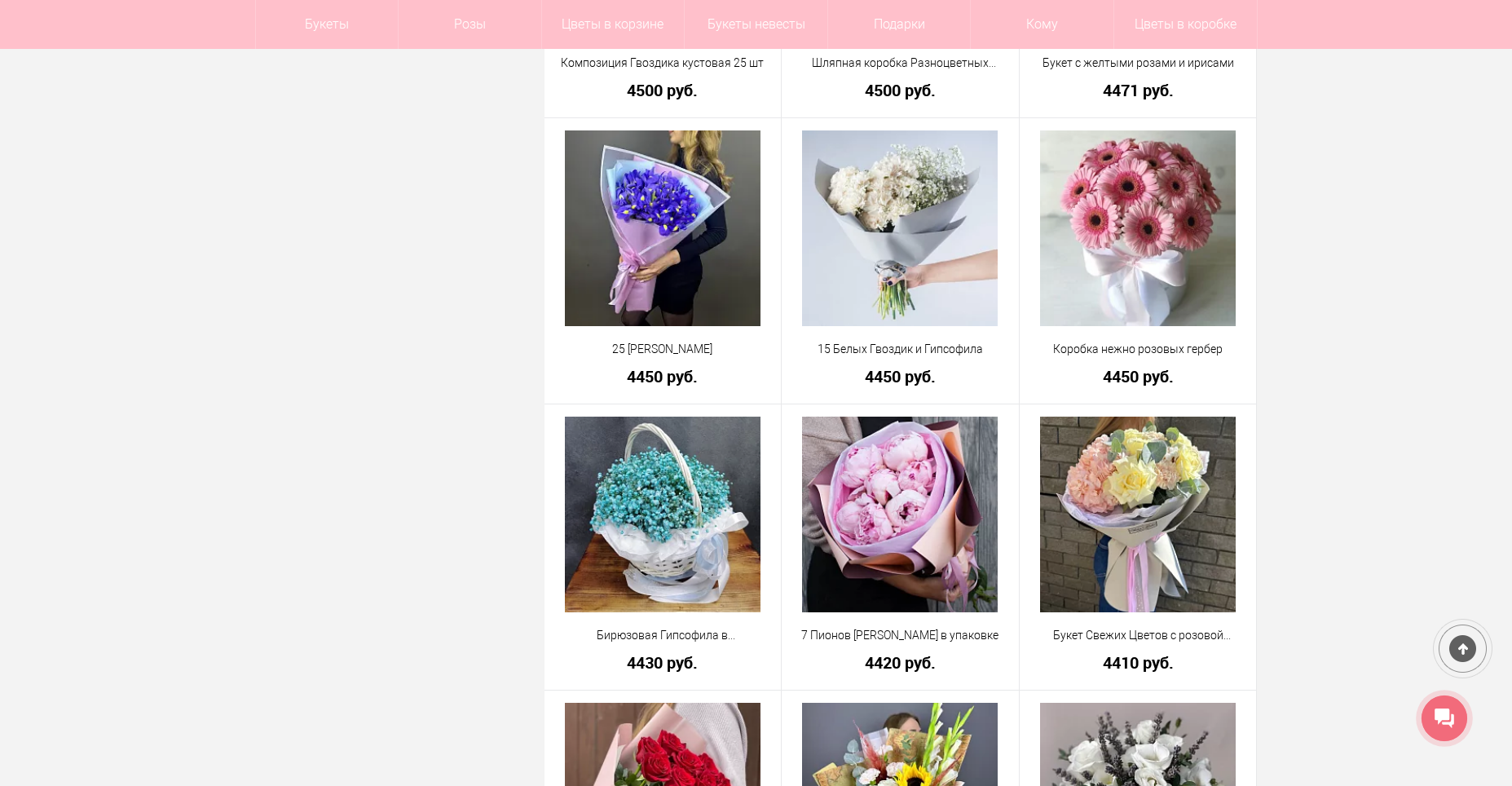
scroll to position [4121, 0]
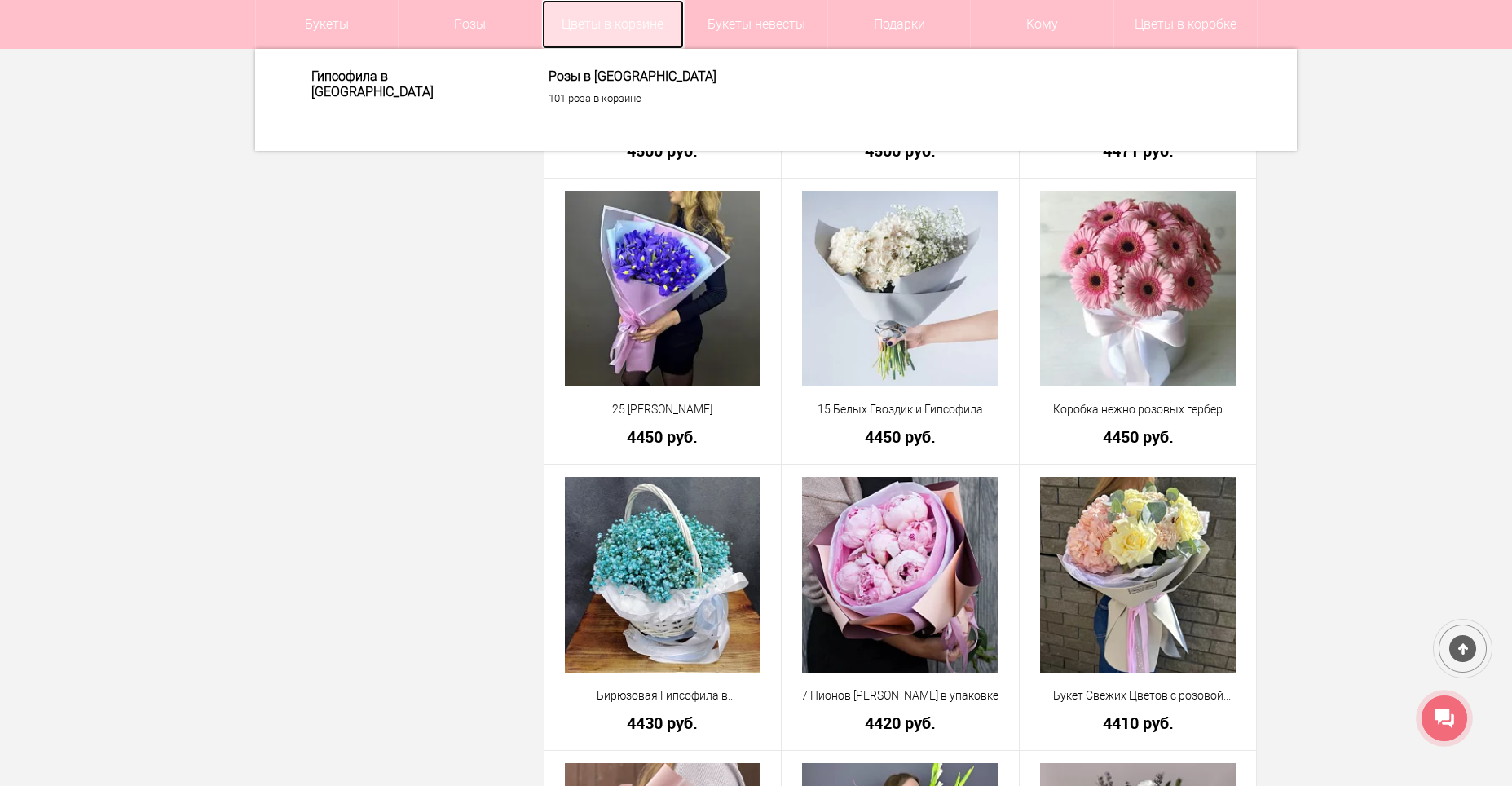
click at [597, 33] on link "Цветы в корзине" at bounding box center [613, 24] width 142 height 49
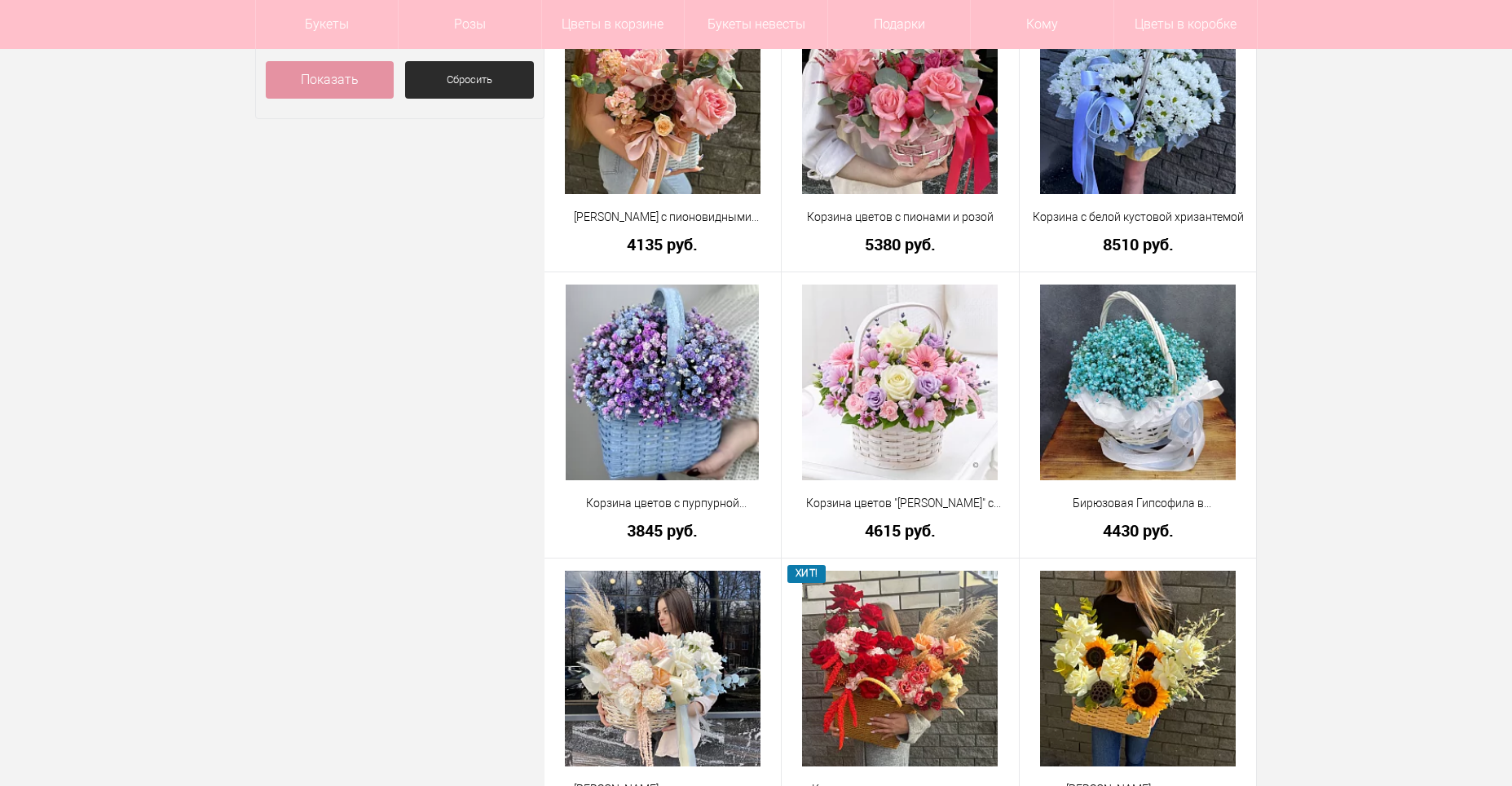
scroll to position [1141, 0]
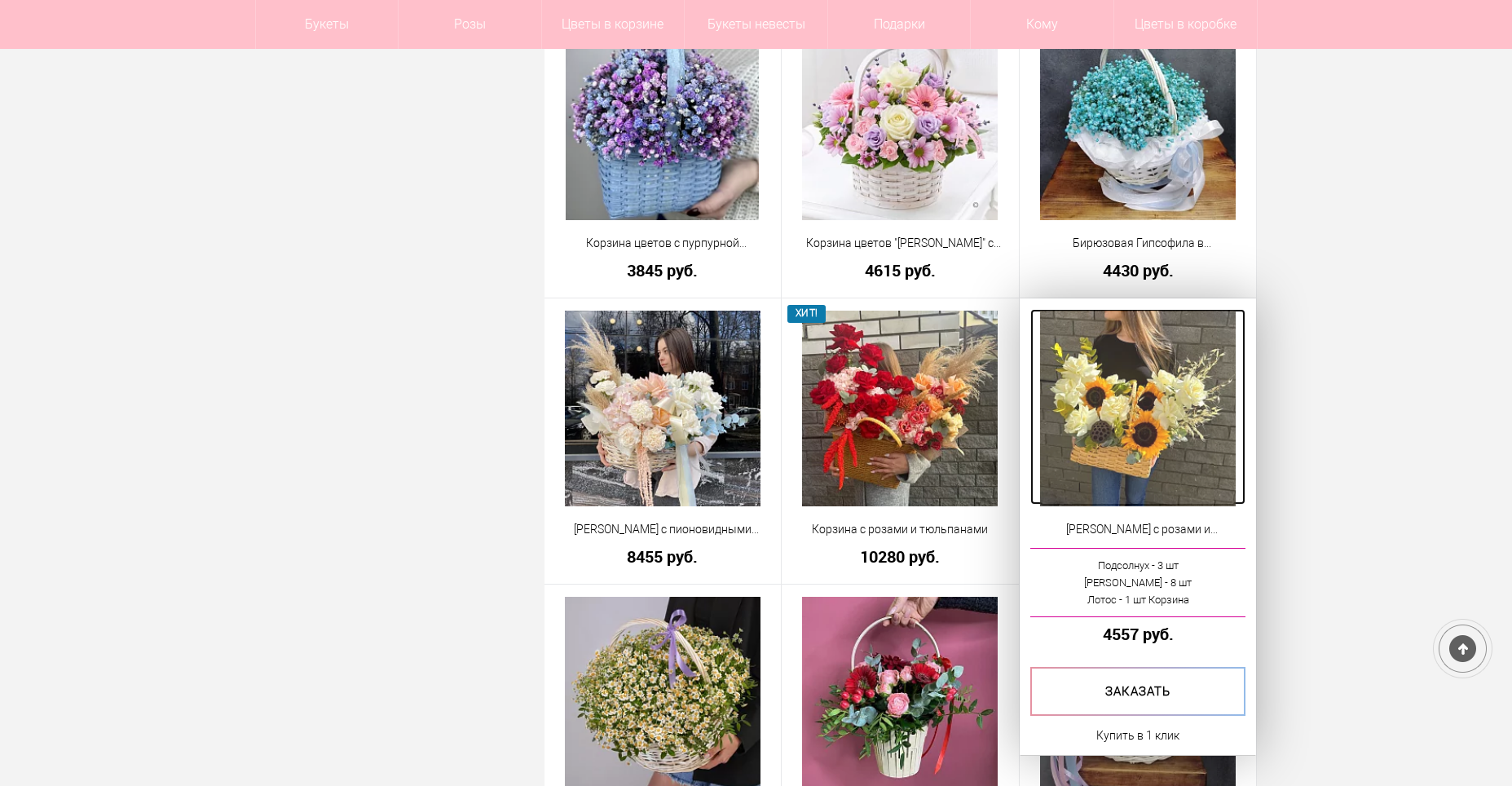
click at [1105, 402] on img at bounding box center [1138, 408] width 195 height 195
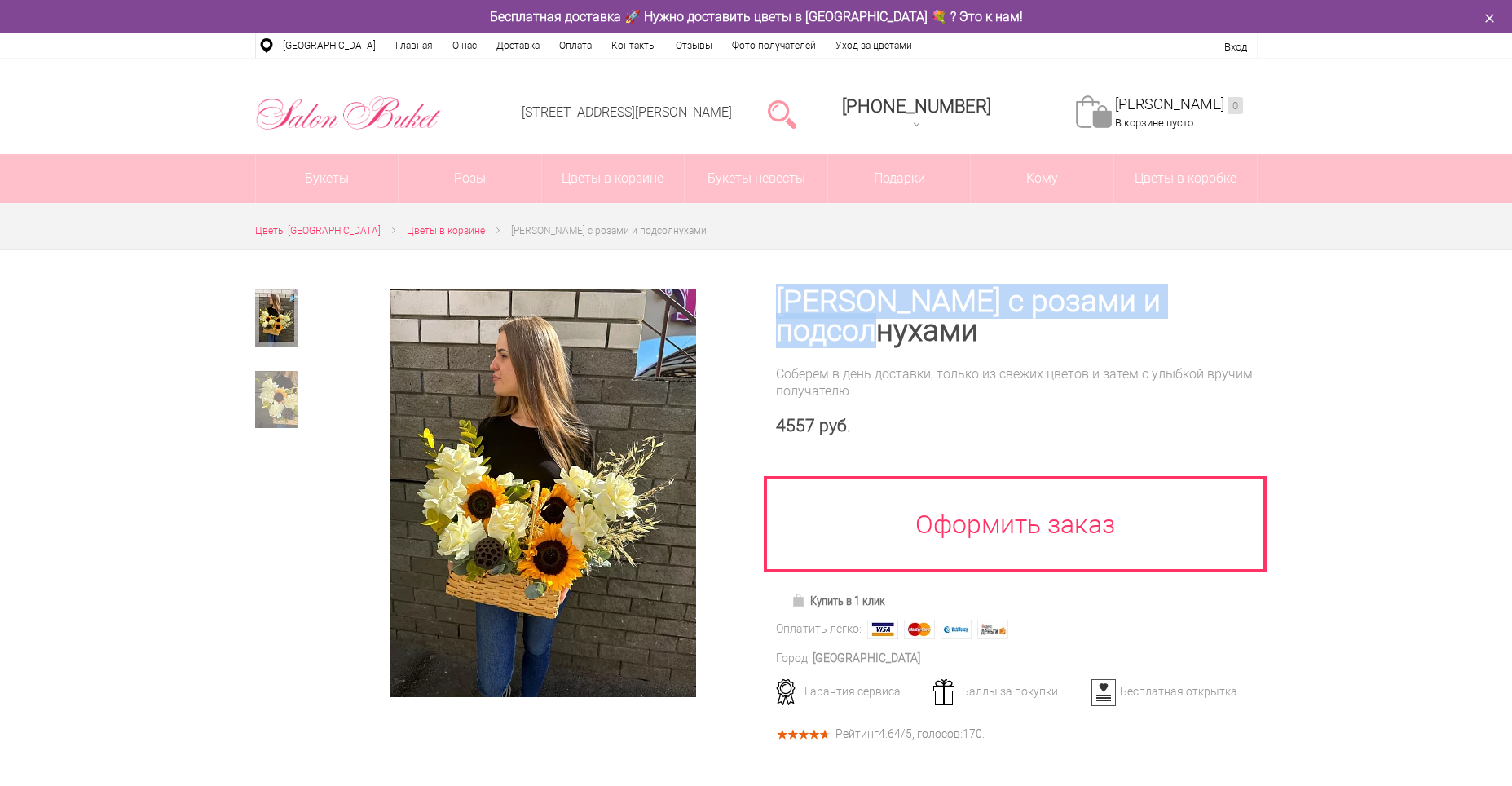
drag, startPoint x: 771, startPoint y: 294, endPoint x: 1021, endPoint y: 332, distance: 252.9
click at [1021, 332] on div "[PERSON_NAME] с розами и подсолнухами Соберем в день доставки, только из свежих…" at bounding box center [1008, 512] width 502 height 523
click at [1021, 332] on h1 "[PERSON_NAME] с розами и подсолнухами" at bounding box center [1017, 316] width 482 height 59
drag, startPoint x: 781, startPoint y: 303, endPoint x: 984, endPoint y: 342, distance: 206.7
click at [984, 342] on h1 "[PERSON_NAME] с розами и подсолнухами" at bounding box center [1017, 316] width 482 height 59
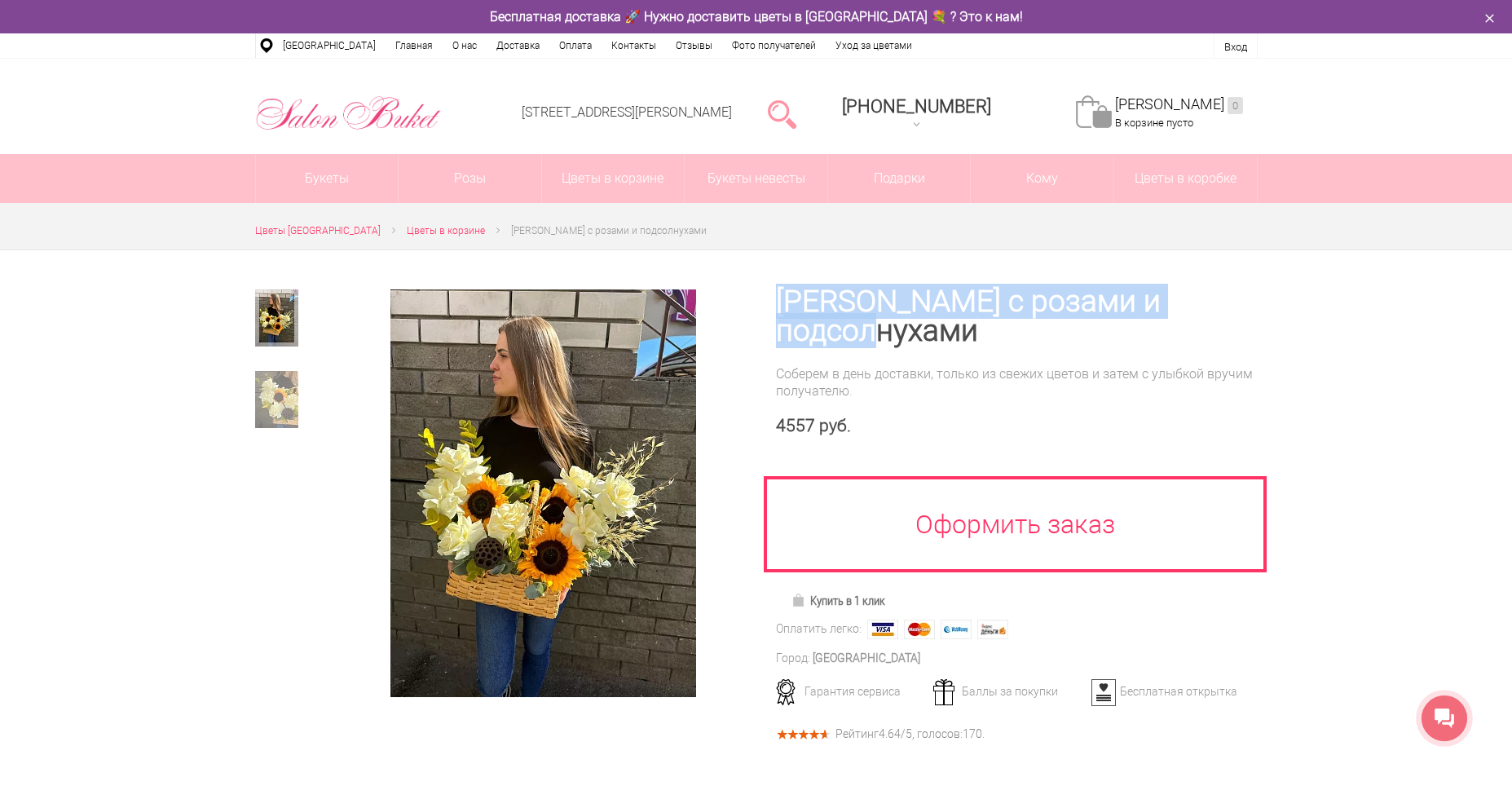
copy h1 "[PERSON_NAME] с розами и подсолнухами"
